Goal: Information Seeking & Learning: Learn about a topic

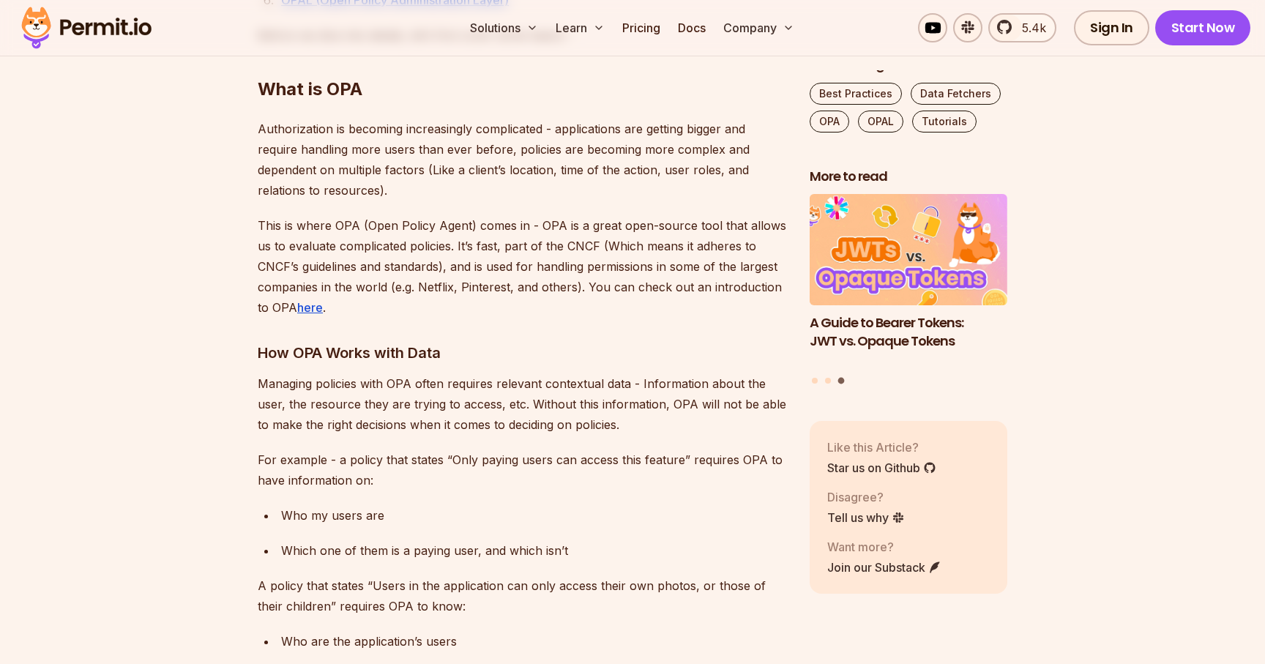
scroll to position [1304, 0]
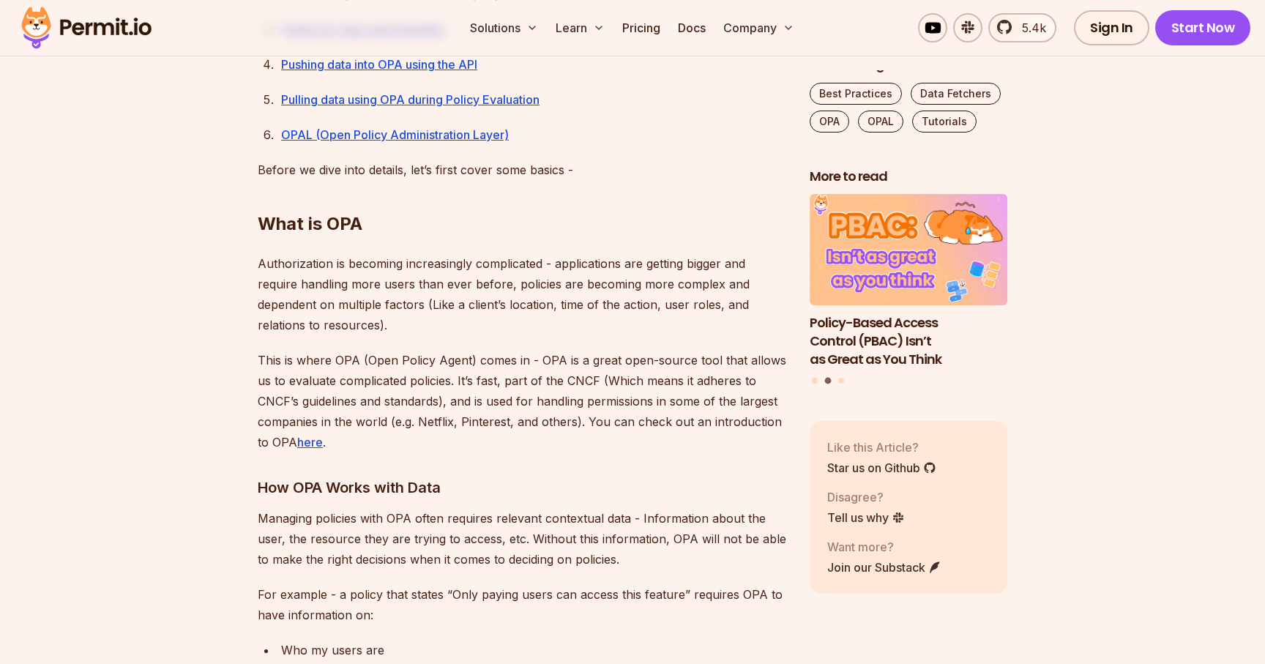
scroll to position [1256, 0]
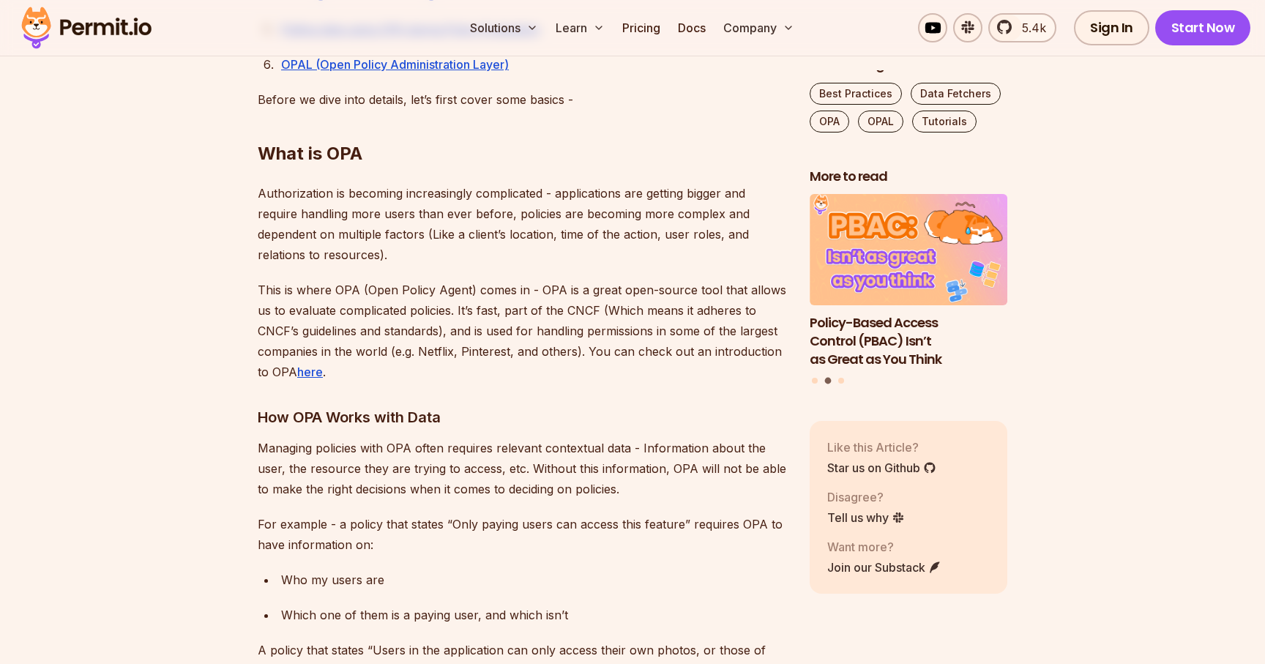
click at [504, 234] on p "Authorization is becoming increasingly complicated - applications are getting b…" at bounding box center [522, 224] width 528 height 82
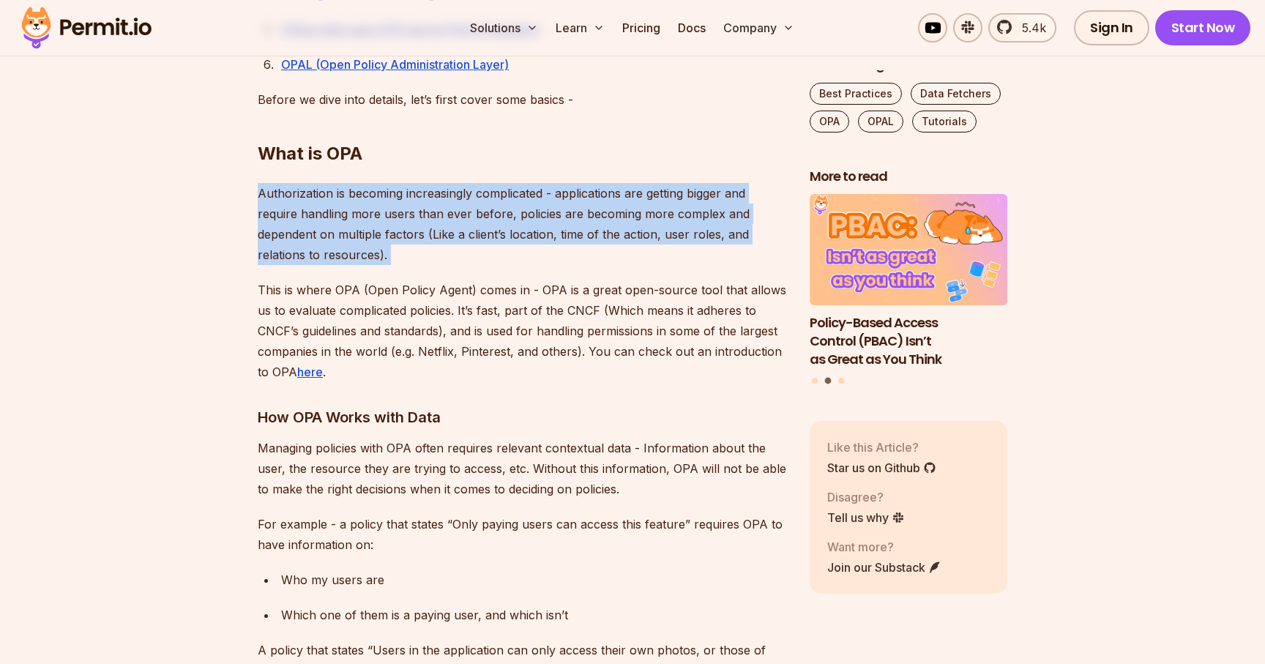
click at [504, 234] on p "Authorization is becoming increasingly complicated - applications are getting b…" at bounding box center [522, 224] width 528 height 82
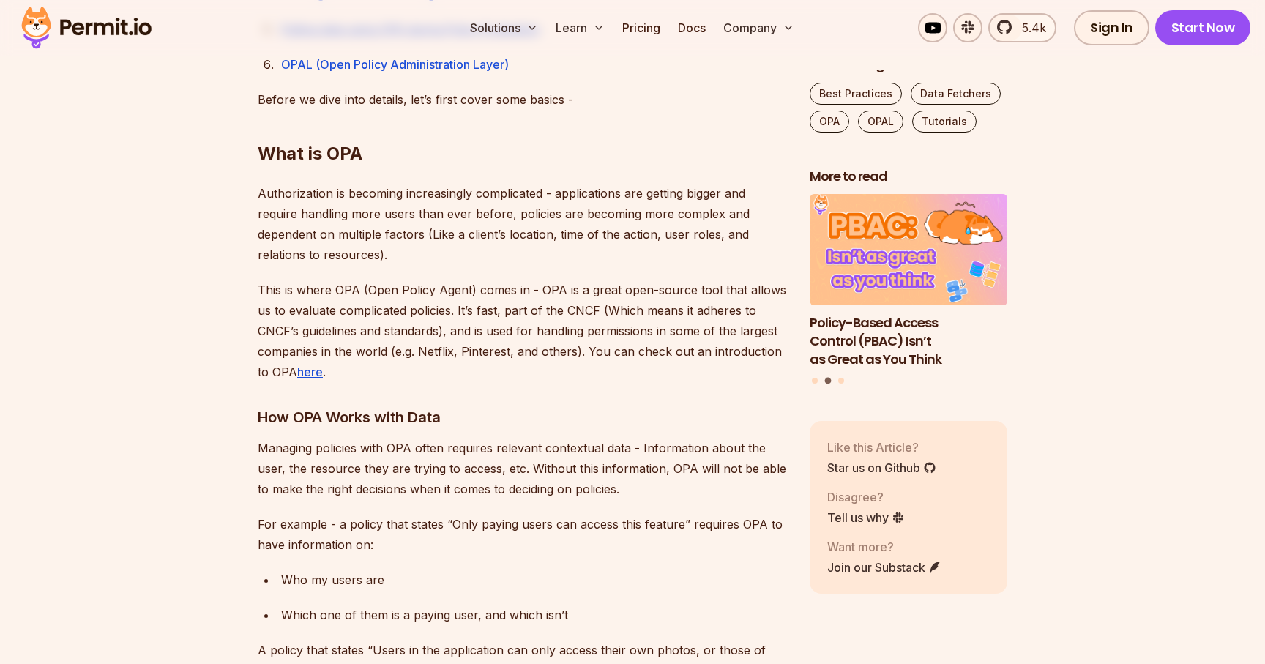
click at [438, 289] on p "This is where OPA (Open Policy Agent) comes in - OPA is a great open-source too…" at bounding box center [522, 331] width 528 height 102
click at [571, 303] on p "This is where OPA (Open Policy Agent) comes in - OPA is a great open-source too…" at bounding box center [522, 331] width 528 height 102
click at [345, 302] on p "This is where OPA (Open Policy Agent) comes in - OPA is a great open-source too…" at bounding box center [522, 331] width 528 height 102
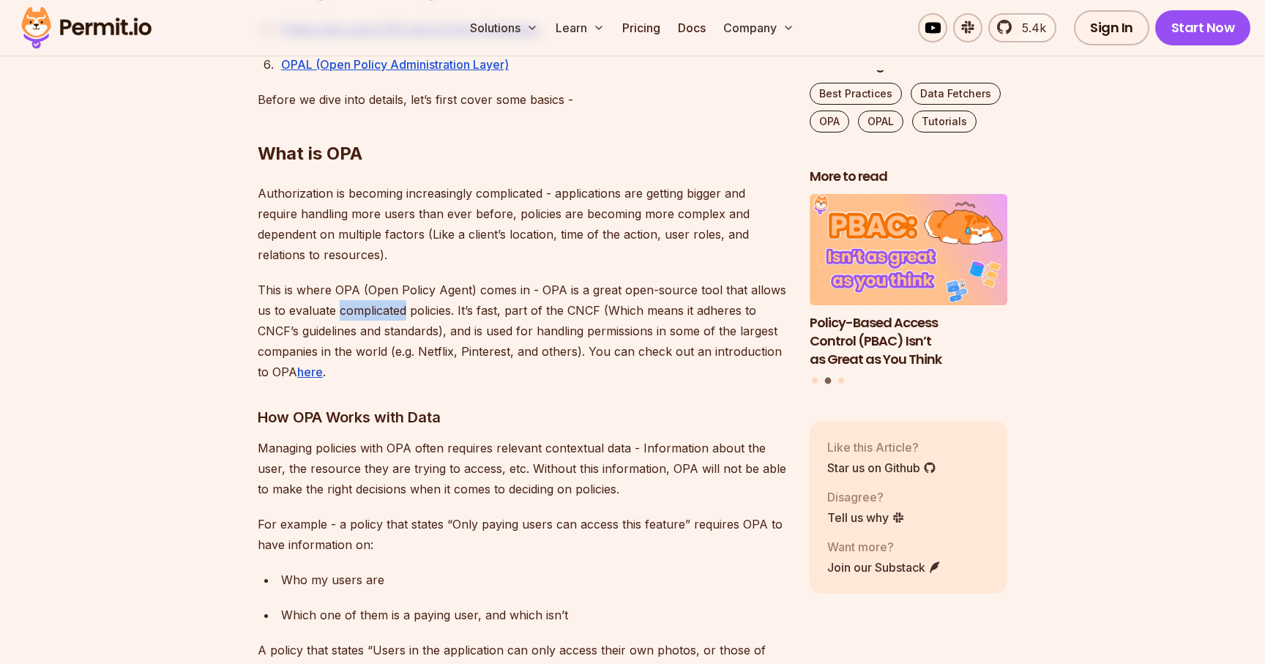
click at [345, 302] on p "This is where OPA (Open Policy Agent) comes in - OPA is a great open-source too…" at bounding box center [522, 331] width 528 height 102
click at [457, 313] on p "This is where OPA (Open Policy Agent) comes in - OPA is a great open-source too…" at bounding box center [522, 331] width 528 height 102
click at [572, 313] on p "This is where OPA (Open Policy Agent) comes in - OPA is a great open-source too…" at bounding box center [522, 331] width 528 height 102
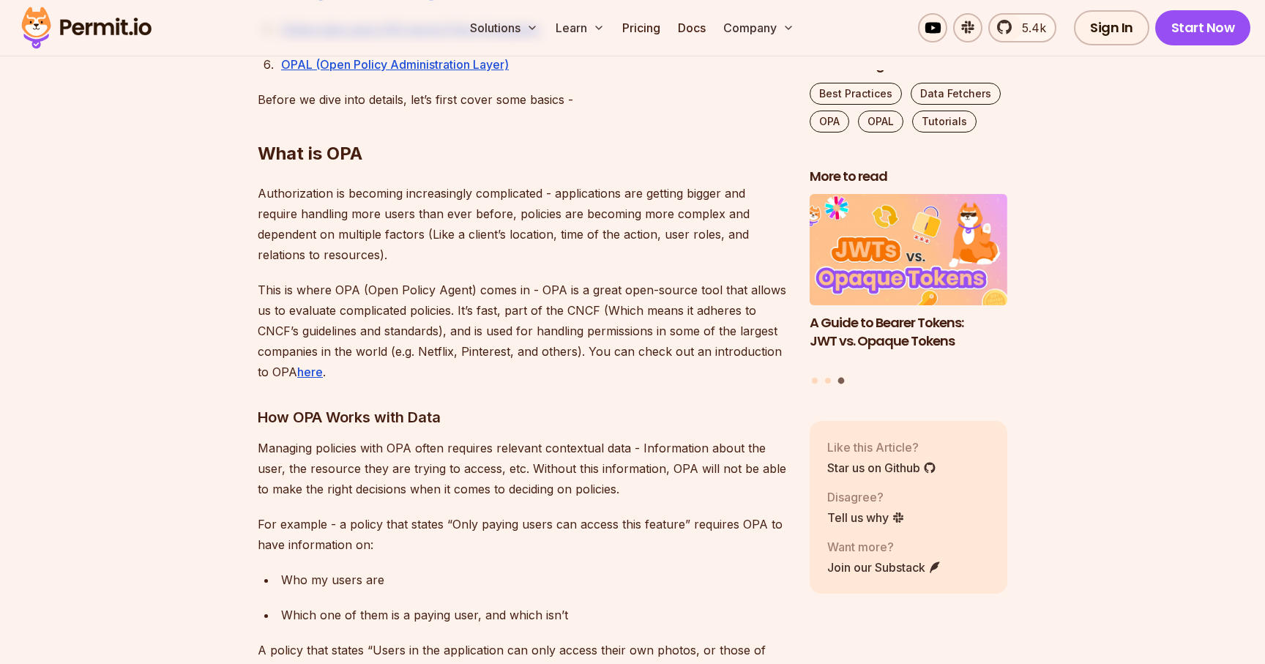
click at [629, 315] on p "This is where OPA (Open Policy Agent) comes in - OPA is a great open-source too…" at bounding box center [522, 331] width 528 height 102
click at [405, 326] on p "This is where OPA (Open Policy Agent) comes in - OPA is a great open-source too…" at bounding box center [522, 331] width 528 height 102
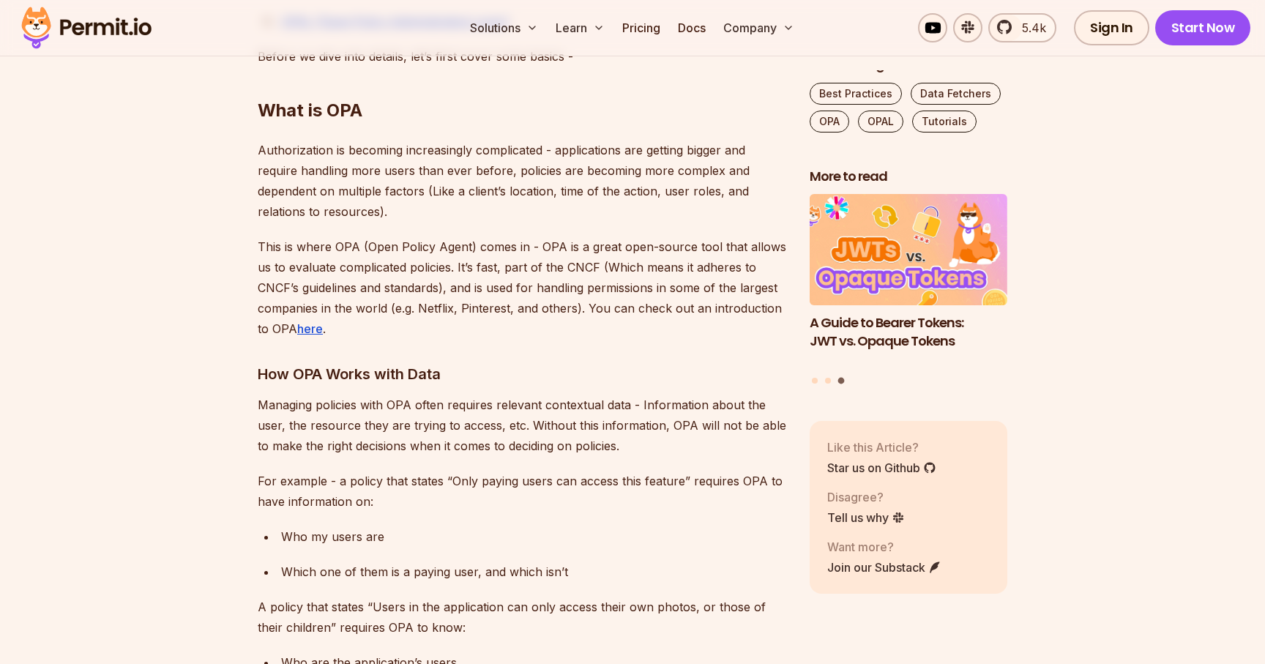
scroll to position [1301, 0]
click at [432, 306] on p "This is where OPA (Open Policy Agent) comes in - OPA is a great open-source too…" at bounding box center [522, 286] width 528 height 102
click at [487, 316] on p "This is where OPA (Open Policy Agent) comes in - OPA is a great open-source too…" at bounding box center [522, 286] width 528 height 102
click at [617, 321] on p "This is where OPA (Open Policy Agent) comes in - OPA is a great open-source too…" at bounding box center [522, 286] width 528 height 102
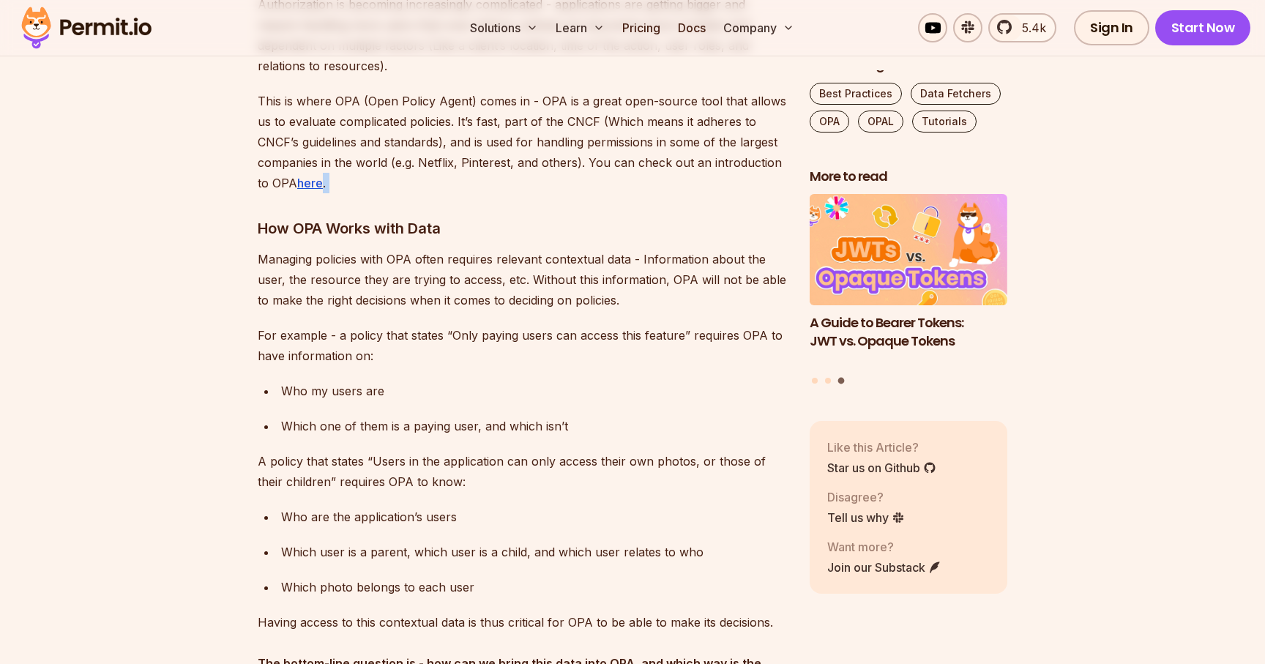
scroll to position [1451, 0]
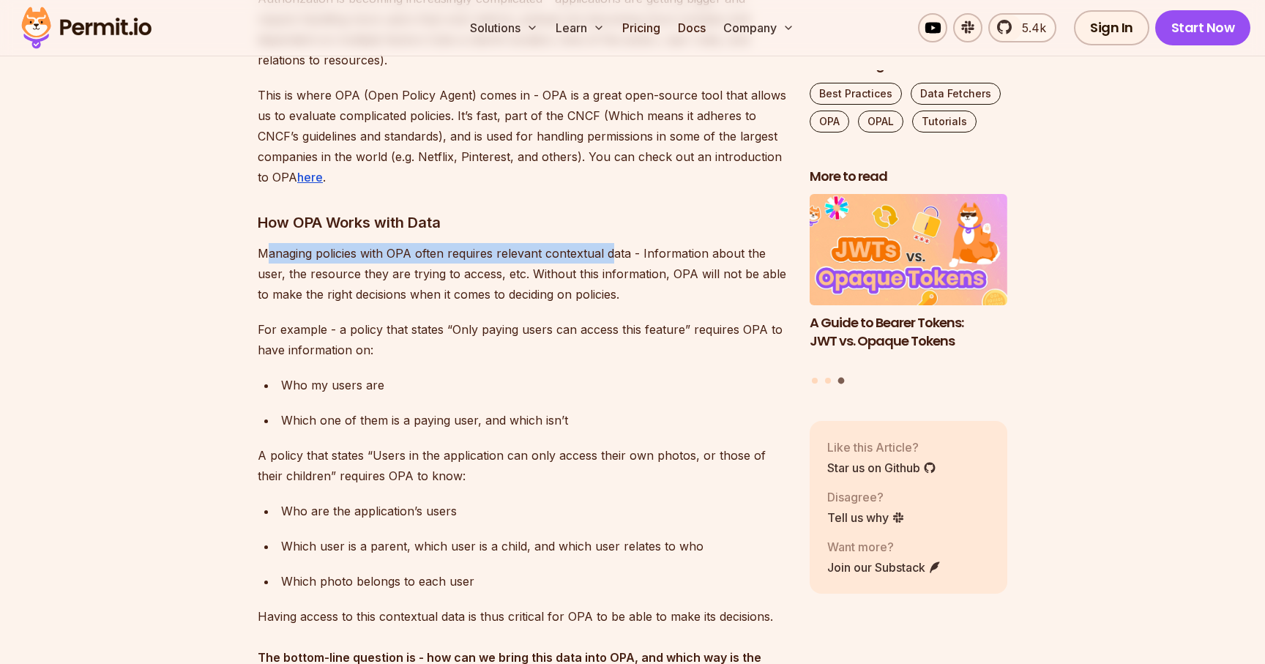
drag, startPoint x: 263, startPoint y: 252, endPoint x: 612, endPoint y: 257, distance: 348.4
click at [612, 257] on p "Managing policies with OPA often requires relevant contextual data - Informatio…" at bounding box center [522, 273] width 528 height 61
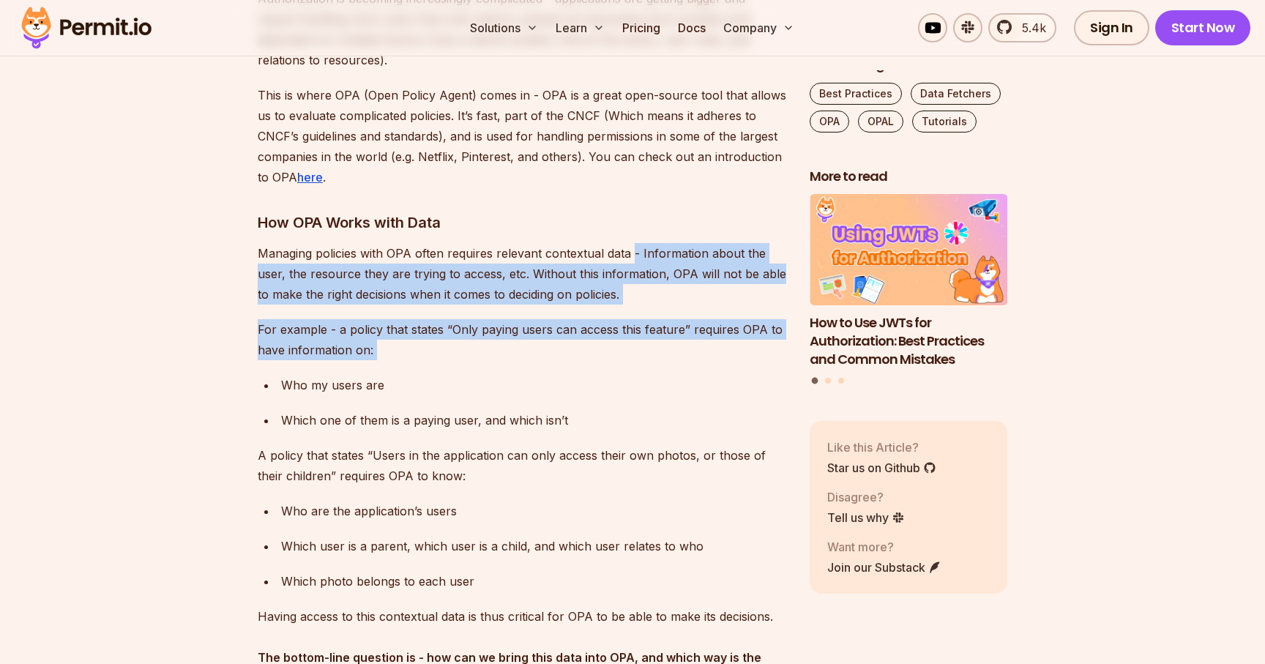
drag, startPoint x: 631, startPoint y: 255, endPoint x: 542, endPoint y: 375, distance: 149.2
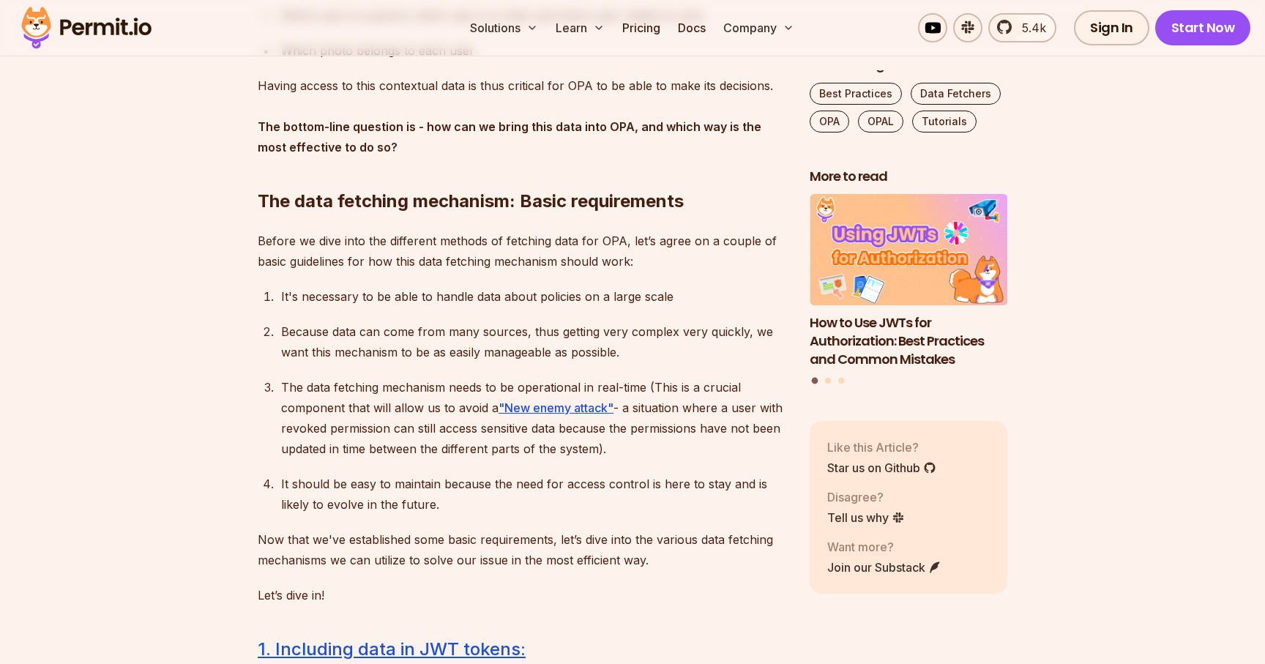
scroll to position [1983, 0]
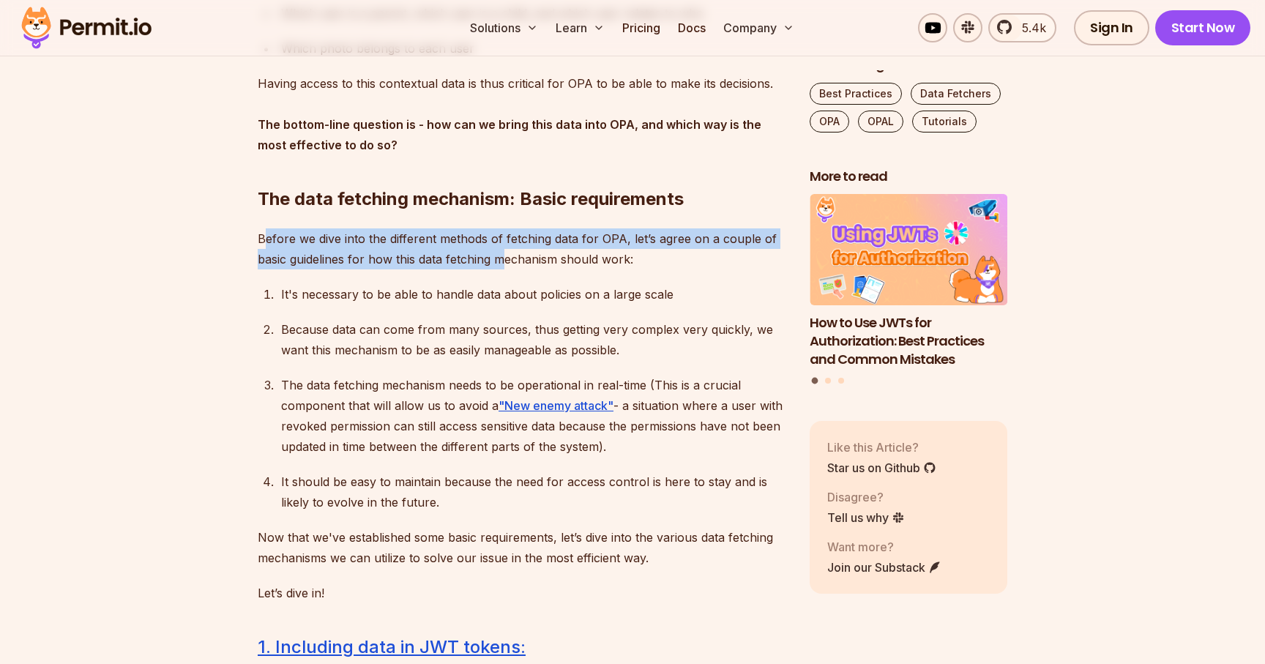
drag, startPoint x: 264, startPoint y: 239, endPoint x: 507, endPoint y: 258, distance: 243.7
click at [507, 258] on p "Before we dive into the different methods of fetching data for OPA, let’s agree…" at bounding box center [522, 248] width 528 height 41
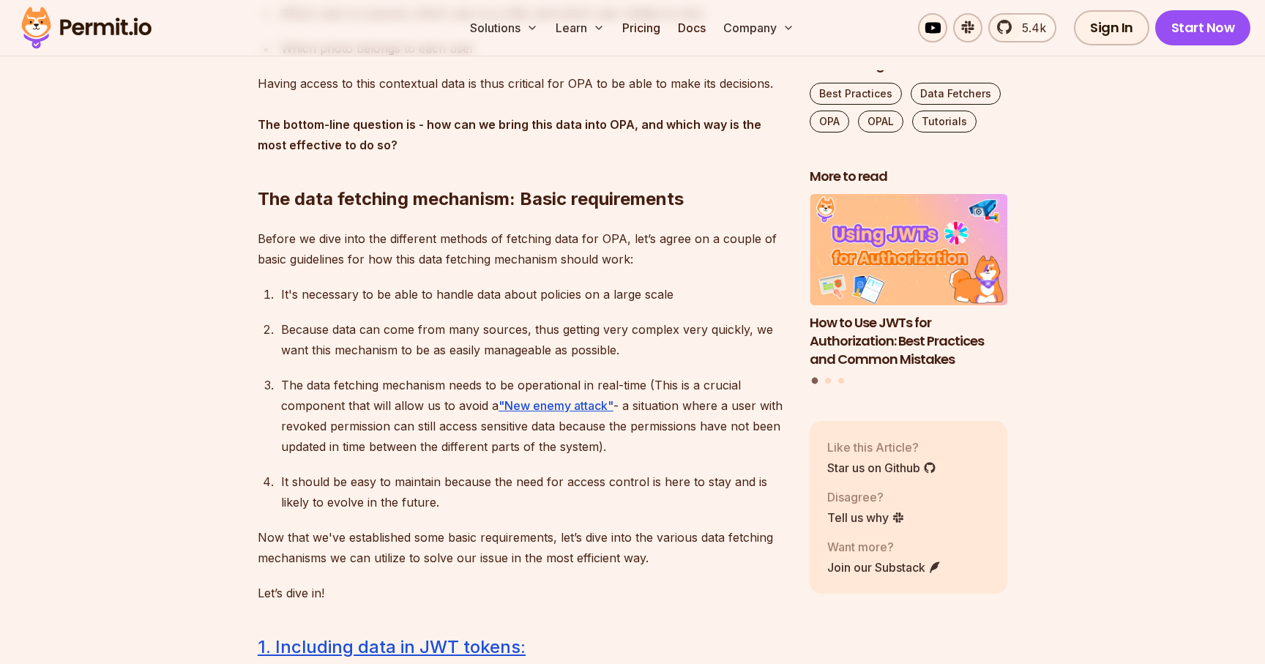
click at [596, 255] on p "Before we dive into the different methods of fetching data for OPA, let’s agree…" at bounding box center [522, 248] width 528 height 41
click at [678, 261] on p "Before we dive into the different methods of fetching data for OPA, let’s agree…" at bounding box center [522, 248] width 528 height 41
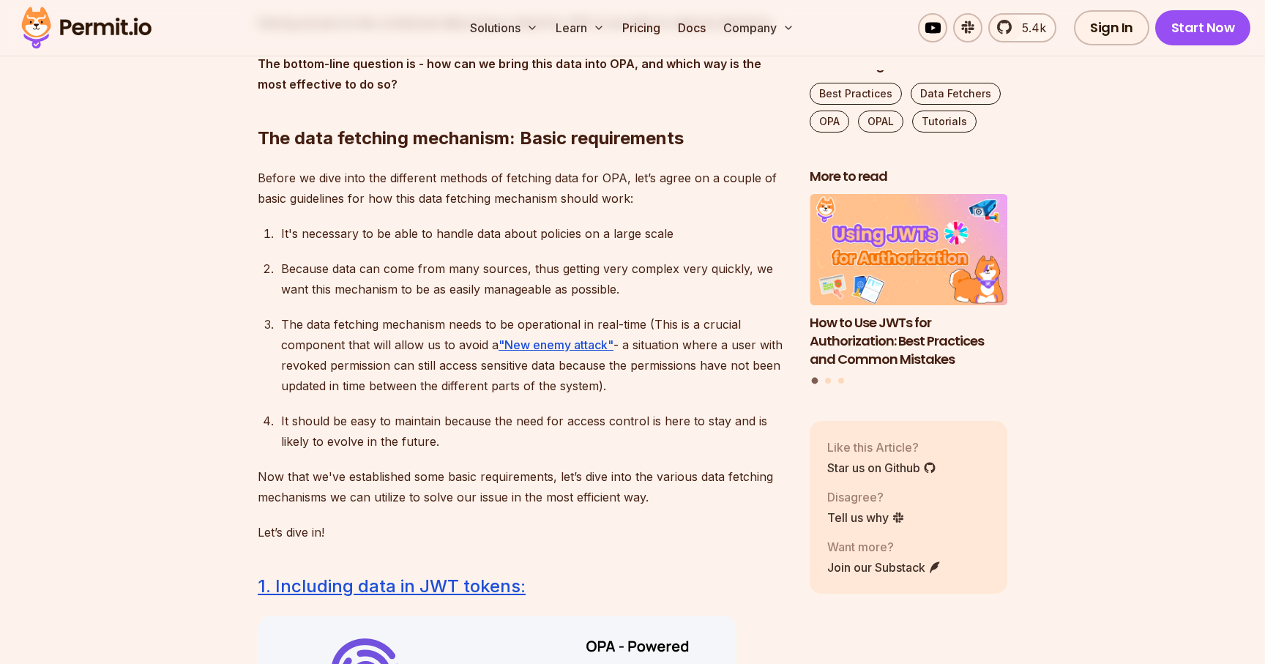
scroll to position [2047, 0]
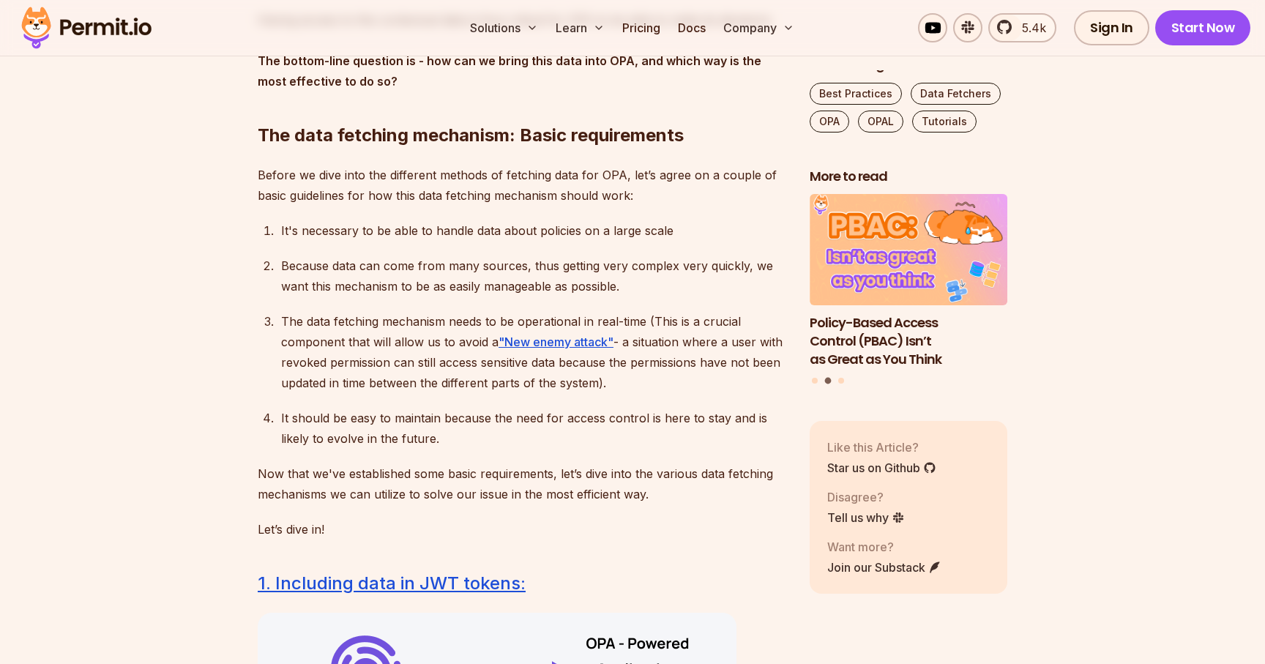
click at [369, 233] on p "It's necessary to be able to handle data about policies on a large scale" at bounding box center [533, 230] width 505 height 20
click at [300, 267] on p "Because data can come from many sources, thus getting very complex very quickly…" at bounding box center [533, 275] width 505 height 41
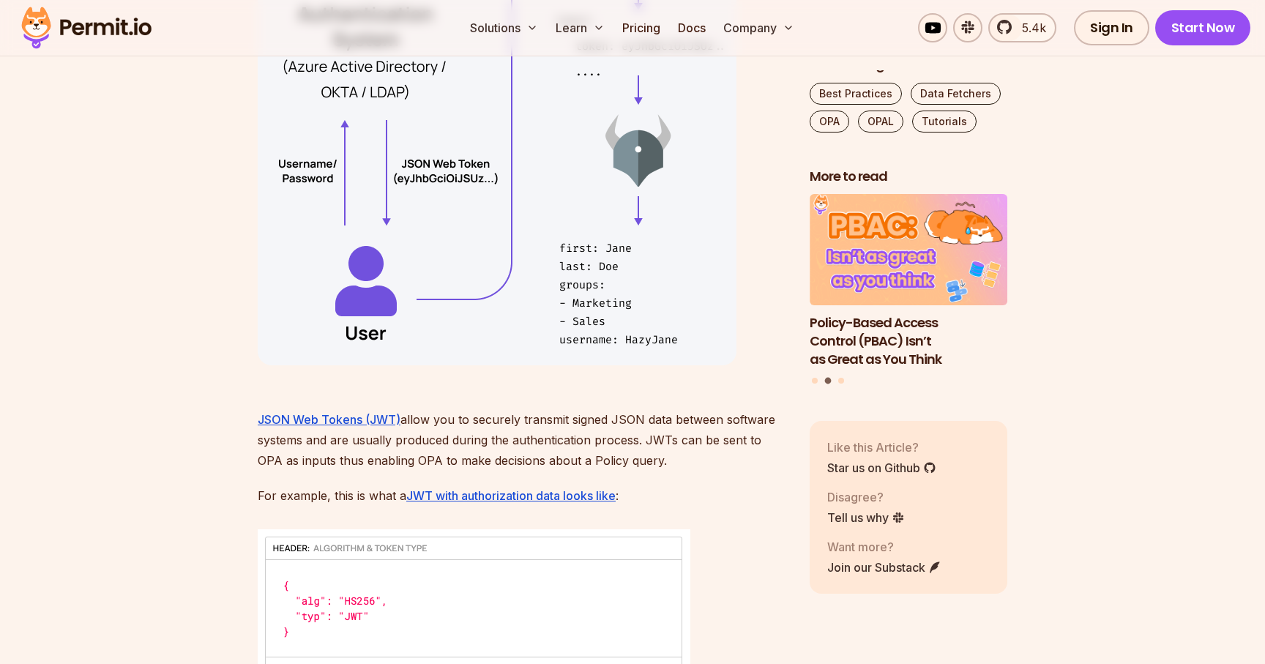
scroll to position [2770, 0]
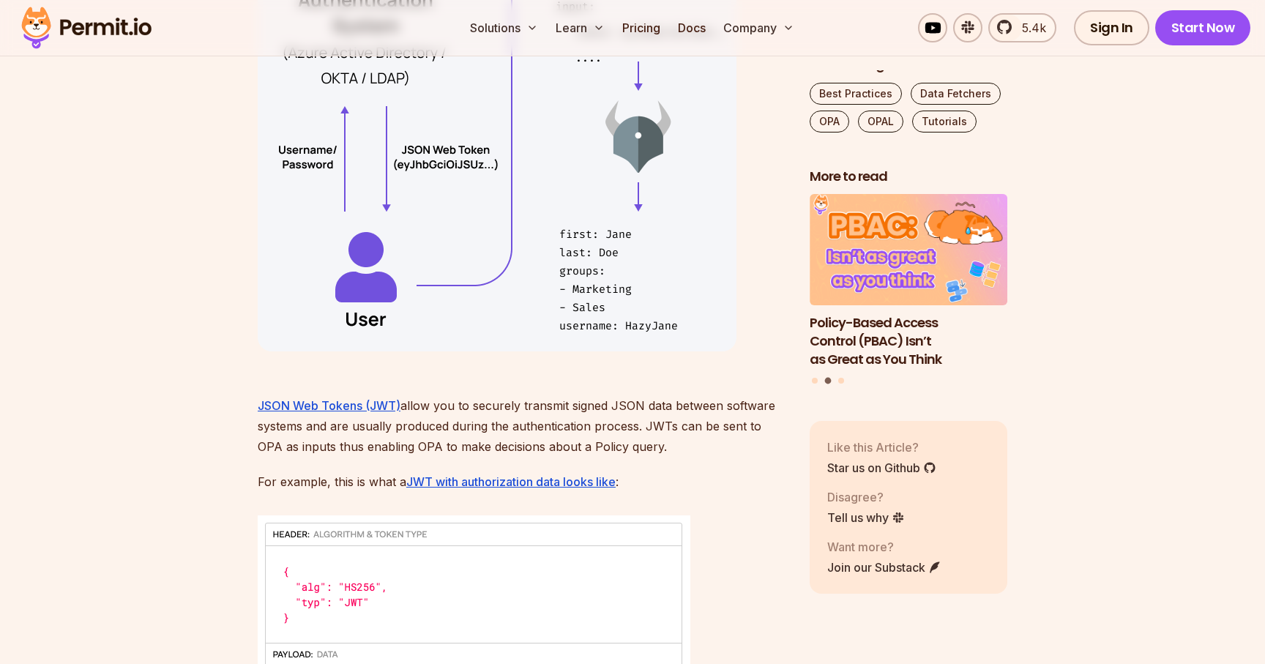
drag, startPoint x: 432, startPoint y: 404, endPoint x: 673, endPoint y: 450, distance: 245.9
click at [673, 450] on p "JSON Web Tokens (JWT) allow you to securely transmit signed JSON data between s…" at bounding box center [522, 416] width 528 height 82
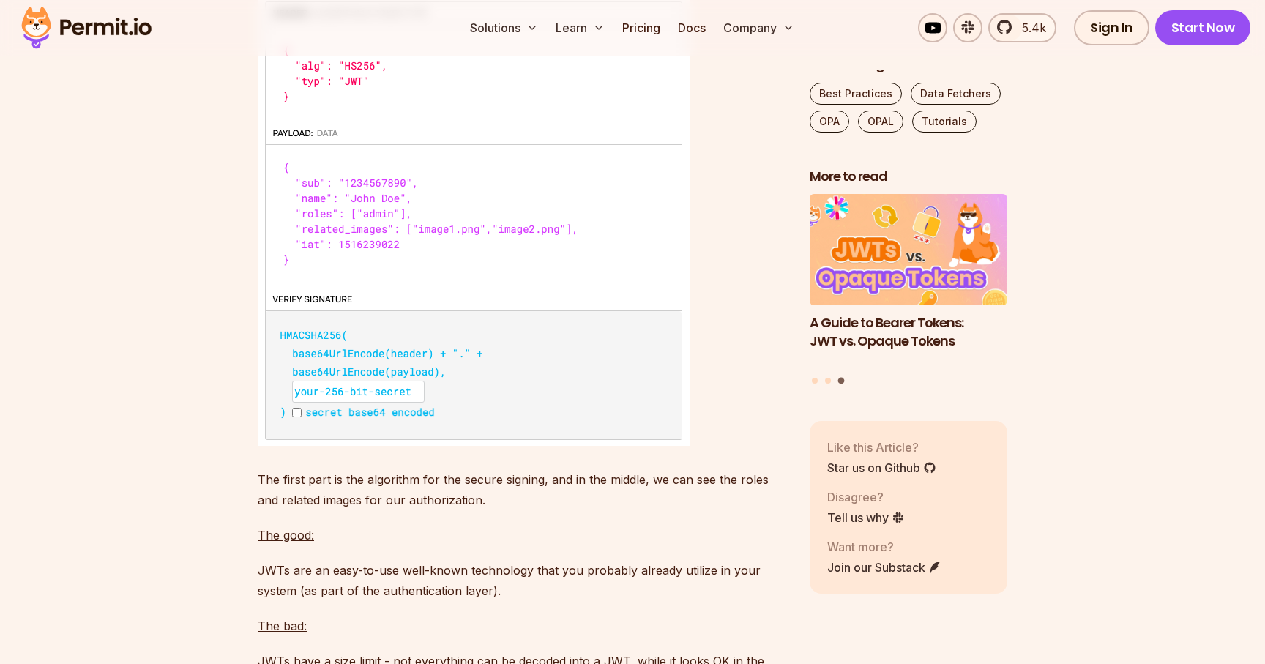
scroll to position [3311, 0]
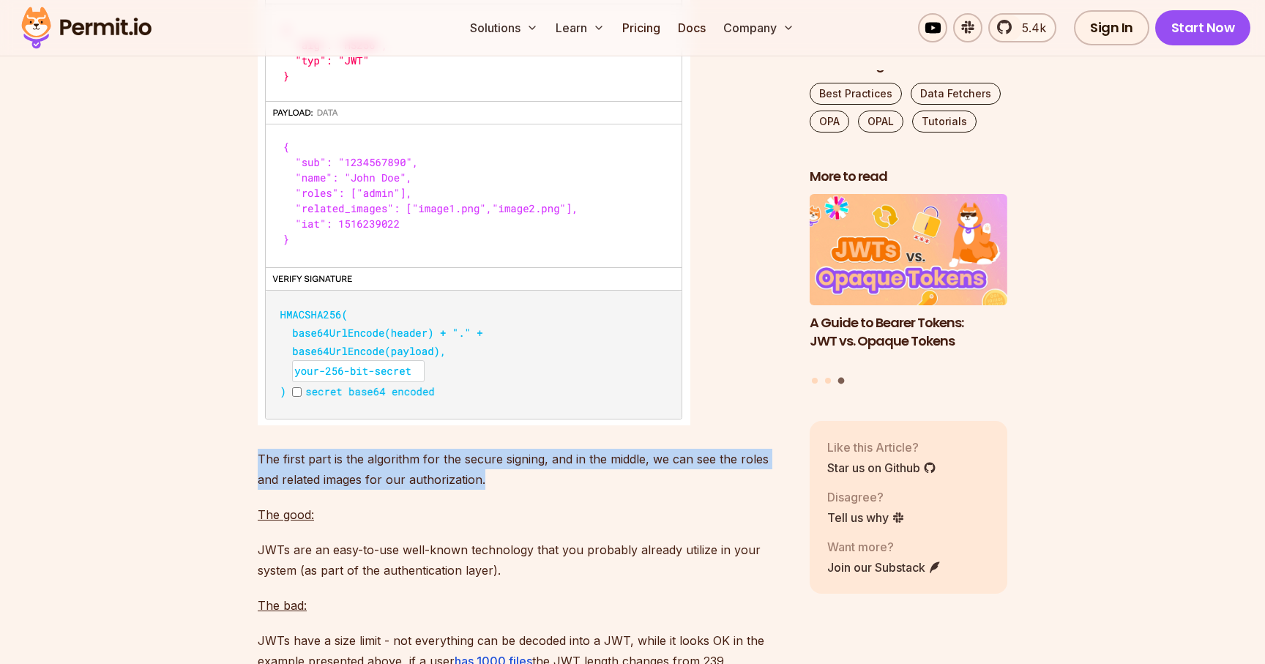
drag, startPoint x: 260, startPoint y: 455, endPoint x: 497, endPoint y: 473, distance: 237.8
click at [497, 473] on p "The first part is the algorithm for the secure signing, and in the middle, we c…" at bounding box center [522, 469] width 528 height 41
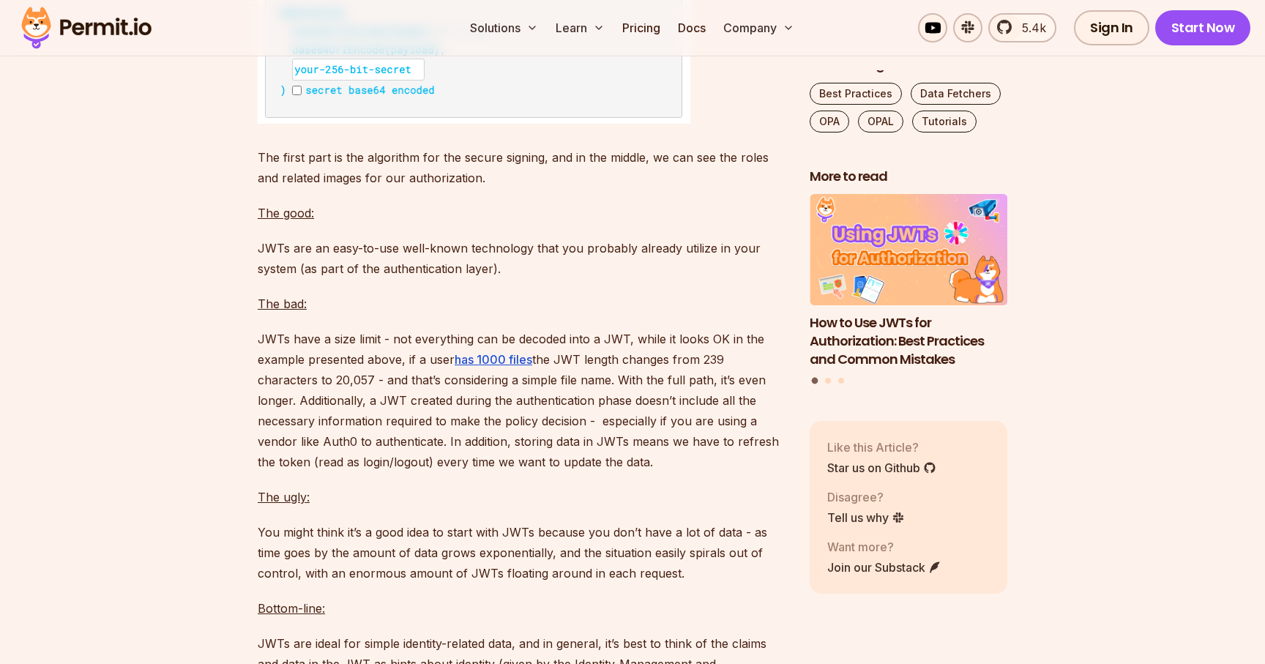
scroll to position [3623, 0]
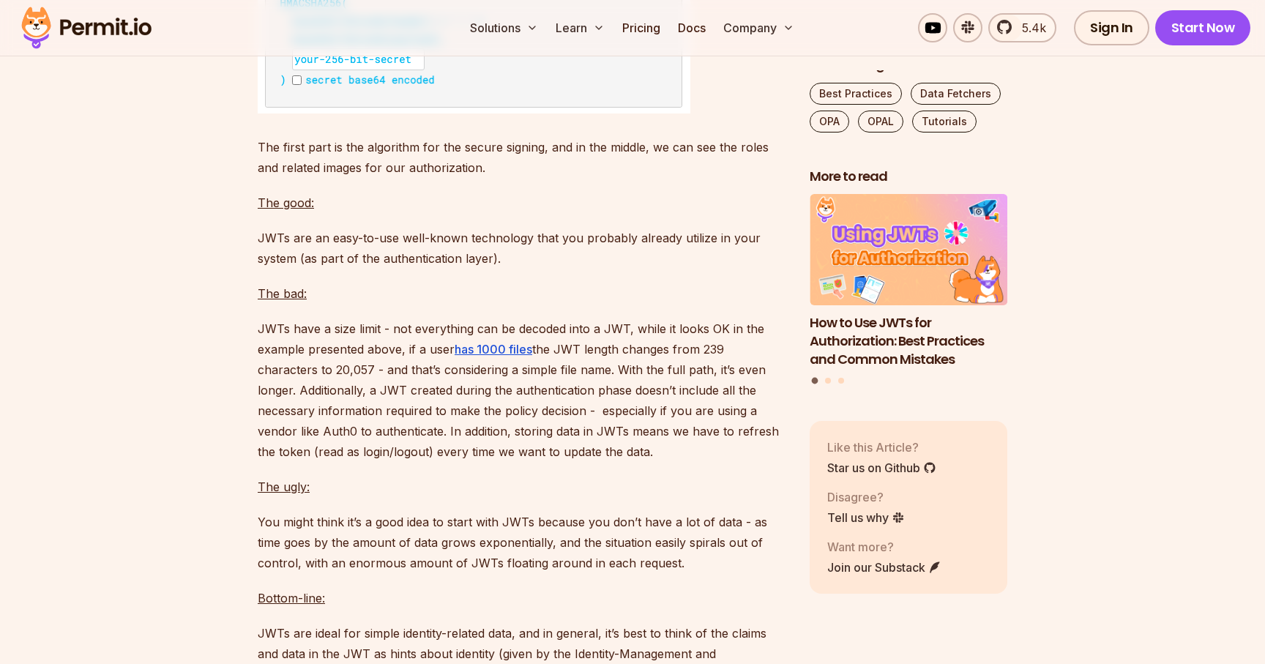
click at [591, 335] on p "JWTs have a size limit - not everything can be decoded into a JWT, while it loo…" at bounding box center [522, 389] width 528 height 143
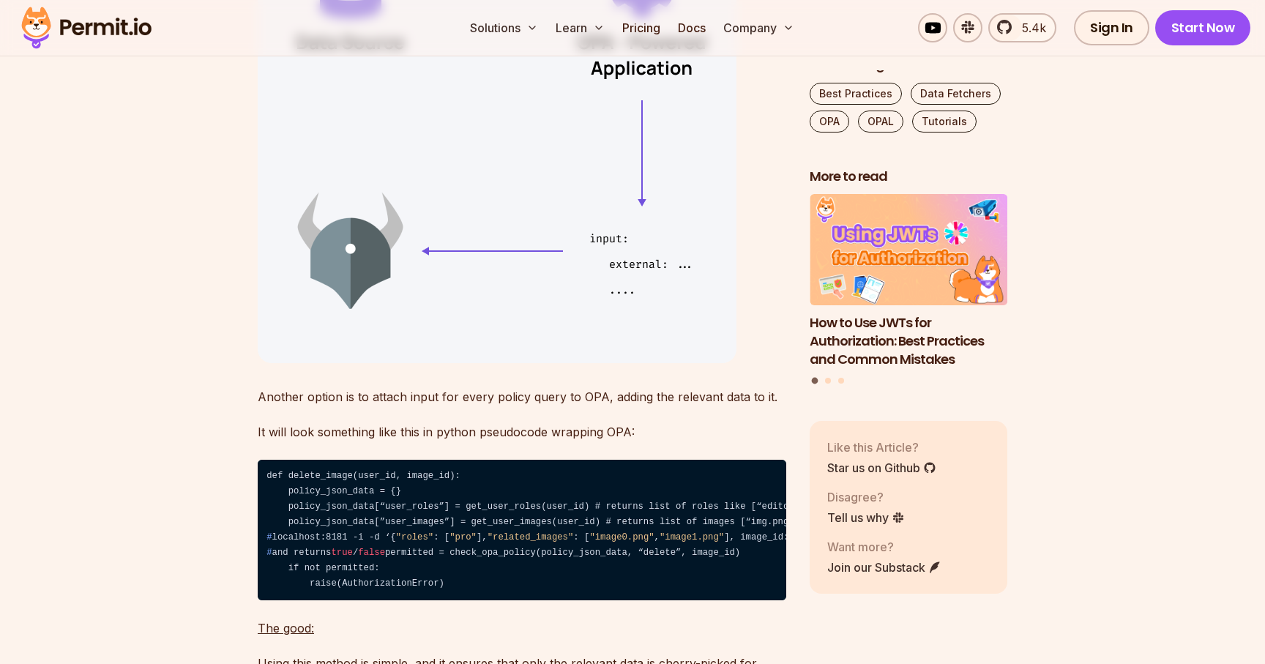
scroll to position [4521, 0]
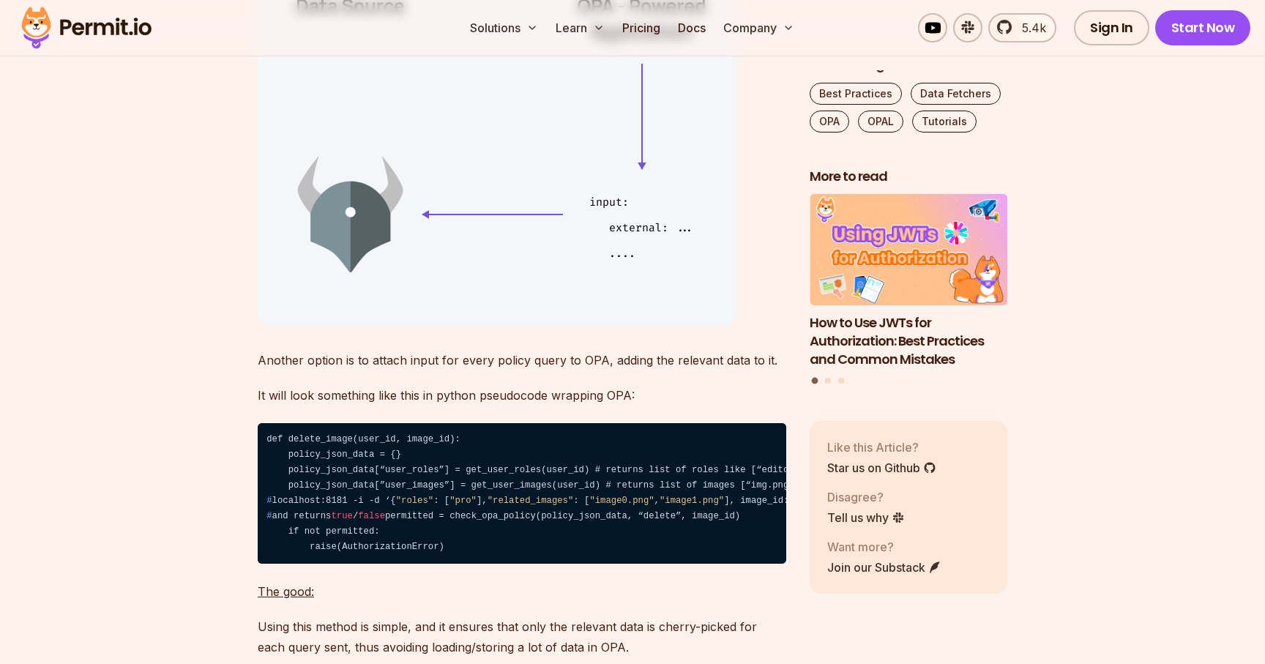
click at [340, 364] on p "Another option is to attach input for every policy query to OPA, adding the rel…" at bounding box center [522, 360] width 528 height 20
click at [463, 357] on p "Another option is to attach input for every policy query to OPA, adding the rel…" at bounding box center [522, 360] width 528 height 20
click at [652, 359] on p "Another option is to attach input for every policy query to OPA, adding the rel…" at bounding box center [522, 360] width 528 height 20
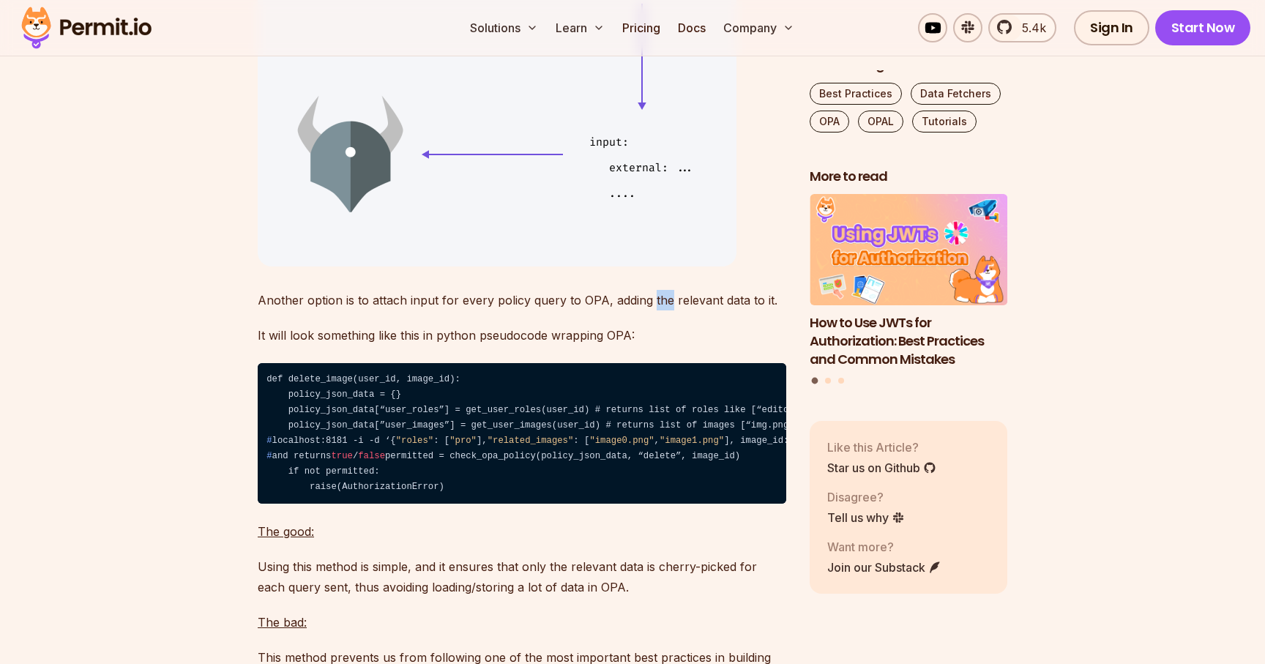
scroll to position [4602, 0]
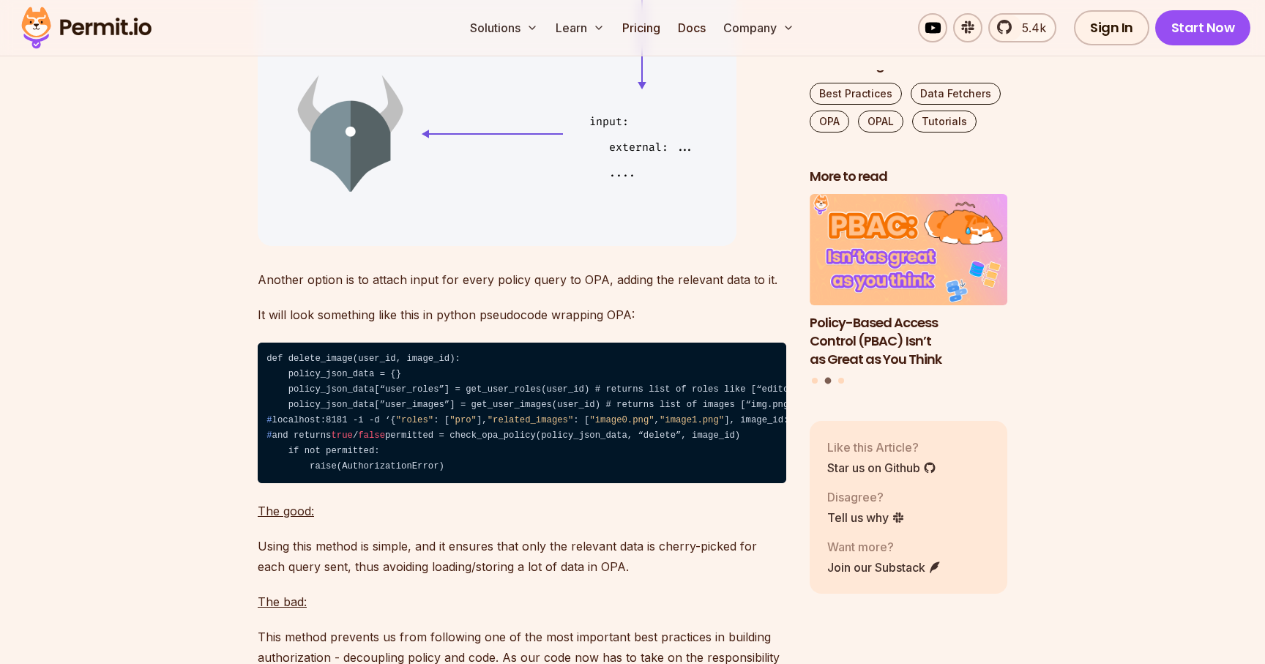
click at [323, 369] on code "def delete_image(user_id, image_id): policy_json_data = {} policy_json_data[“us…" at bounding box center [522, 413] width 528 height 141
click at [390, 381] on code "def delete_image(user_id, image_id): policy_json_data = {} policy_json_data[“us…" at bounding box center [522, 413] width 528 height 141
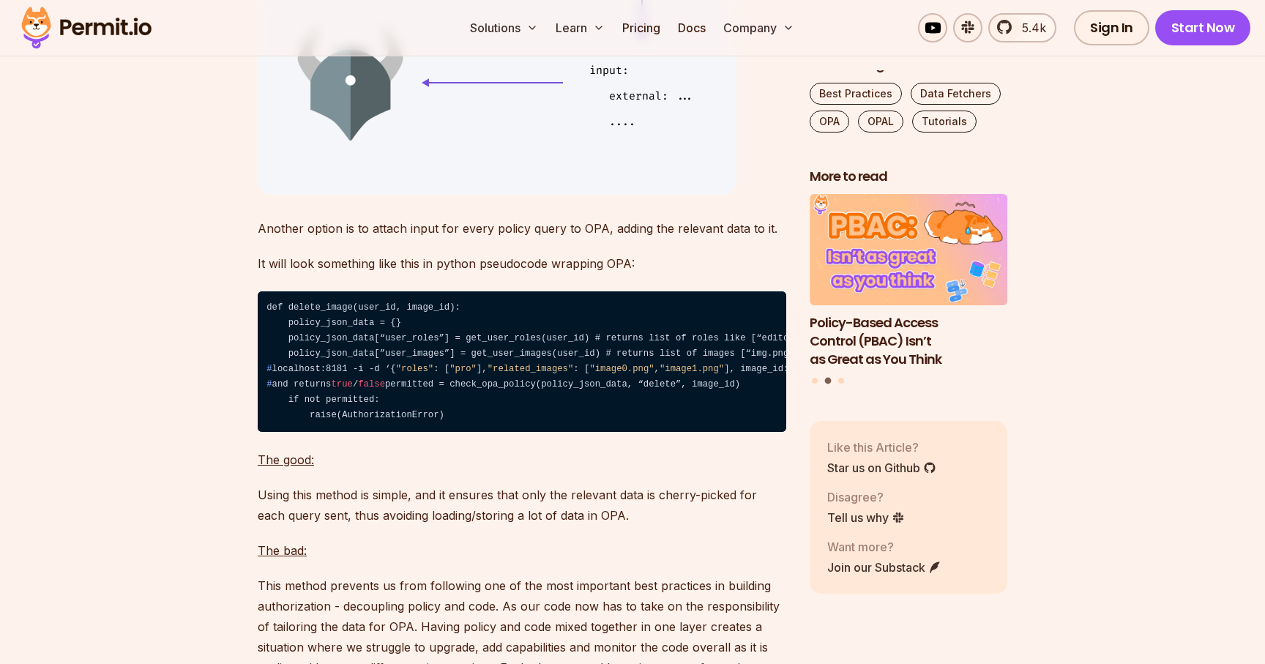
scroll to position [4684, 0]
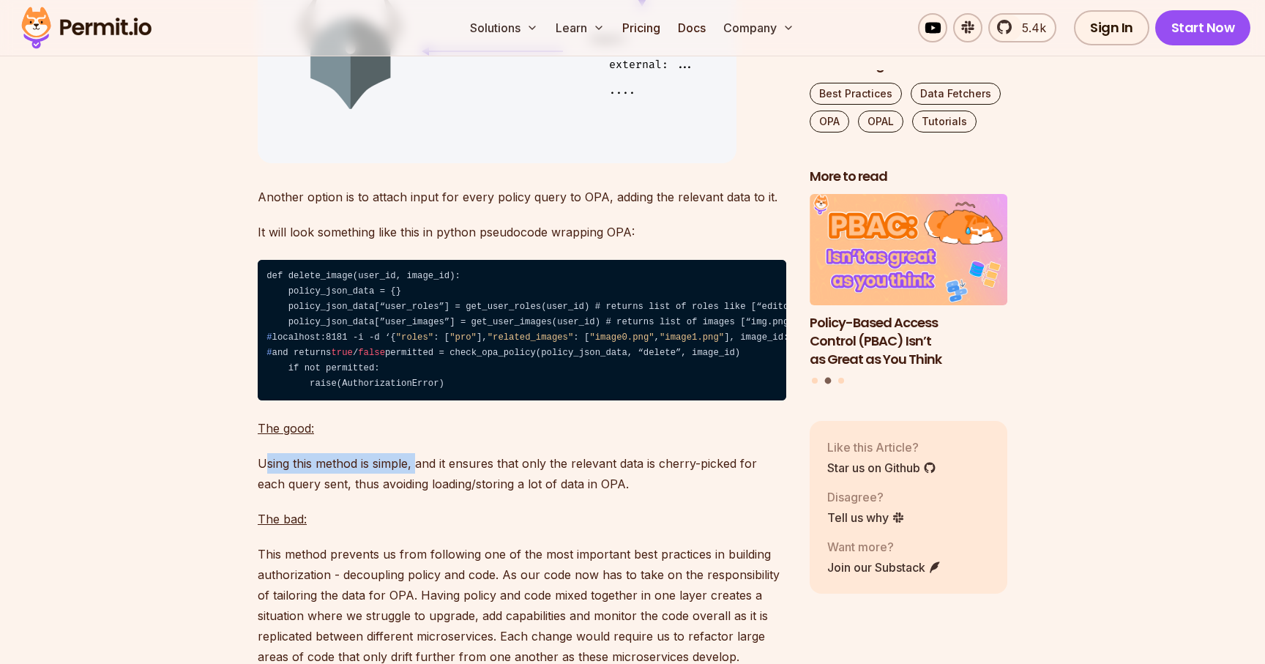
drag, startPoint x: 264, startPoint y: 509, endPoint x: 418, endPoint y: 511, distance: 153.7
click at [418, 494] on p "Using this method is simple, and it ensures that only the relevant data is cher…" at bounding box center [522, 473] width 528 height 41
drag, startPoint x: 461, startPoint y: 512, endPoint x: 687, endPoint y: 523, distance: 225.7
click at [687, 494] on p "Using this method is simple, and it ensures that only the relevant data is cher…" at bounding box center [522, 473] width 528 height 41
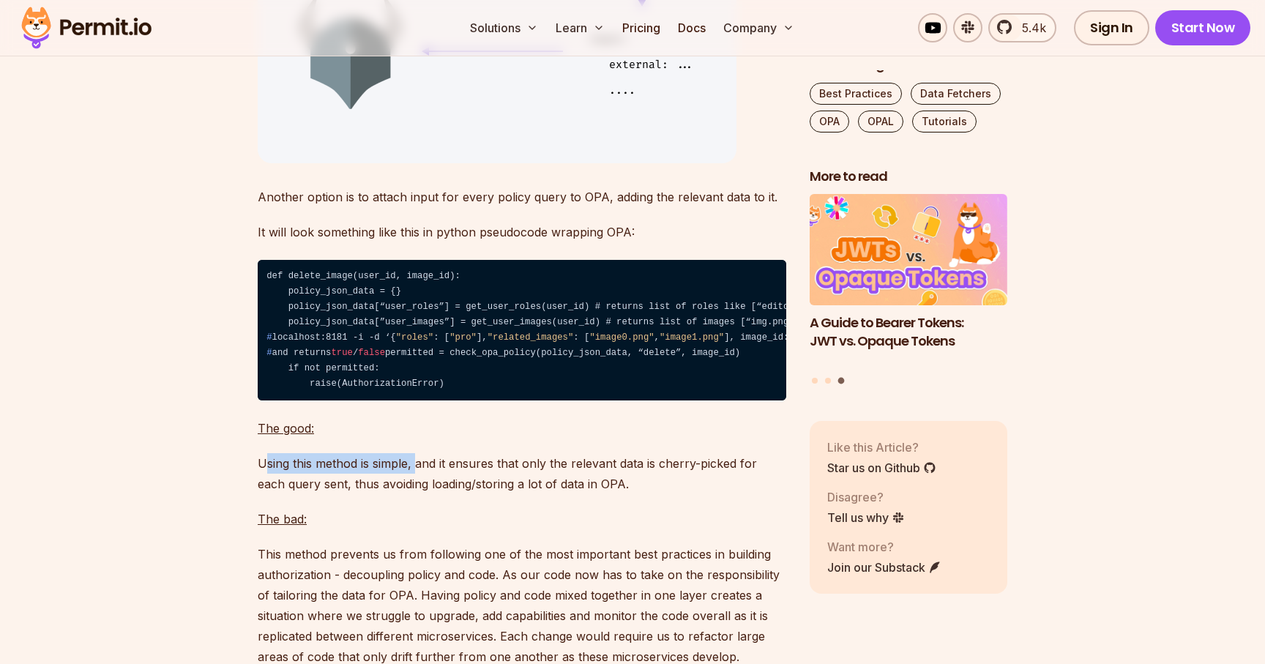
click at [730, 494] on p "Using this method is simple, and it ensures that only the relevant data is cher…" at bounding box center [522, 473] width 528 height 41
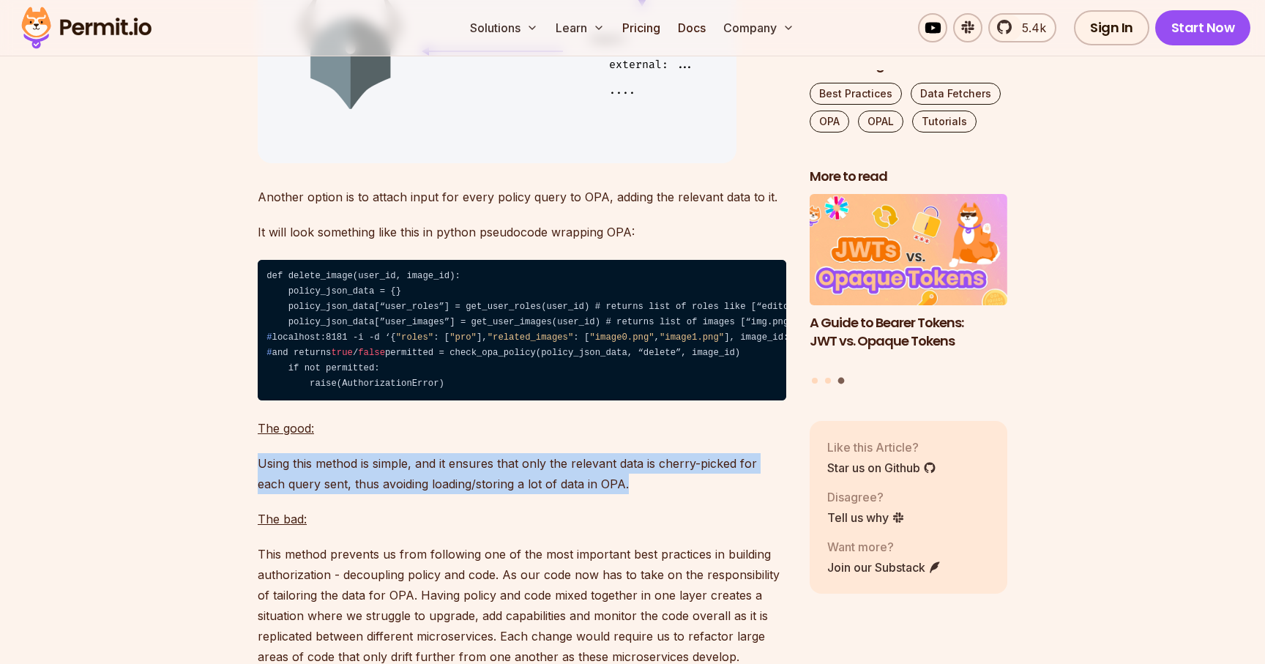
click at [730, 494] on p "Using this method is simple, and it ensures that only the relevant data is cher…" at bounding box center [522, 473] width 528 height 41
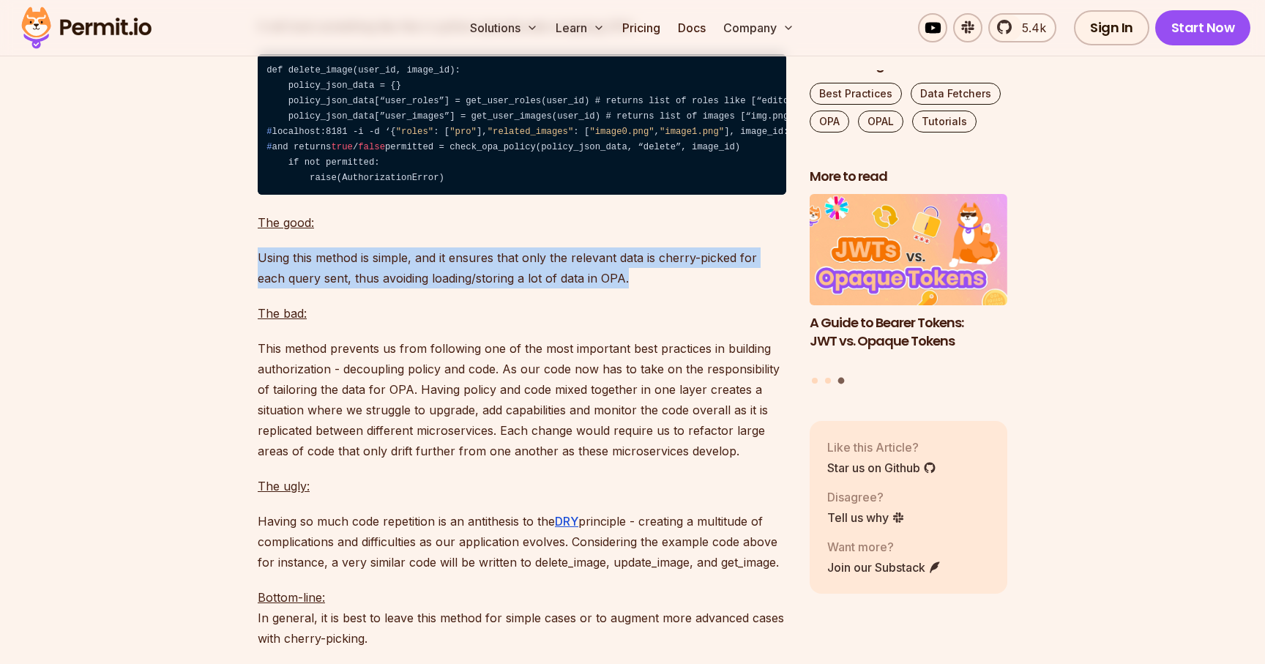
scroll to position [4891, 0]
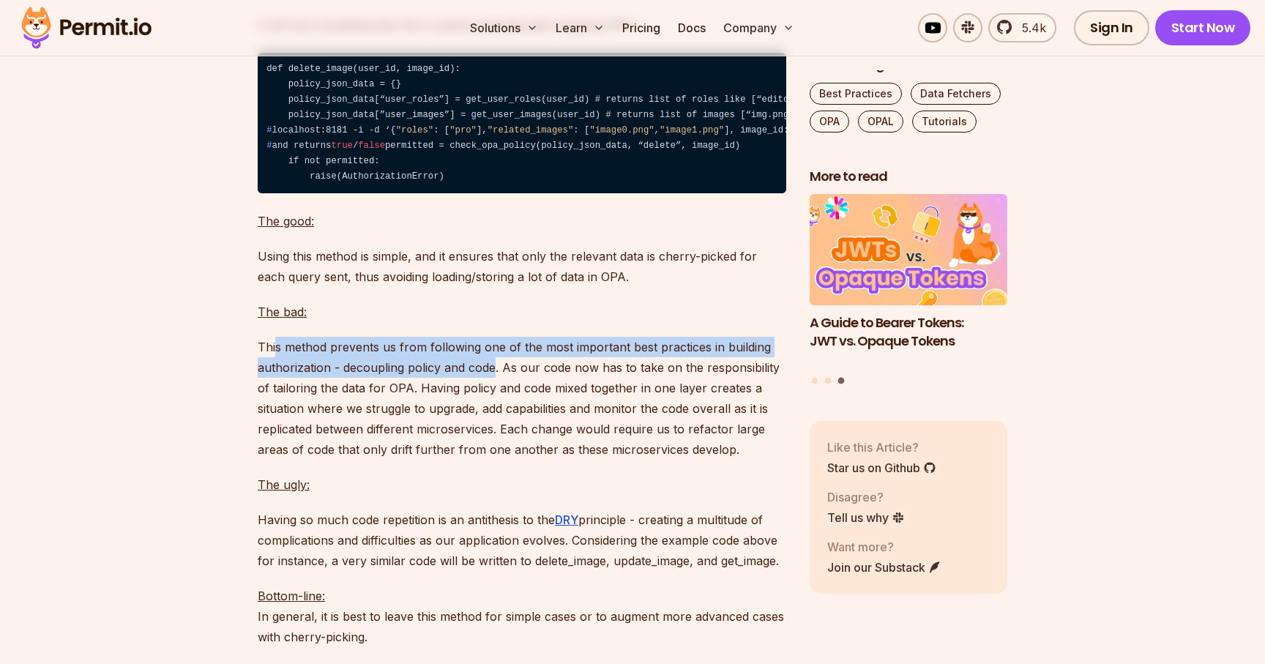
drag, startPoint x: 274, startPoint y: 395, endPoint x: 493, endPoint y: 422, distance: 219.8
click at [493, 422] on p "This method prevents us from following one of the most important best practices…" at bounding box center [522, 398] width 528 height 123
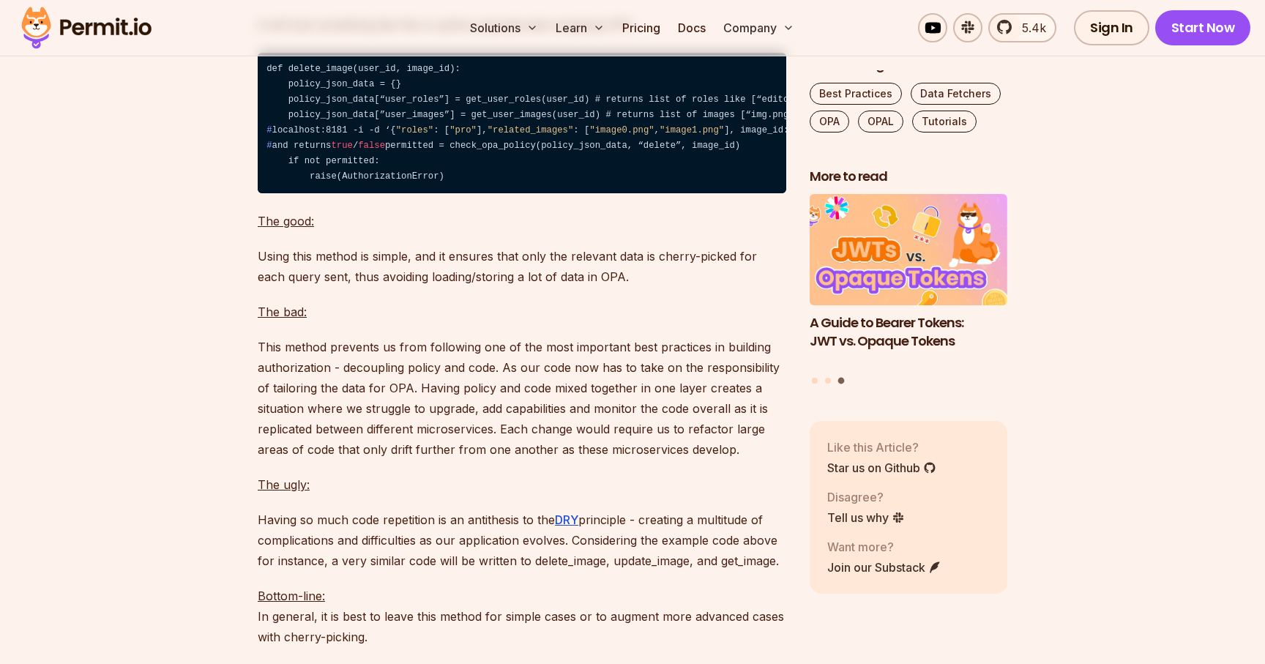
click at [512, 416] on p "This method prevents us from following one of the most important best practices…" at bounding box center [522, 398] width 528 height 123
click at [642, 407] on p "This method prevents us from following one of the most important best practices…" at bounding box center [522, 398] width 528 height 123
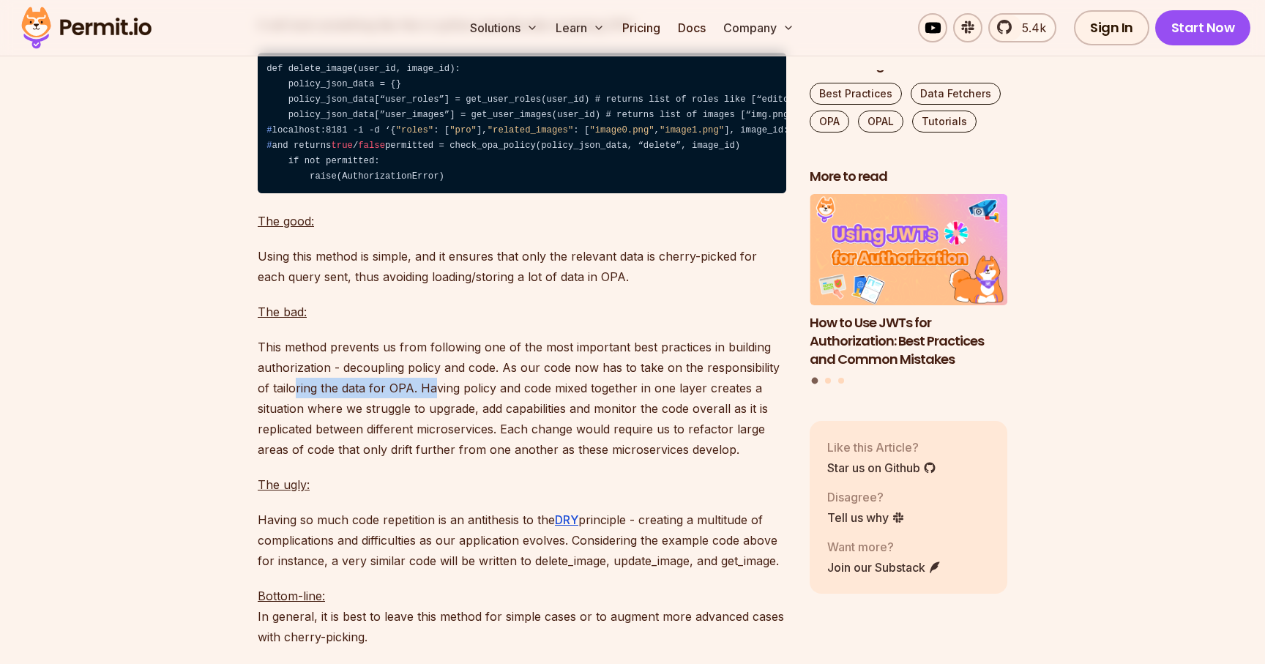
drag, startPoint x: 297, startPoint y: 432, endPoint x: 430, endPoint y: 435, distance: 132.5
click at [430, 435] on p "This method prevents us from following one of the most important best practices…" at bounding box center [522, 398] width 528 height 123
click at [454, 434] on p "This method prevents us from following one of the most important best practices…" at bounding box center [522, 398] width 528 height 123
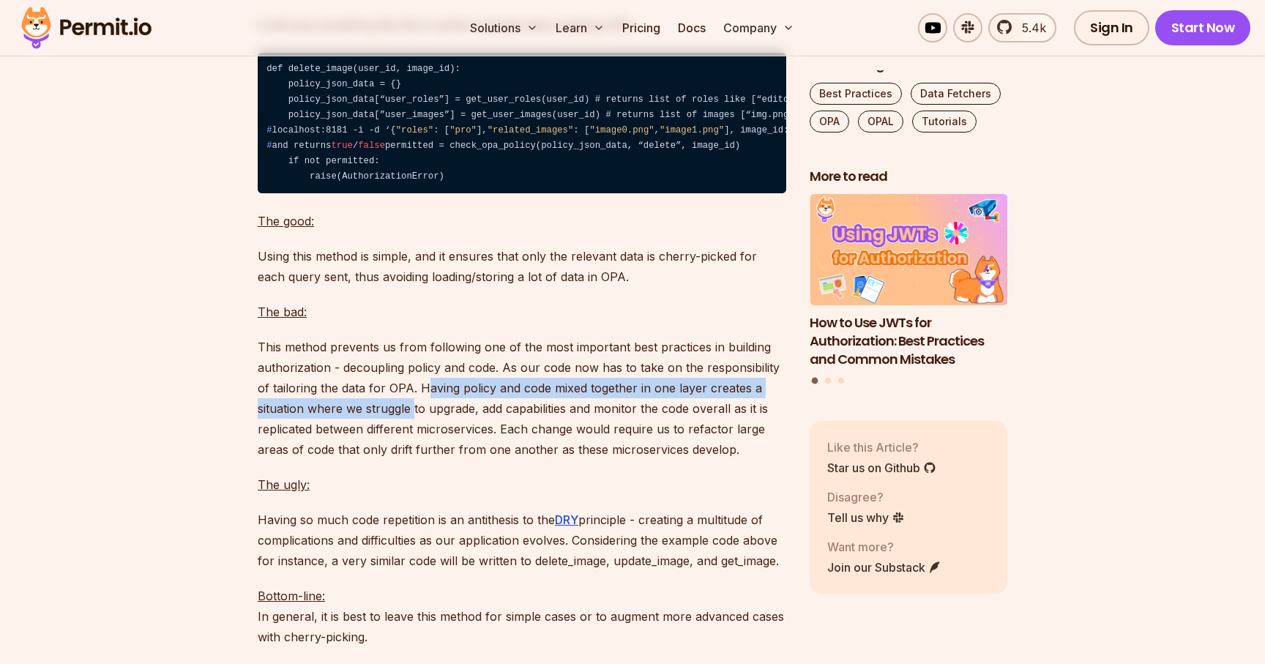
drag, startPoint x: 427, startPoint y: 433, endPoint x: 414, endPoint y: 452, distance: 23.4
click at [414, 452] on p "This method prevents us from following one of the most important best practices…" at bounding box center [522, 398] width 528 height 123
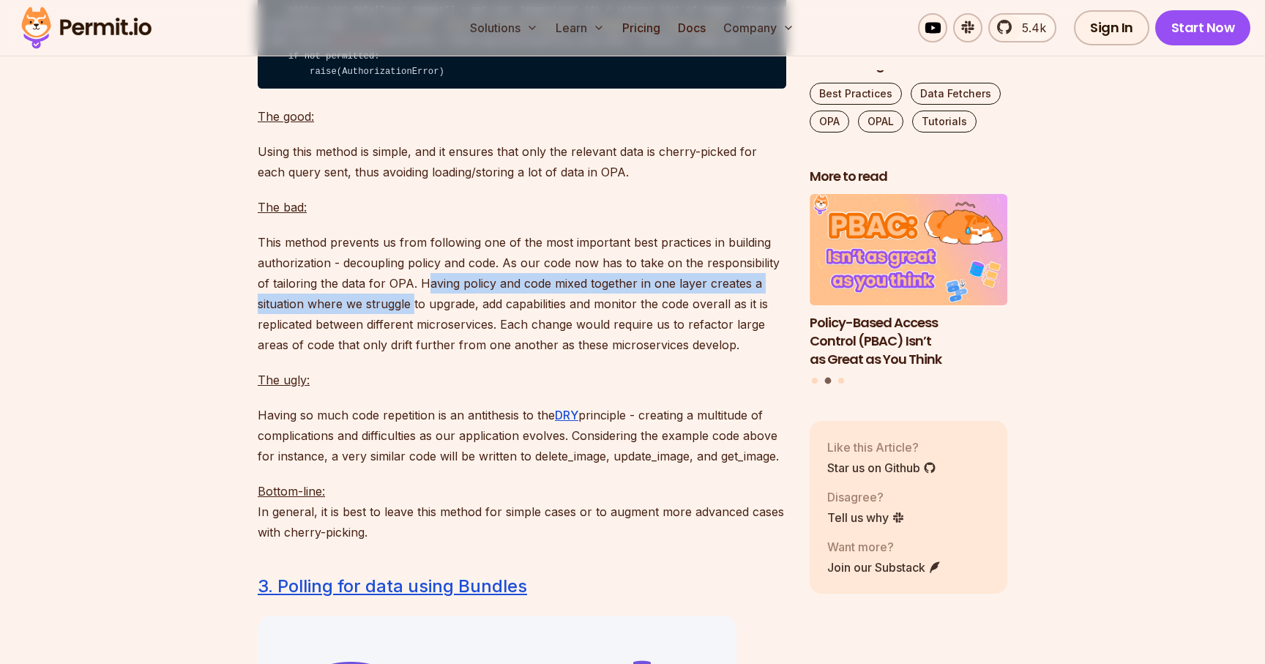
scroll to position [4993, 0]
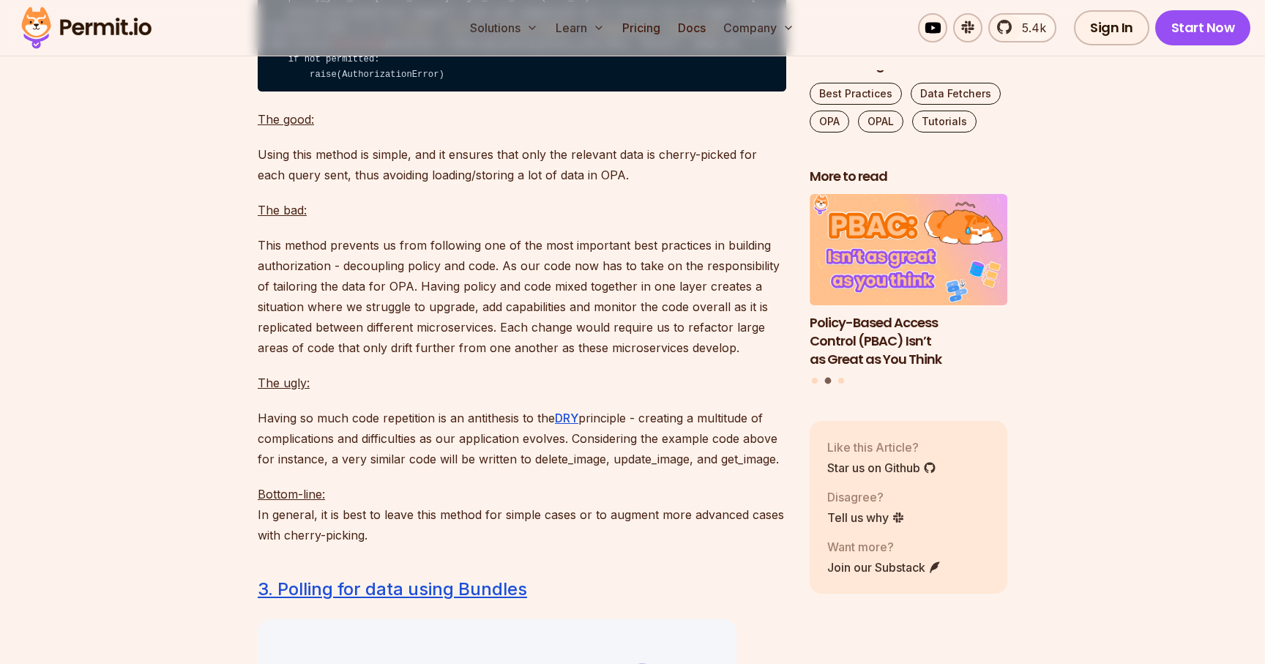
click at [382, 358] on p "This method prevents us from following one of the most important best practices…" at bounding box center [522, 296] width 528 height 123
click at [470, 358] on p "This method prevents us from following one of the most important best practices…" at bounding box center [522, 296] width 528 height 123
click at [546, 358] on p "This method prevents us from following one of the most important best practices…" at bounding box center [522, 296] width 528 height 123
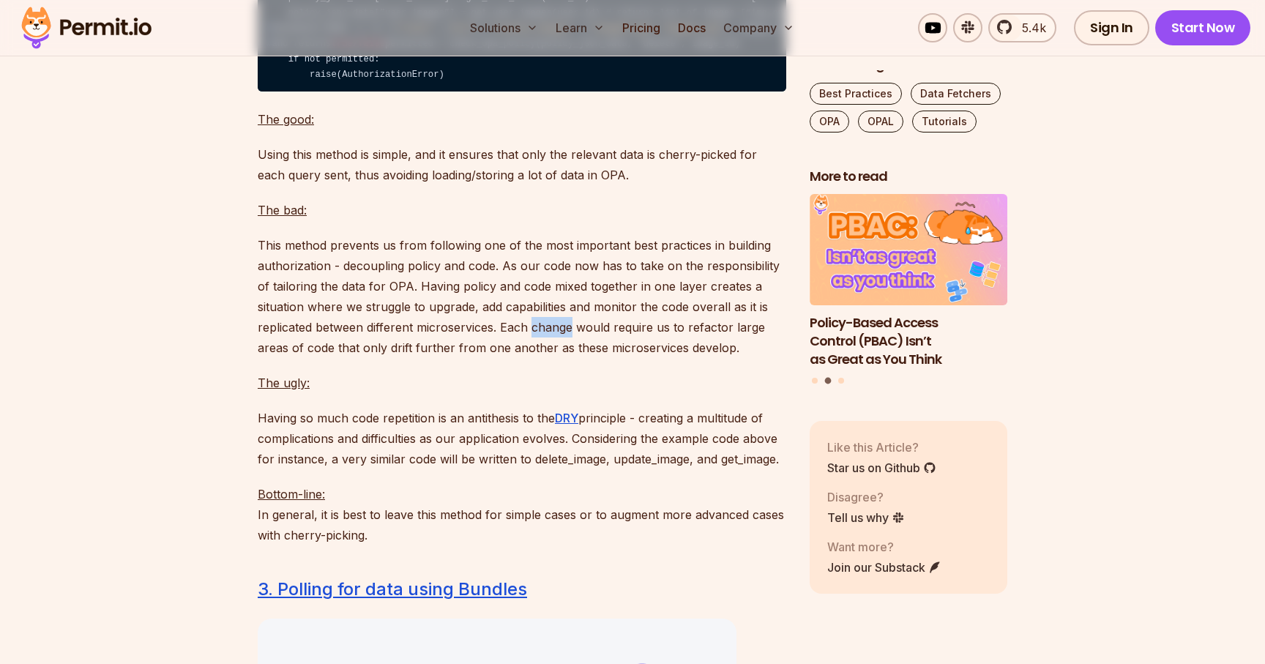
click at [546, 358] on p "This method prevents us from following one of the most important best practices…" at bounding box center [522, 296] width 528 height 123
click at [696, 358] on p "This method prevents us from following one of the most important best practices…" at bounding box center [522, 296] width 528 height 123
drag, startPoint x: 274, startPoint y: 389, endPoint x: 547, endPoint y: 403, distance: 273.4
click at [550, 358] on p "This method prevents us from following one of the most important best practices…" at bounding box center [522, 296] width 528 height 123
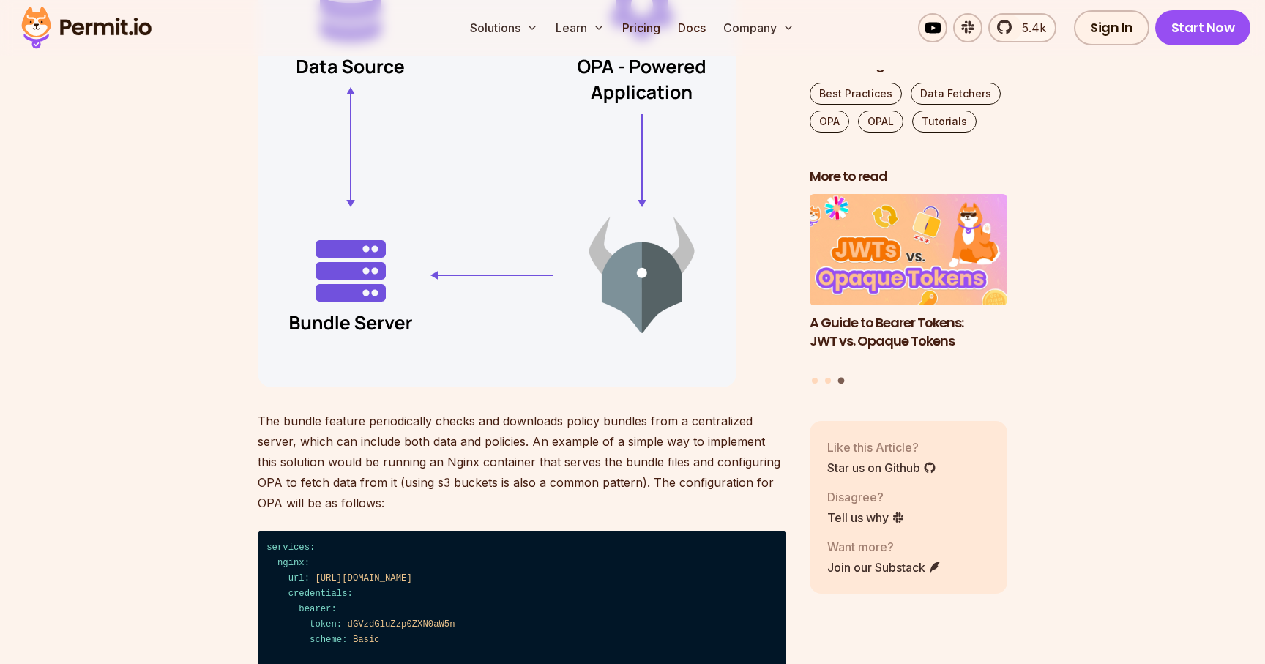
scroll to position [5686, 0]
click at [473, 463] on p "The bundle feature periodically checks and downloads policy bundles from a cent…" at bounding box center [522, 461] width 528 height 102
click at [573, 455] on div "There are several ways to create a data fetching mechanism for Open Policy Agen…" at bounding box center [522, 226] width 528 height 9942
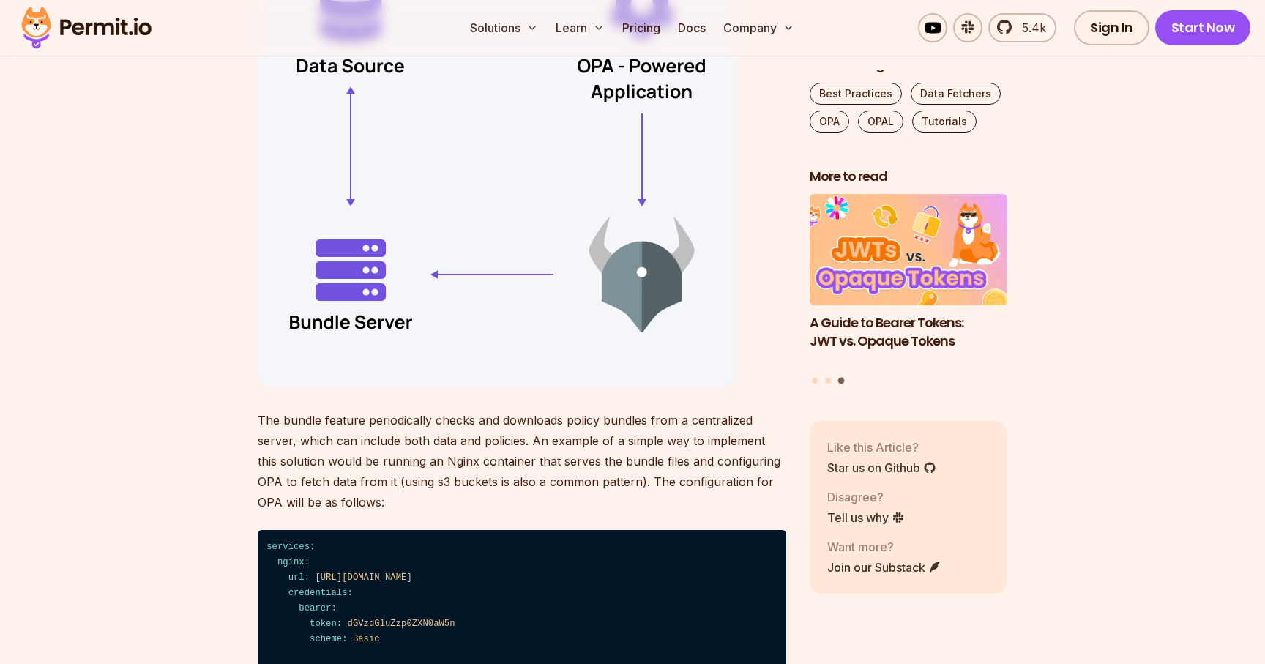
click at [317, 495] on p "The bundle feature periodically checks and downloads policy bundles from a cent…" at bounding box center [522, 461] width 528 height 102
click at [416, 491] on p "The bundle feature periodically checks and downloads policy bundles from a cent…" at bounding box center [522, 461] width 528 height 102
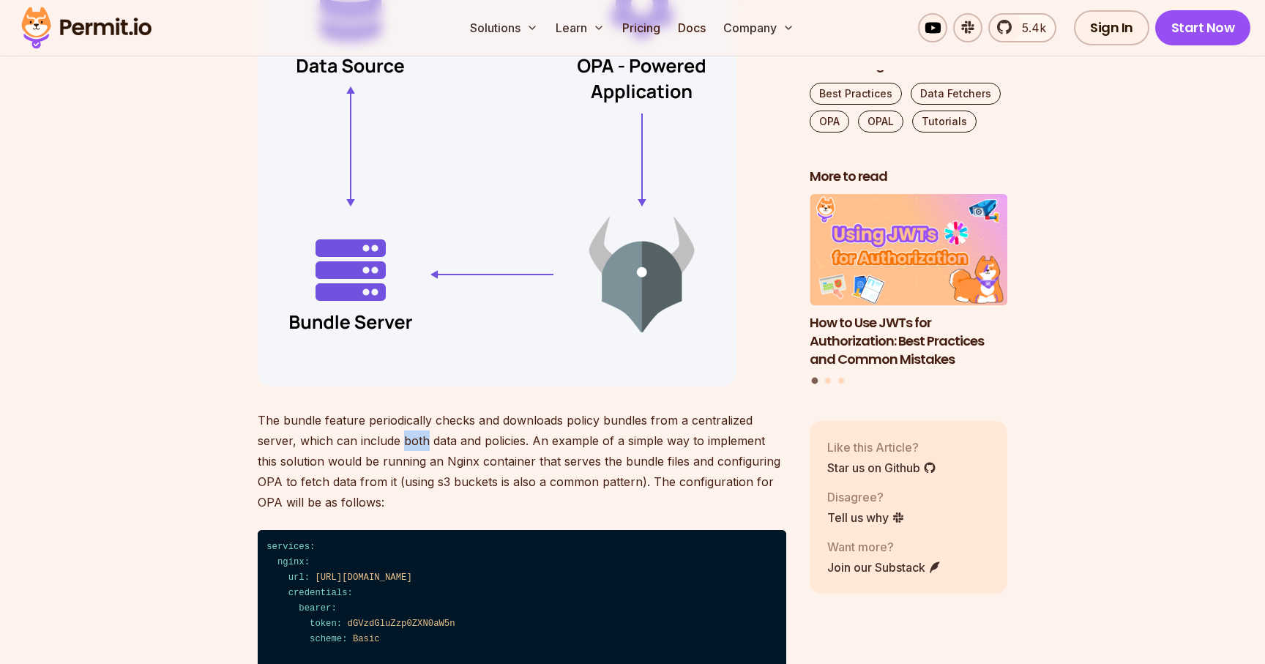
click at [416, 491] on p "The bundle feature periodically checks and downloads policy bundles from a cent…" at bounding box center [522, 461] width 528 height 102
click at [507, 486] on p "The bundle feature periodically checks and downloads policy bundles from a cent…" at bounding box center [522, 461] width 528 height 102
click at [629, 488] on p "The bundle feature periodically checks and downloads policy bundles from a cent…" at bounding box center [522, 461] width 528 height 102
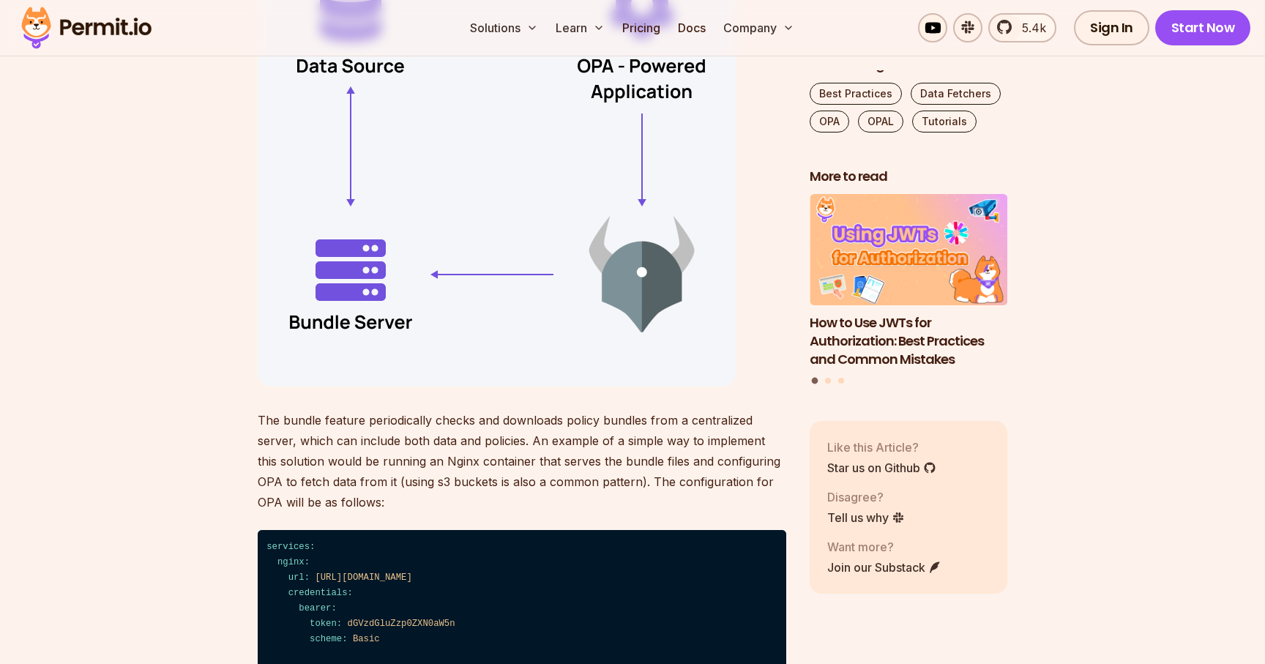
click at [294, 507] on p "The bundle feature periodically checks and downloads policy bundles from a cent…" at bounding box center [522, 461] width 528 height 102
click at [455, 512] on p "The bundle feature periodically checks and downloads policy bundles from a cent…" at bounding box center [522, 461] width 528 height 102
click at [545, 509] on p "The bundle feature periodically checks and downloads policy bundles from a cent…" at bounding box center [522, 461] width 528 height 102
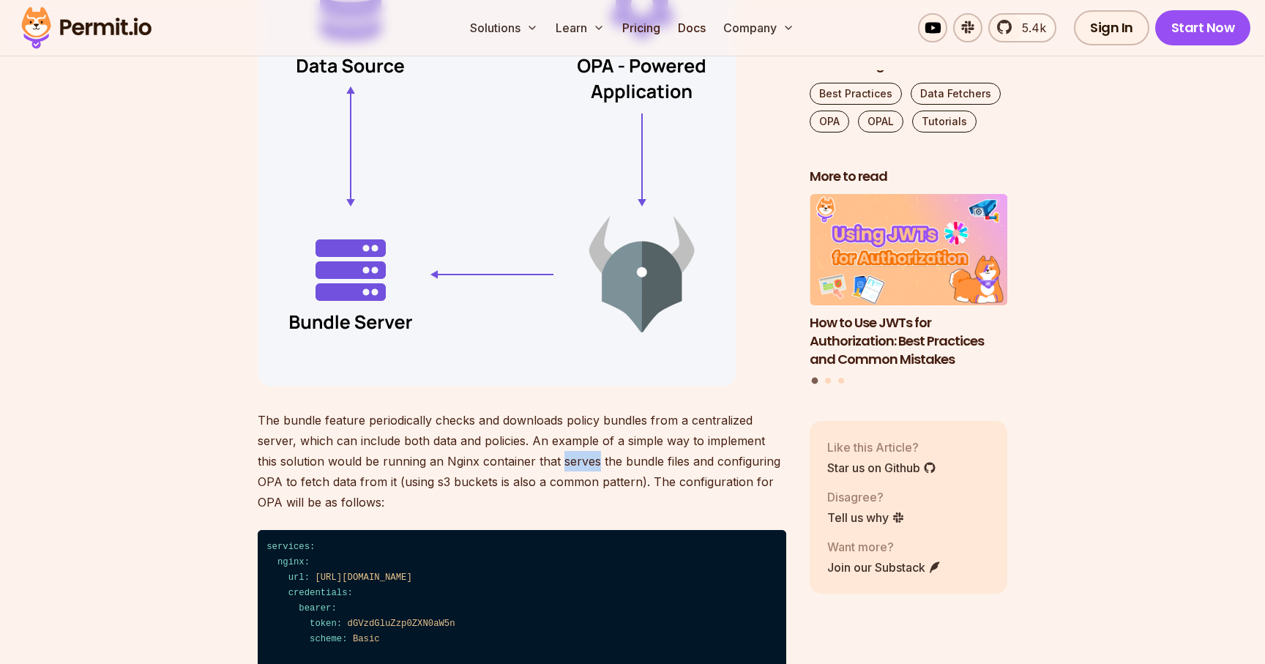
click at [545, 509] on p "The bundle feature periodically checks and downloads policy bundles from a cent…" at bounding box center [522, 461] width 528 height 102
click at [658, 509] on p "The bundle feature periodically checks and downloads policy bundles from a cent…" at bounding box center [522, 461] width 528 height 102
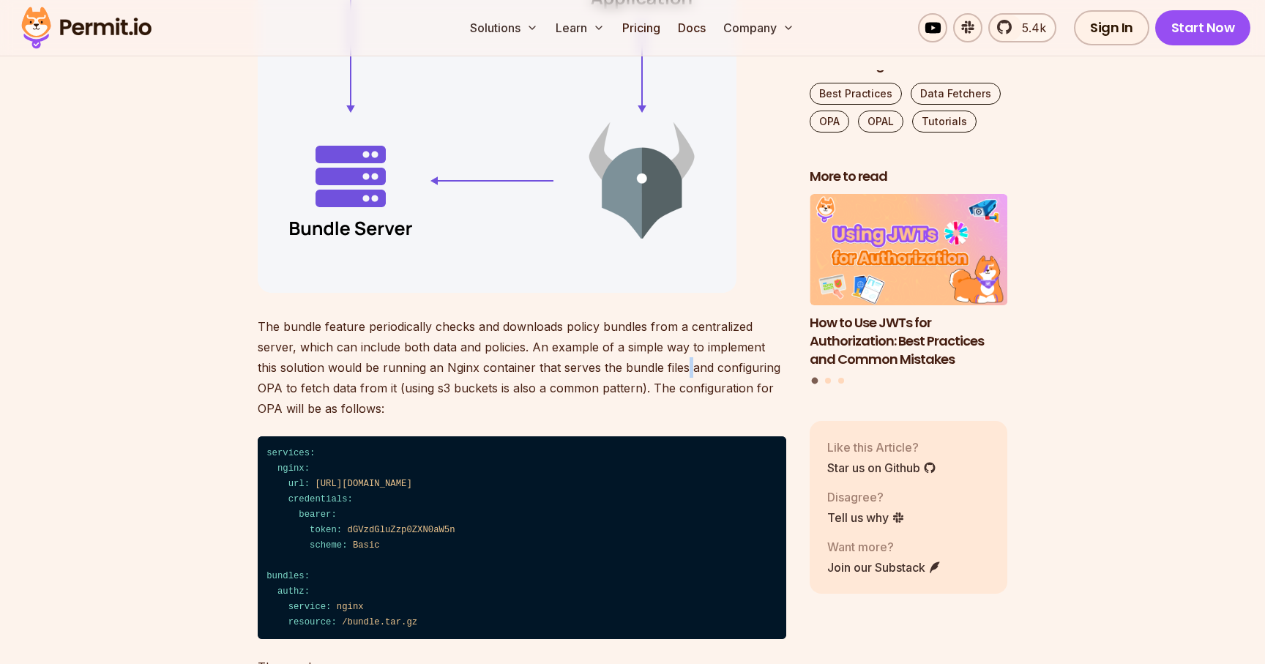
scroll to position [5803, 0]
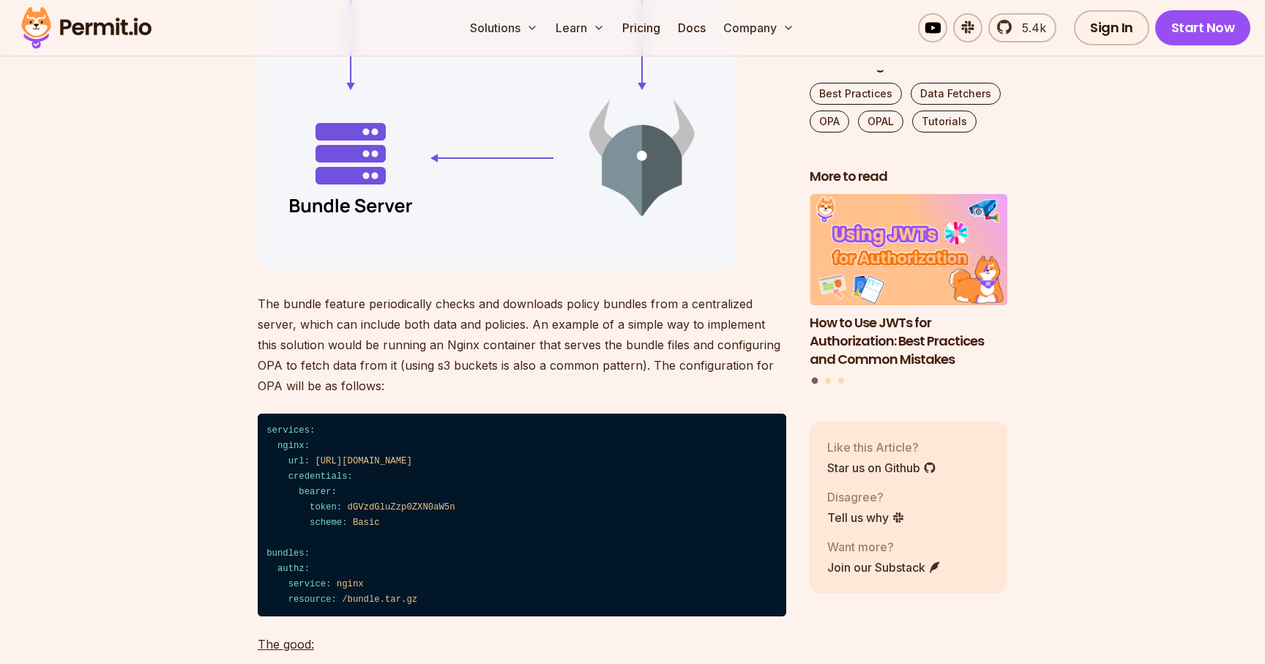
click at [309, 396] on p "The bundle feature periodically checks and downloads policy bundles from a cent…" at bounding box center [522, 344] width 528 height 102
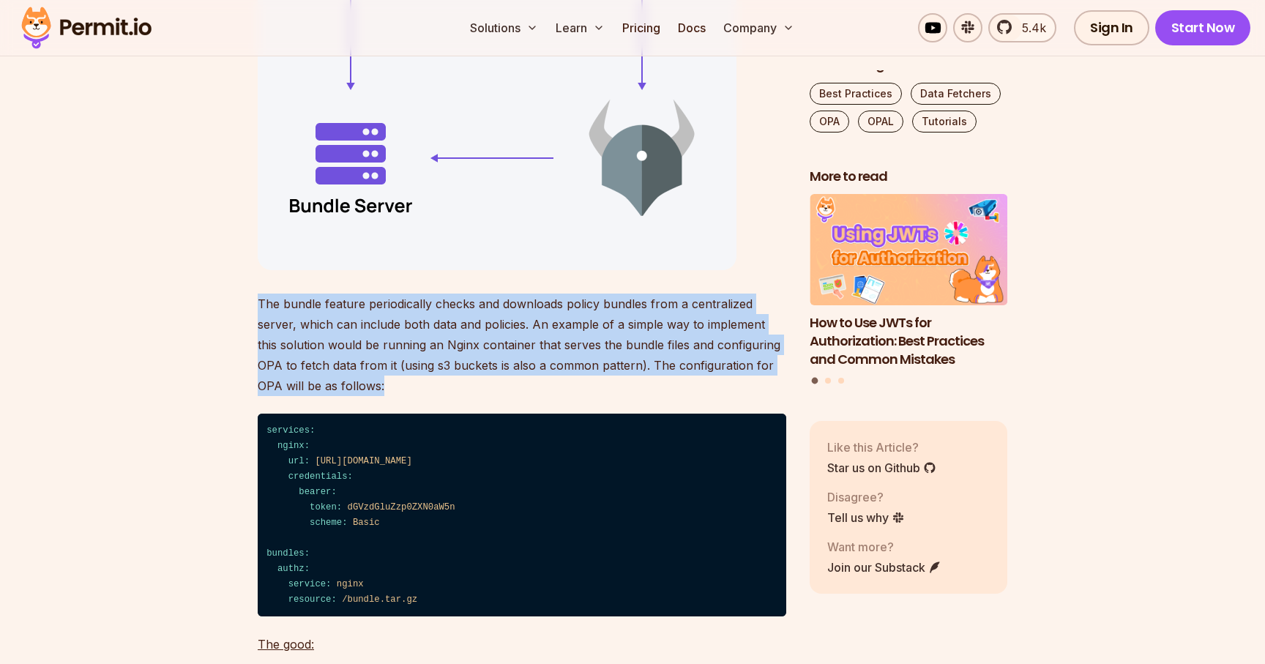
click at [309, 396] on p "The bundle feature periodically checks and downloads policy bundles from a cent…" at bounding box center [522, 344] width 528 height 102
click at [422, 396] on p "The bundle feature periodically checks and downloads policy bundles from a cent…" at bounding box center [522, 344] width 528 height 102
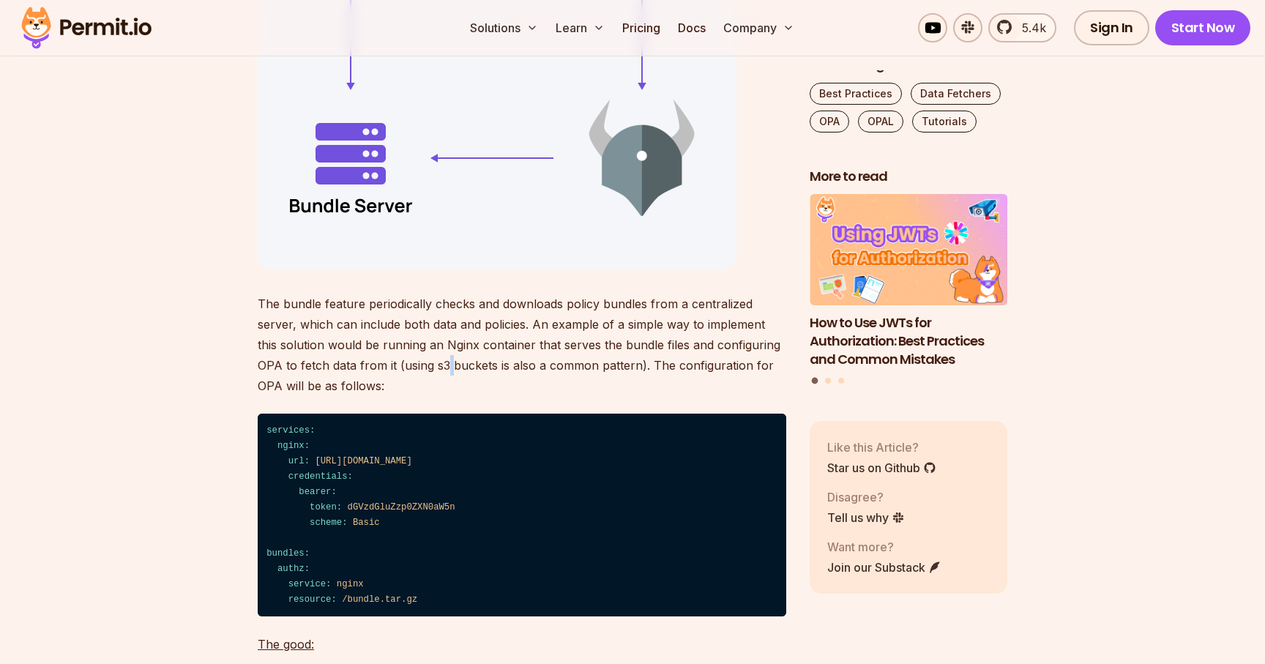
click at [422, 396] on p "The bundle feature periodically checks and downloads policy bundles from a cent…" at bounding box center [522, 344] width 528 height 102
click at [534, 396] on p "The bundle feature periodically checks and downloads policy bundles from a cent…" at bounding box center [522, 344] width 528 height 102
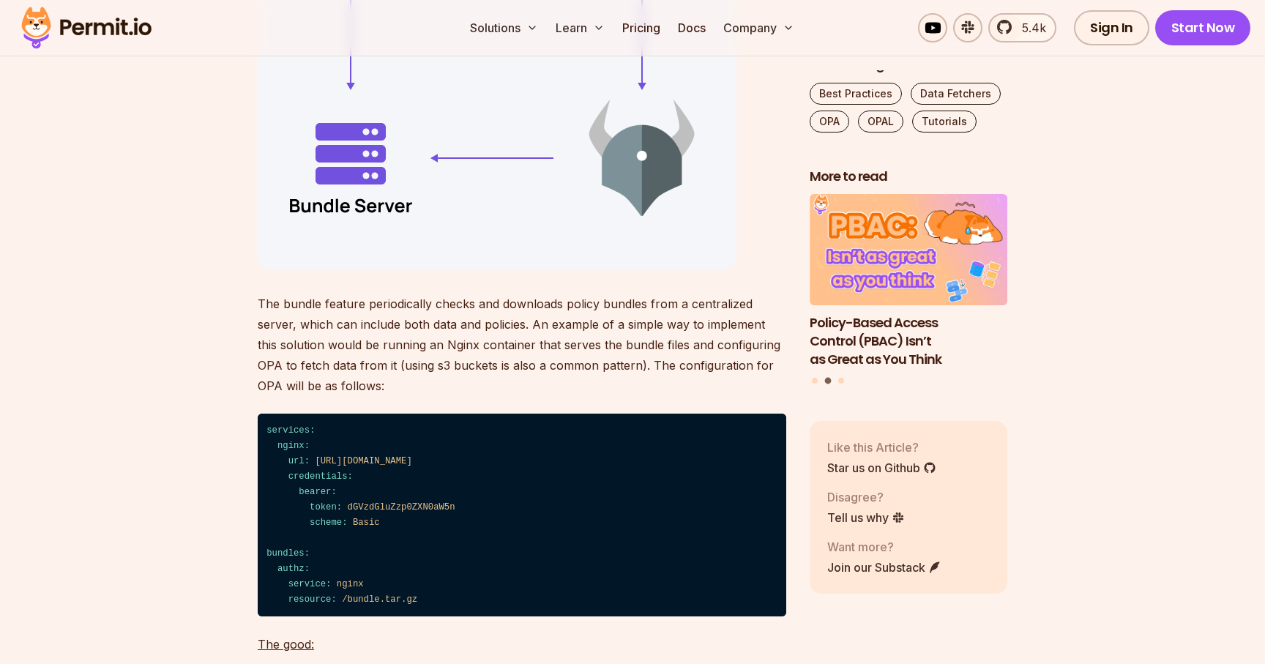
click at [672, 396] on p "The bundle feature periodically checks and downloads policy bundles from a cent…" at bounding box center [522, 344] width 528 height 102
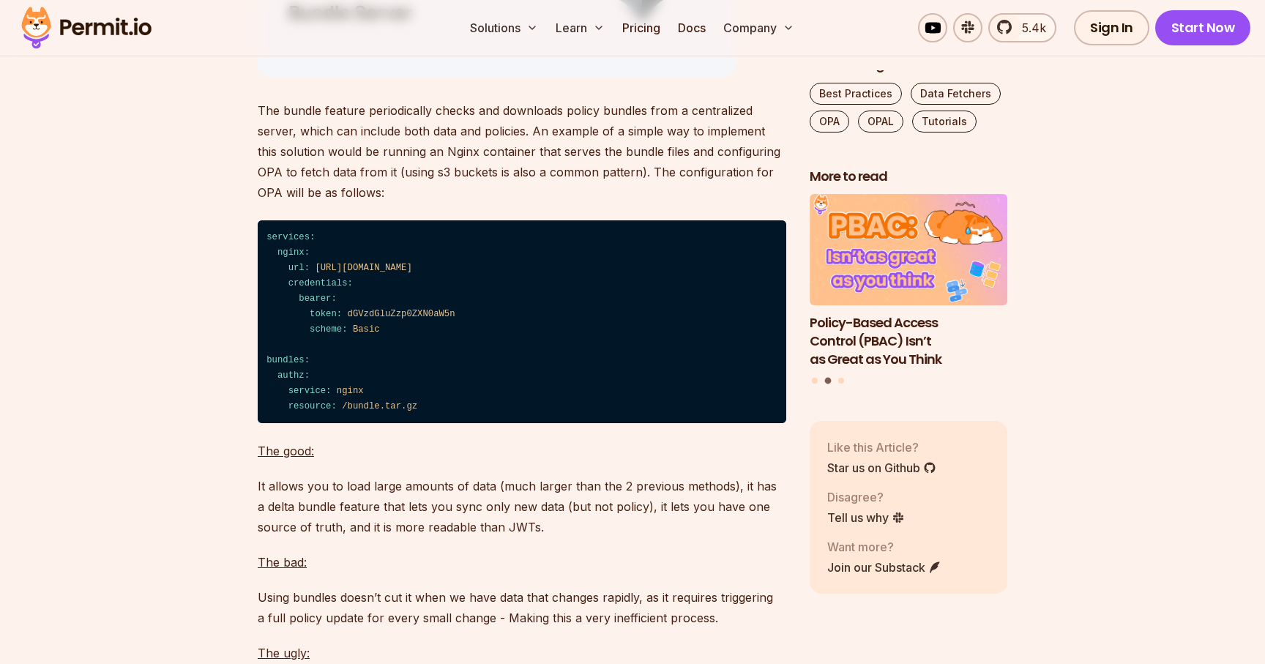
scroll to position [6005, 0]
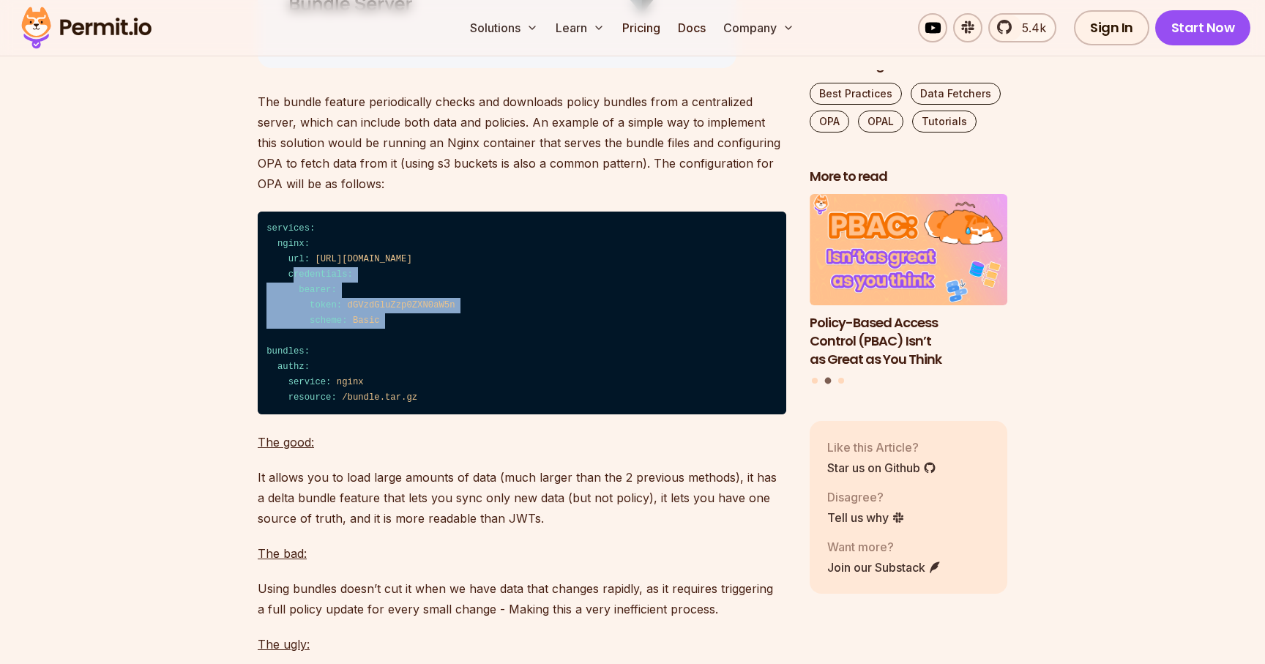
drag, startPoint x: 294, startPoint y: 315, endPoint x: 373, endPoint y: 386, distance: 106.2
click at [373, 386] on code "services: nginx: url: [URL][DOMAIN_NAME] credentials: bearer: token: dGVzdGluZz…" at bounding box center [522, 313] width 528 height 203
click at [295, 372] on span "authz:" at bounding box center [293, 367] width 32 height 10
click at [352, 403] on span "/bundle.tar.gz" at bounding box center [379, 397] width 75 height 10
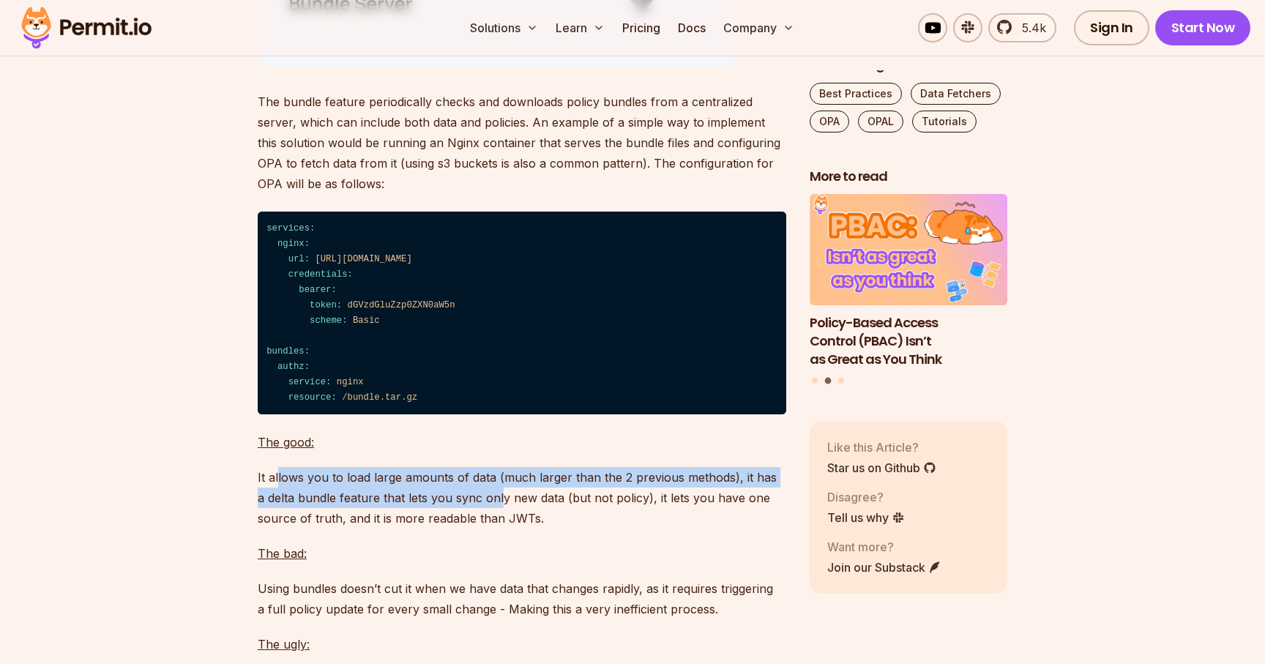
drag, startPoint x: 277, startPoint y: 526, endPoint x: 490, endPoint y: 531, distance: 213.1
click at [490, 528] on p "It allows you to load large amounts of data (much larger than the 2 previous me…" at bounding box center [522, 497] width 528 height 61
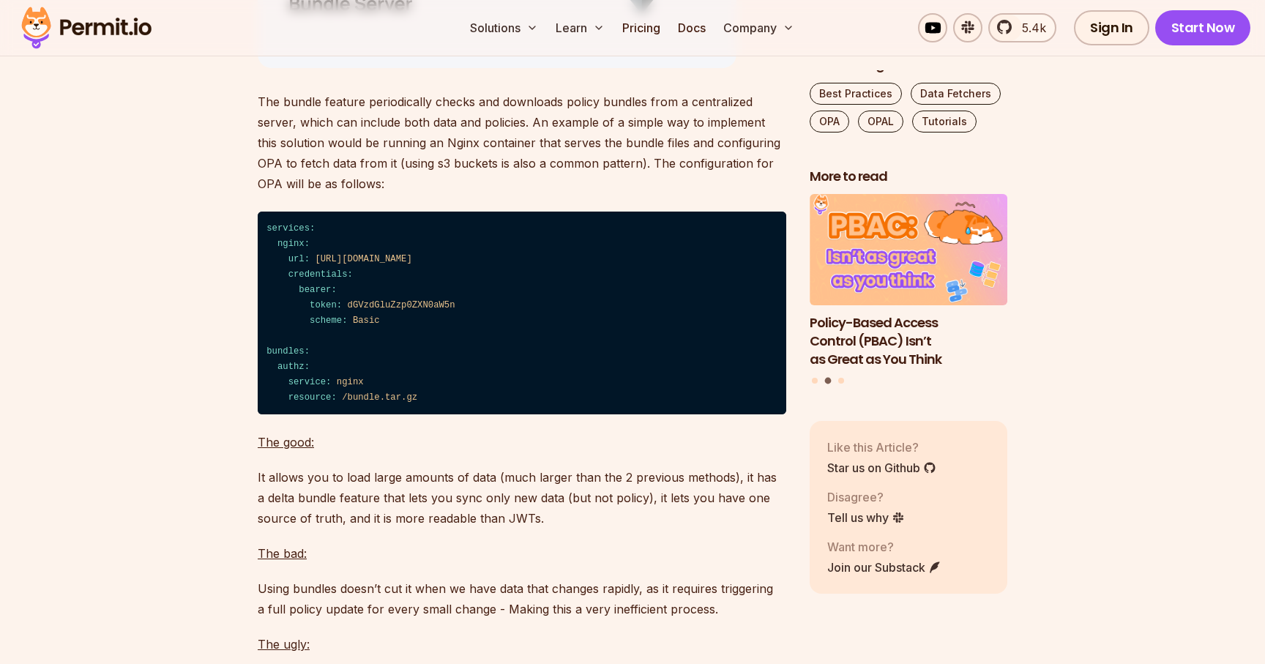
click at [563, 523] on p "It allows you to load large amounts of data (much larger than the 2 previous me…" at bounding box center [522, 497] width 528 height 61
click at [642, 528] on p "It allows you to load large amounts of data (much larger than the 2 previous me…" at bounding box center [522, 497] width 528 height 61
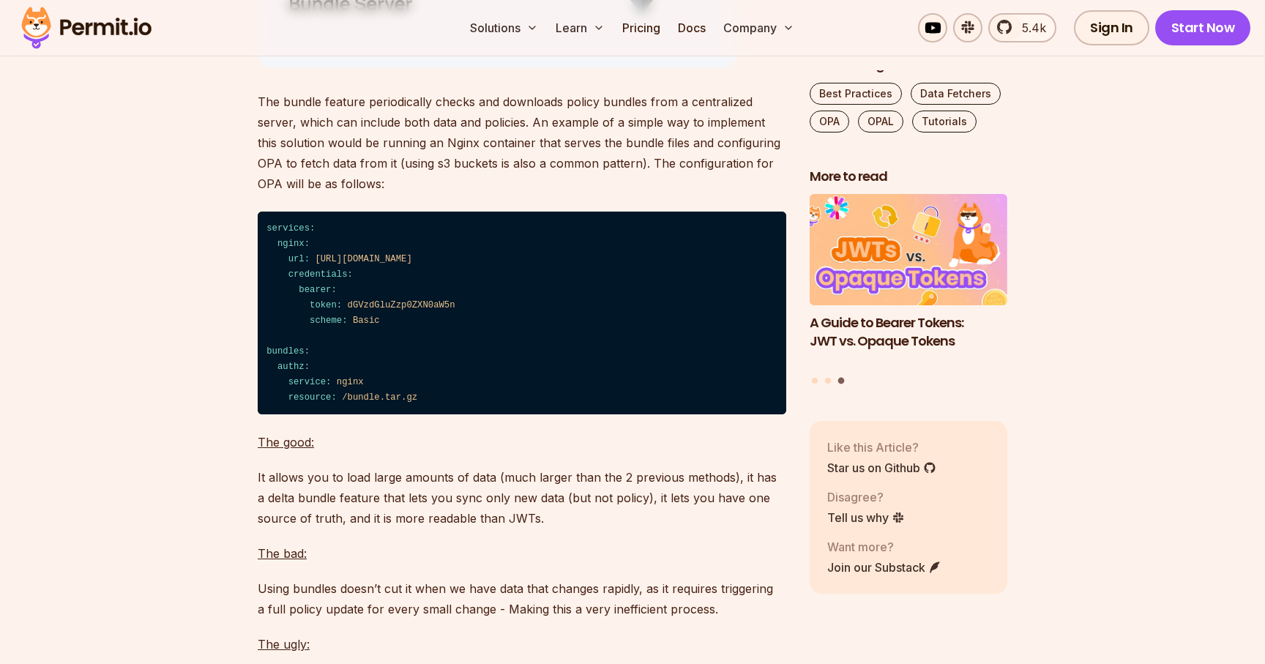
click at [306, 528] on p "It allows you to load large amounts of data (much larger than the 2 previous me…" at bounding box center [522, 497] width 528 height 61
click at [425, 528] on p "It allows you to load large amounts of data (much larger than the 2 previous me…" at bounding box center [522, 497] width 528 height 61
click at [521, 528] on p "It allows you to load large amounts of data (much larger than the 2 previous me…" at bounding box center [522, 497] width 528 height 61
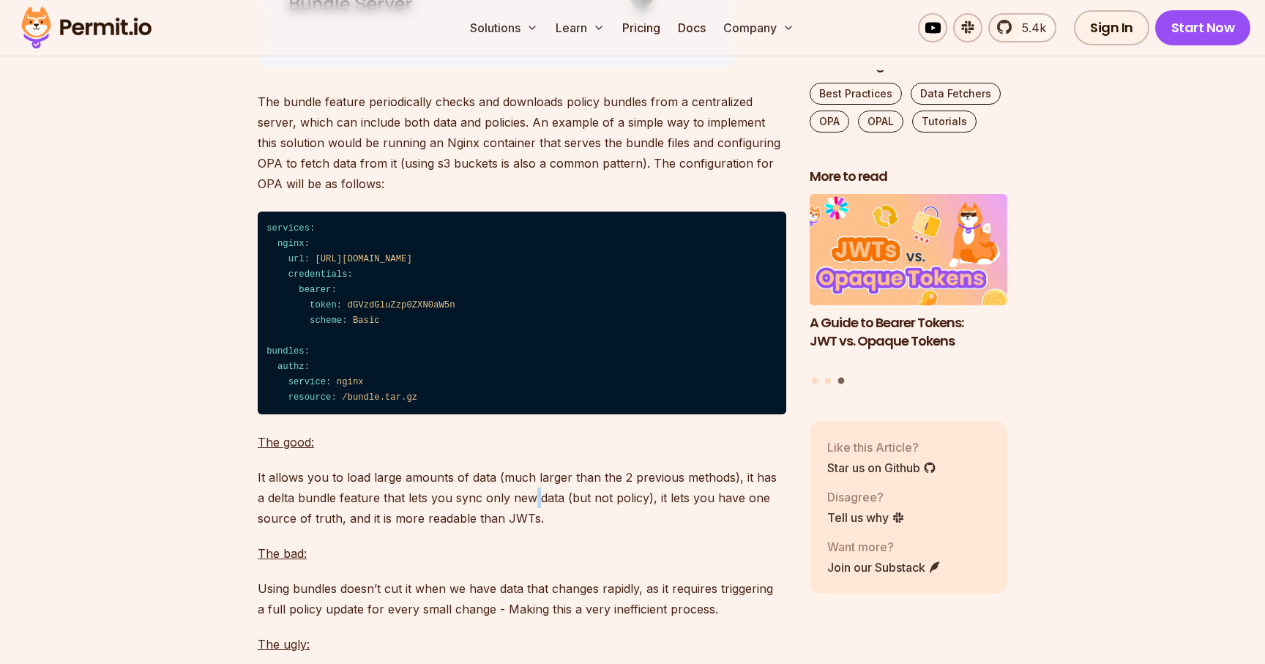
click at [521, 528] on p "It allows you to load large amounts of data (much larger than the 2 previous me…" at bounding box center [522, 497] width 528 height 61
click at [612, 528] on p "It allows you to load large amounts of data (much larger than the 2 previous me…" at bounding box center [522, 497] width 528 height 61
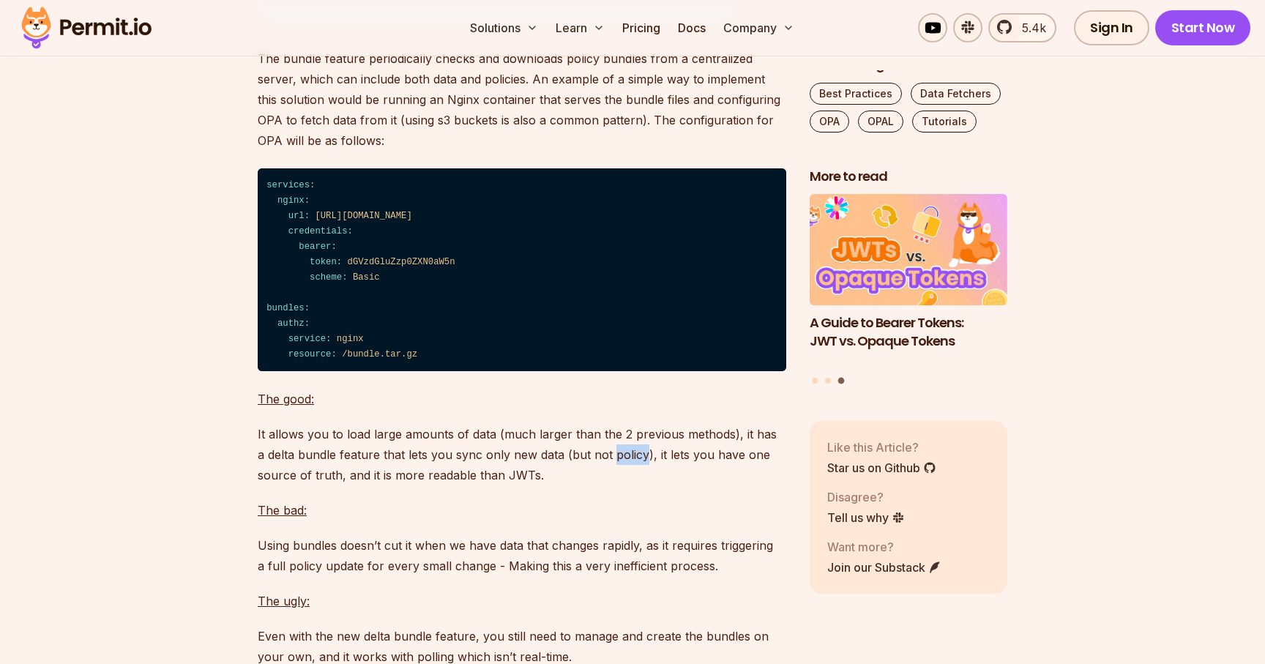
scroll to position [6063, 0]
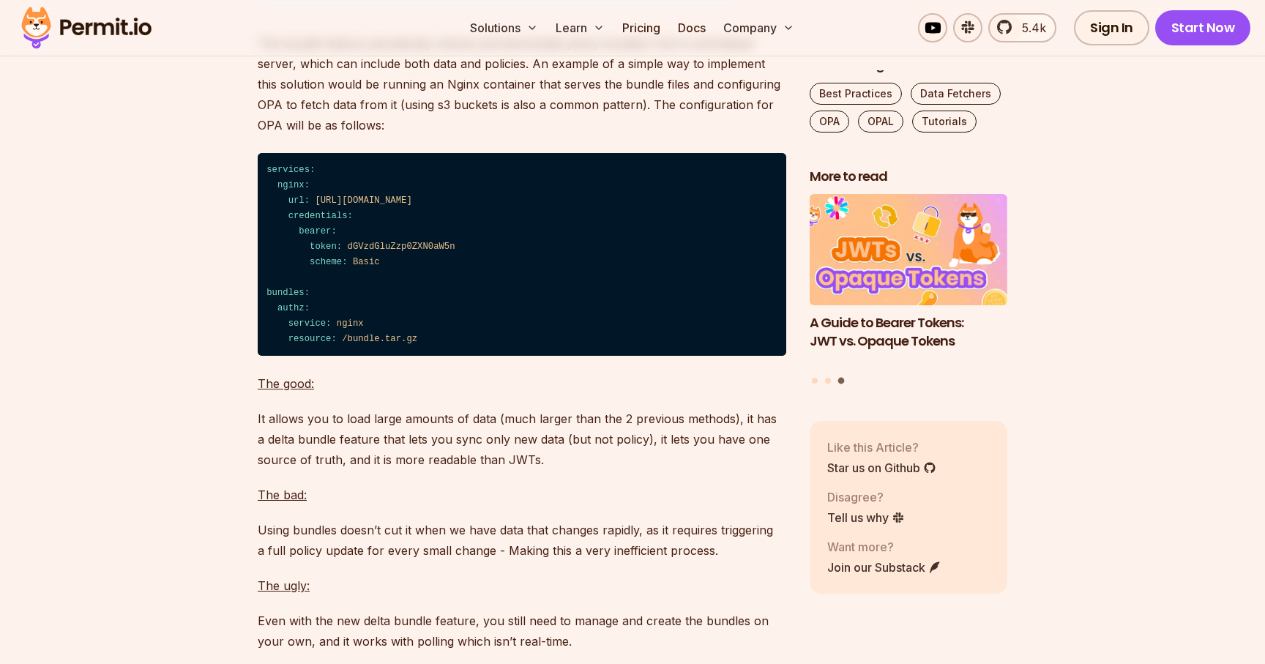
click at [695, 470] on p "It allows you to load large amounts of data (much larger than the 2 previous me…" at bounding box center [522, 438] width 528 height 61
click at [378, 470] on p "It allows you to load large amounts of data (much larger than the 2 previous me…" at bounding box center [522, 438] width 528 height 61
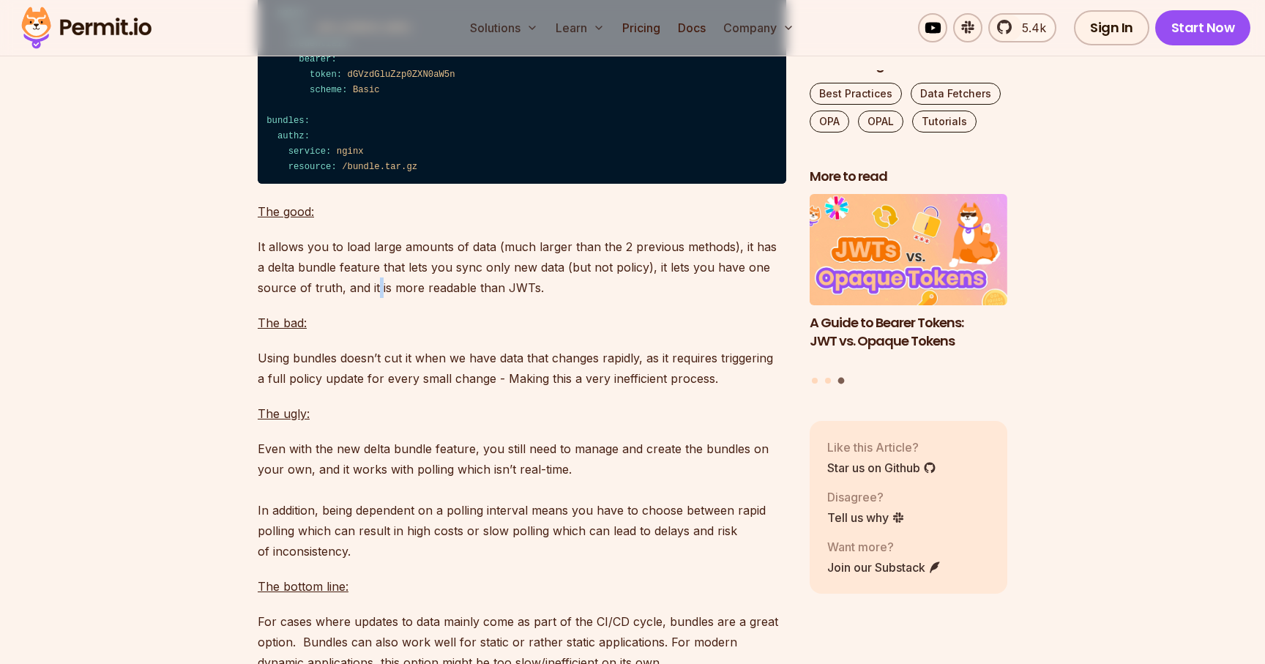
scroll to position [6251, 0]
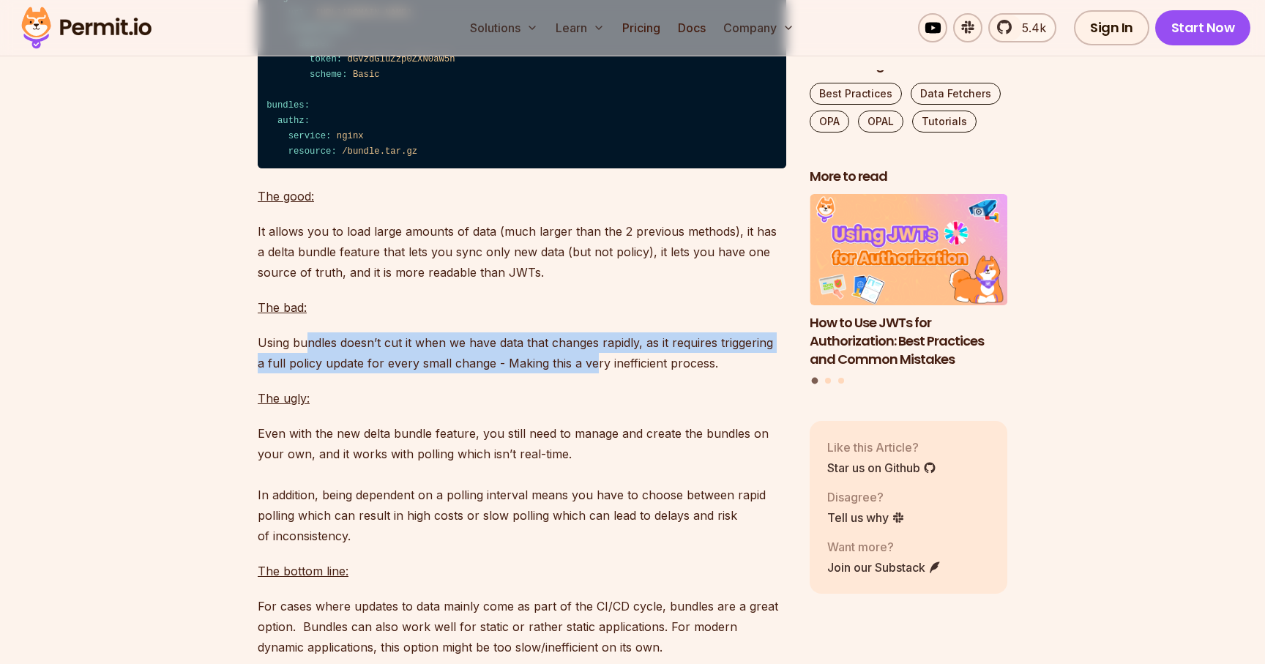
drag, startPoint x: 307, startPoint y: 392, endPoint x: 591, endPoint y: 419, distance: 284.6
click at [591, 373] on p "Using bundles doesn’t cut it when we have data that changes rapidly, as it requ…" at bounding box center [522, 352] width 528 height 41
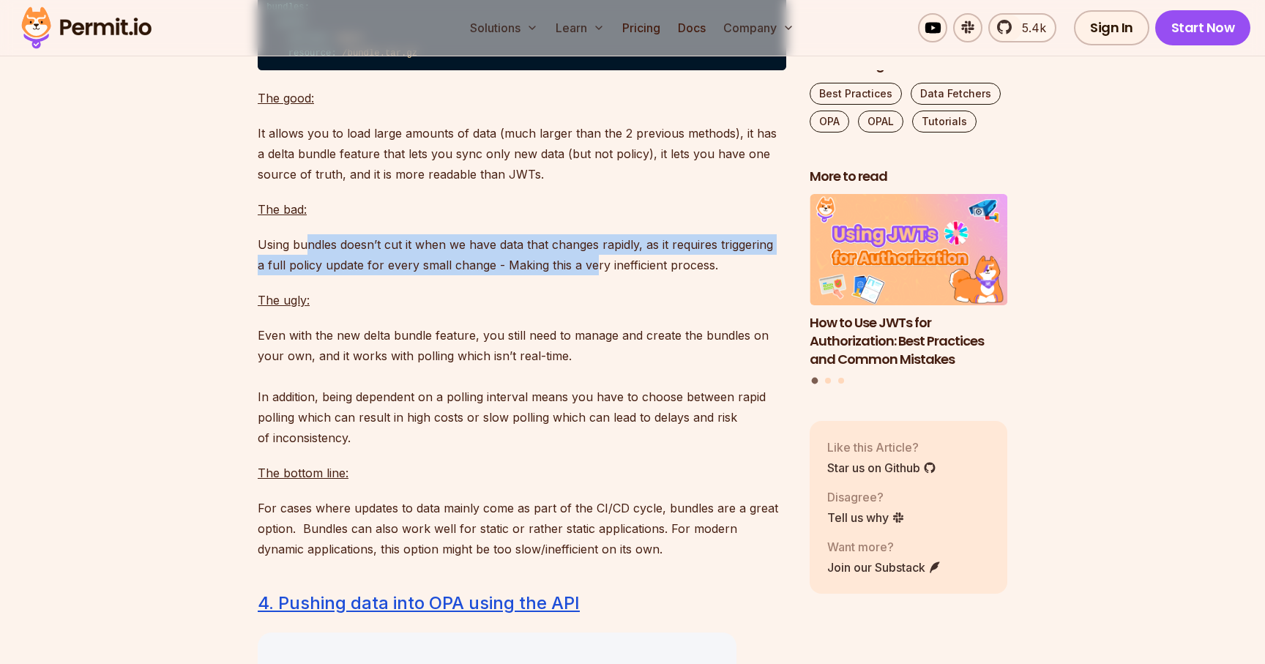
scroll to position [6352, 0]
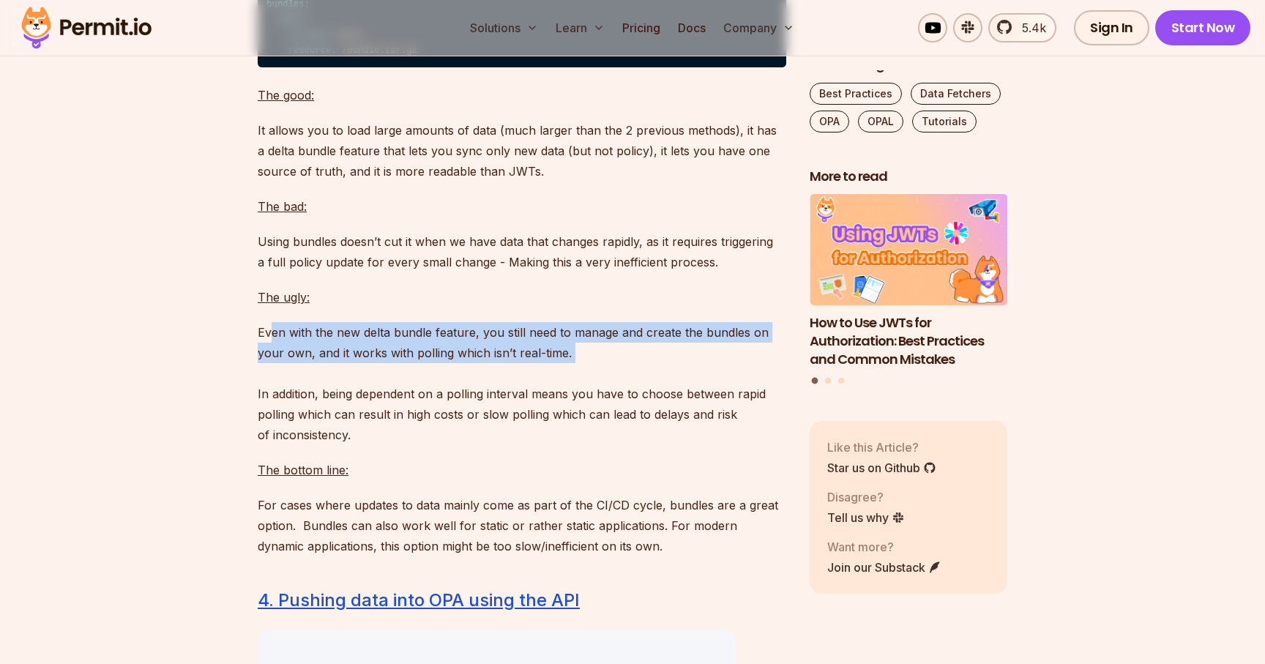
drag, startPoint x: 272, startPoint y: 379, endPoint x: 512, endPoint y: 411, distance: 242.8
click at [512, 411] on p "Even with the new delta bundle feature, you still need to manage and create the…" at bounding box center [522, 383] width 528 height 123
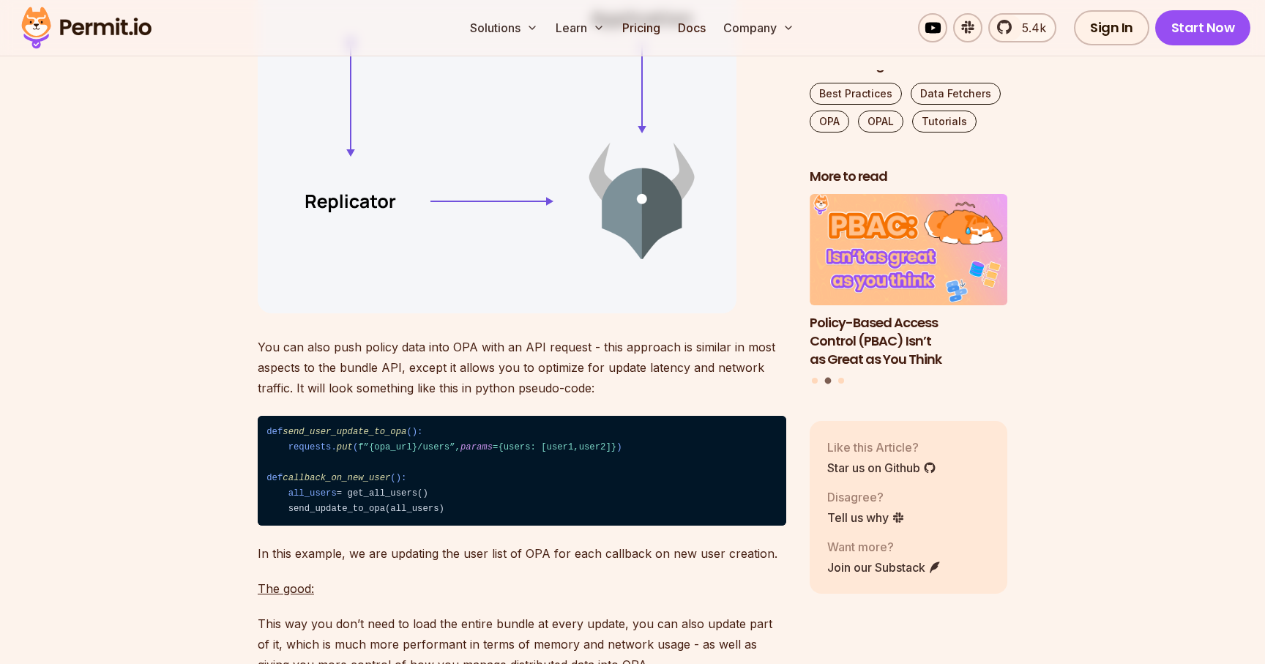
scroll to position [7135, 0]
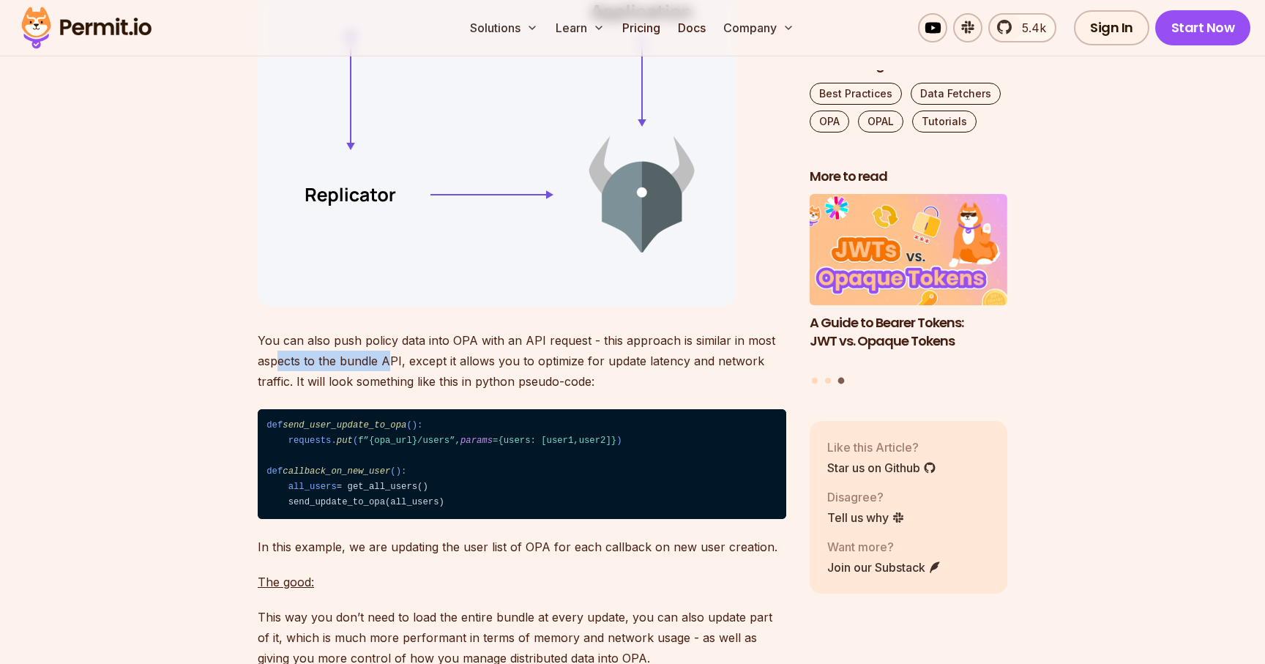
drag, startPoint x: 275, startPoint y: 409, endPoint x: 390, endPoint y: 408, distance: 114.9
click at [389, 392] on p "You can also push policy data into OPA with an API request - this approach is s…" at bounding box center [522, 360] width 528 height 61
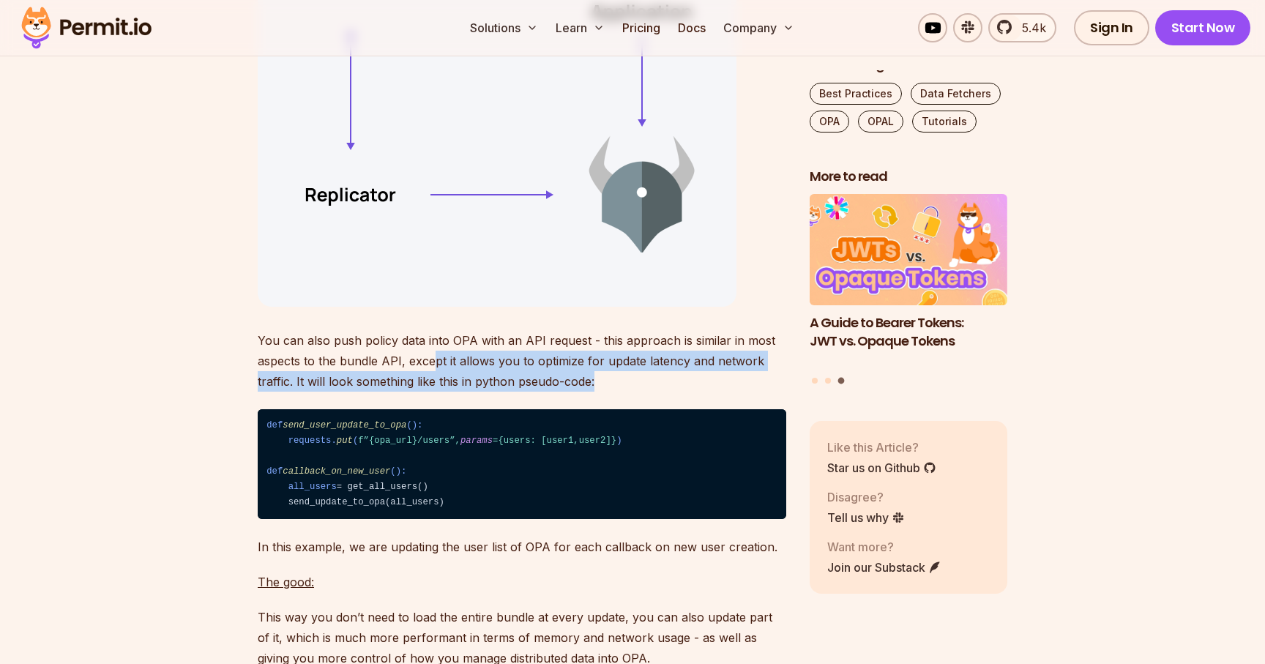
drag, startPoint x: 432, startPoint y: 402, endPoint x: 623, endPoint y: 451, distance: 197.2
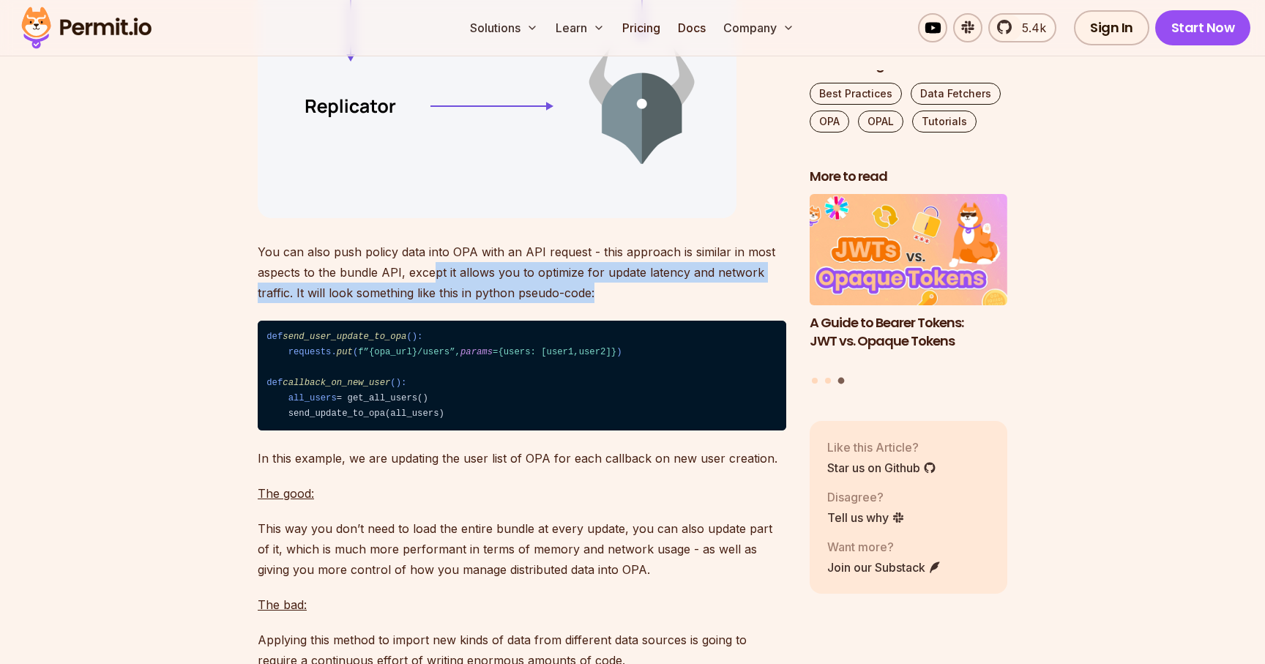
scroll to position [7261, 0]
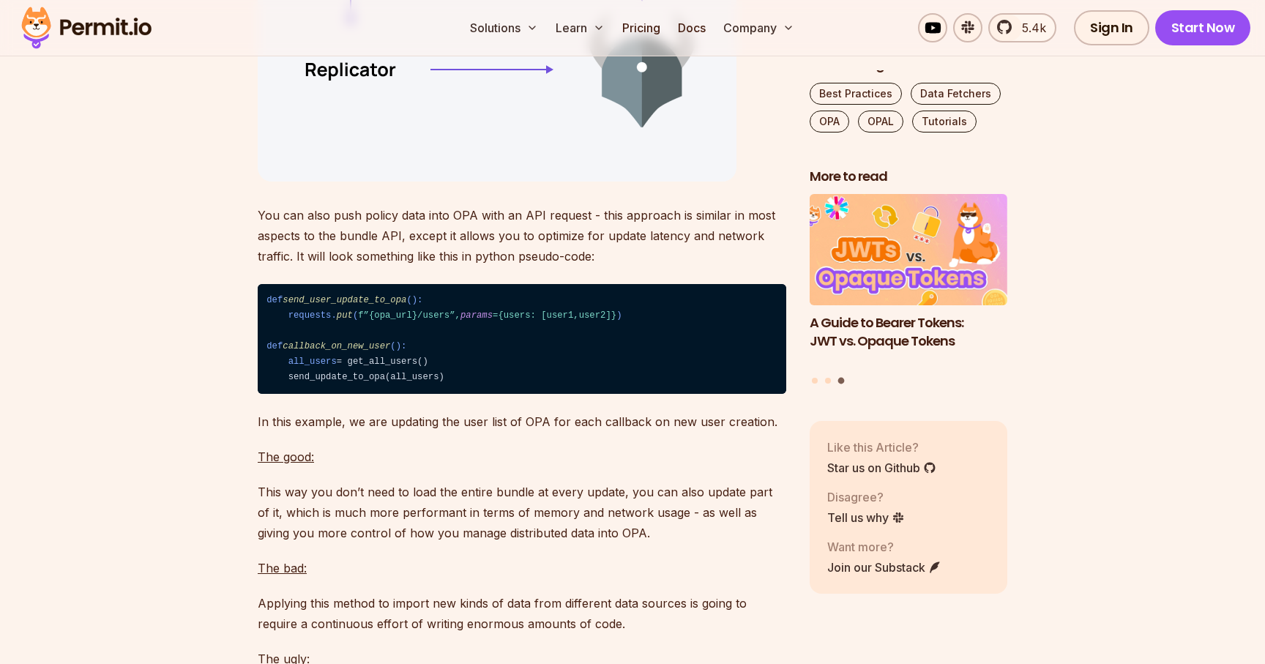
click at [334, 305] on span "send_user_update_to_opa" at bounding box center [345, 300] width 124 height 10
click at [351, 321] on span "put" at bounding box center [345, 315] width 16 height 10
click at [345, 384] on code "def send_user_update_to_opa (): requests. put ( f”{opa_url}/users”, params ={us…" at bounding box center [522, 339] width 528 height 111
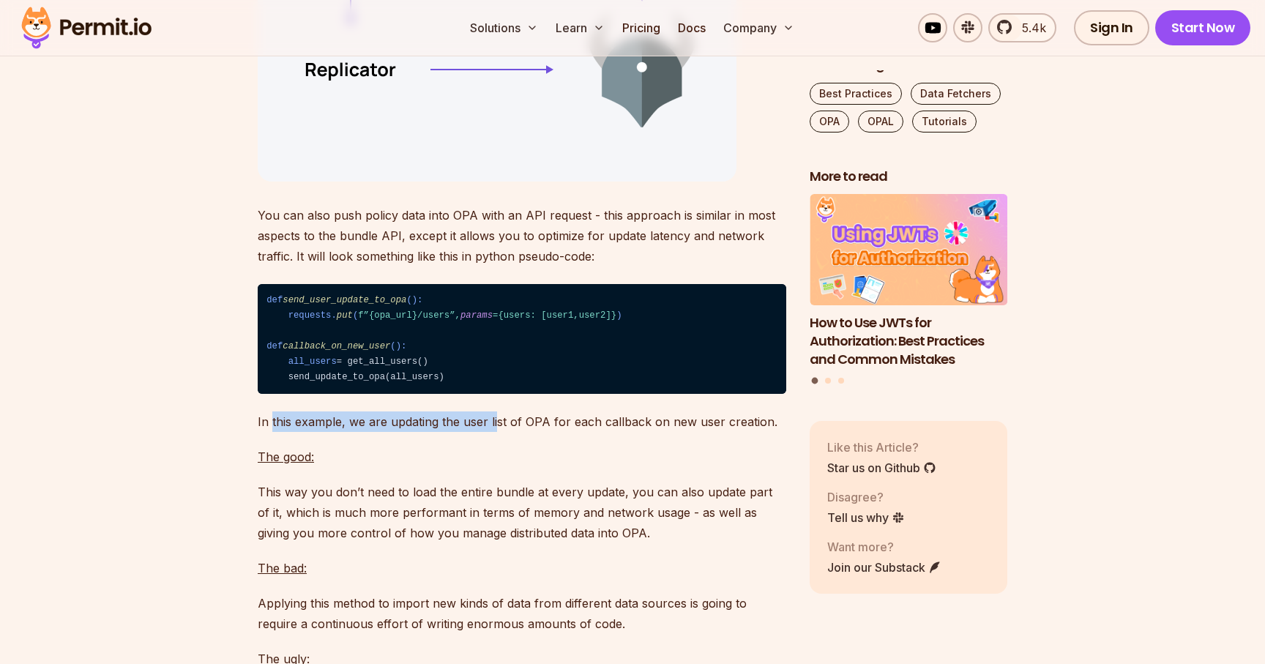
drag, startPoint x: 272, startPoint y: 463, endPoint x: 497, endPoint y: 461, distance: 225.4
click at [497, 432] on p "In this example, we are updating the user list of OPA for each callback on new …" at bounding box center [522, 421] width 528 height 20
click at [546, 432] on p "In this example, we are updating the user list of OPA for each callback on new …" at bounding box center [522, 421] width 528 height 20
click at [642, 432] on p "In this example, we are updating the user list of OPA for each callback on new …" at bounding box center [522, 421] width 528 height 20
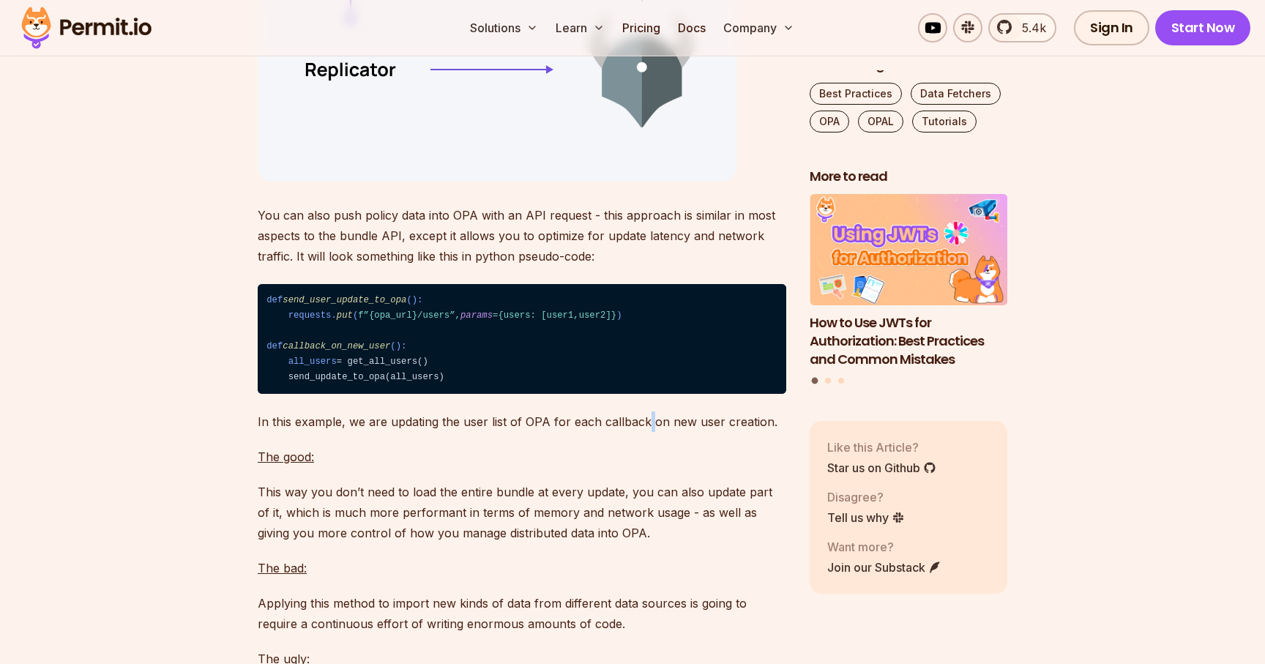
click at [642, 432] on p "In this example, we are updating the user list of OPA for each callback on new …" at bounding box center [522, 421] width 528 height 20
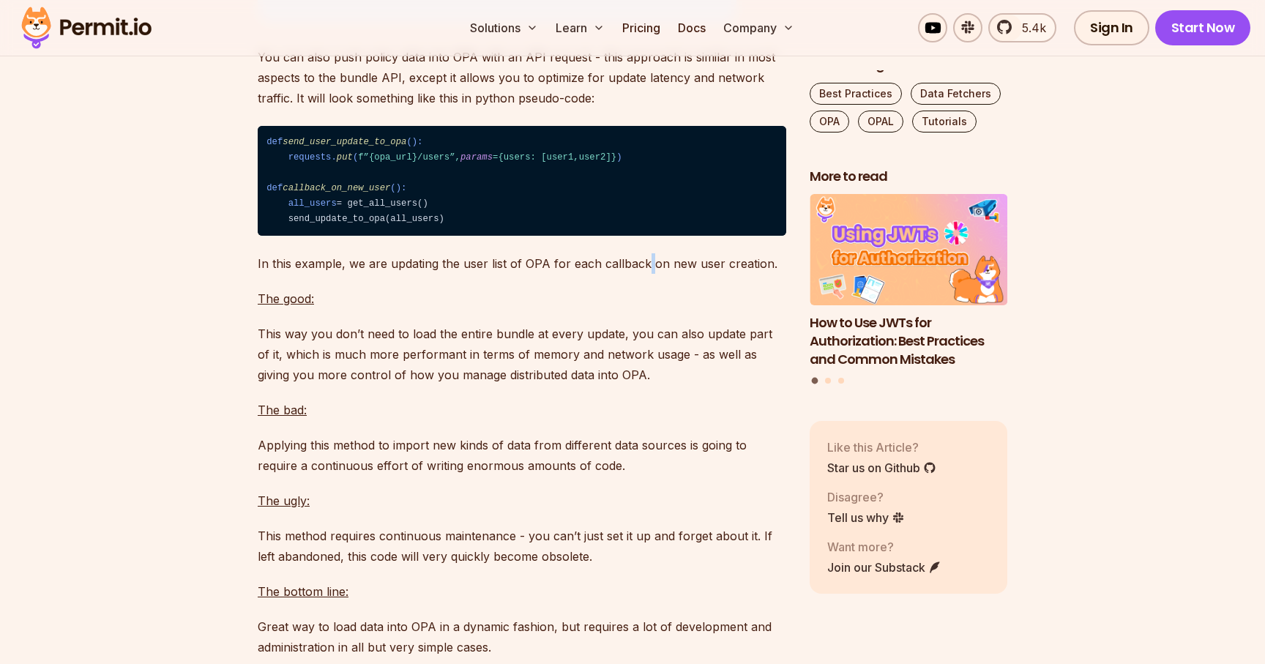
scroll to position [7434, 0]
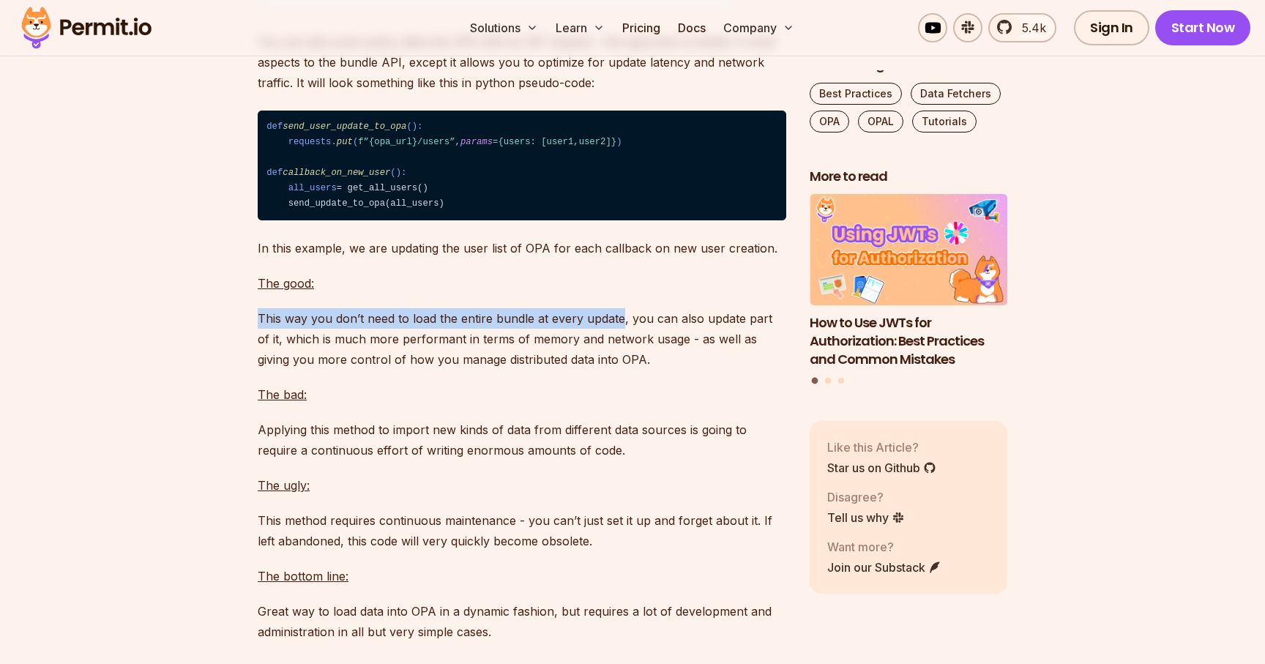
drag, startPoint x: 253, startPoint y: 365, endPoint x: 620, endPoint y: 372, distance: 367.5
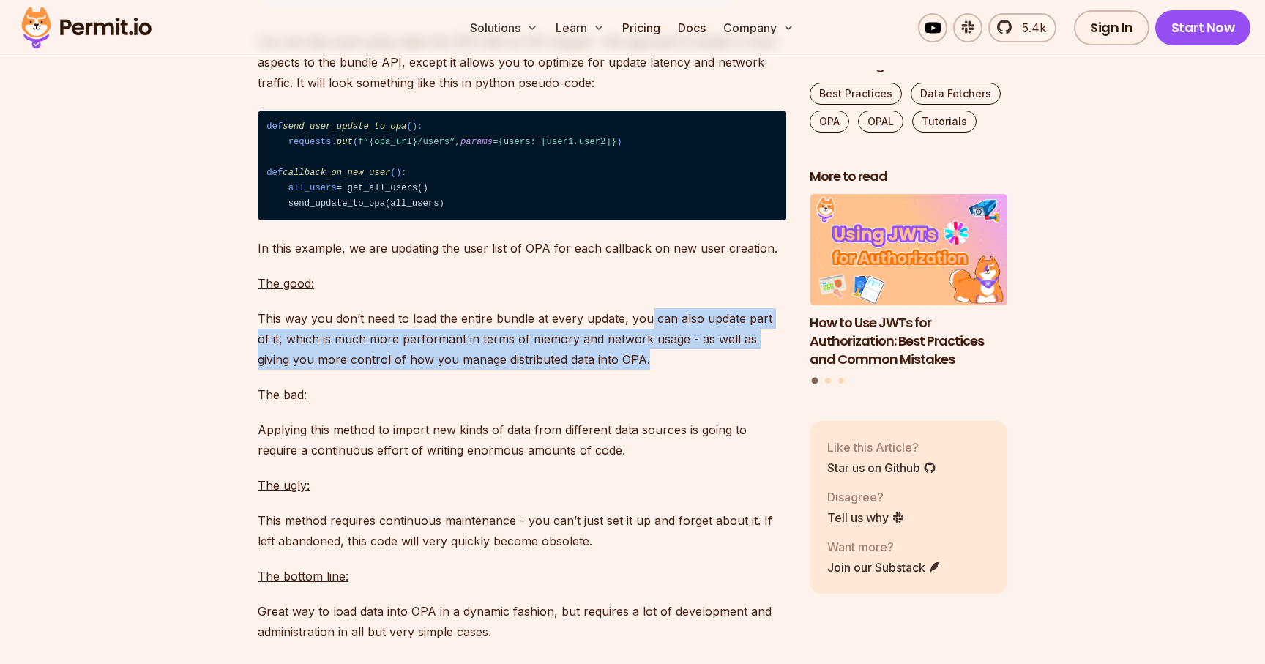
drag, startPoint x: 648, startPoint y: 370, endPoint x: 671, endPoint y: 419, distance: 53.4
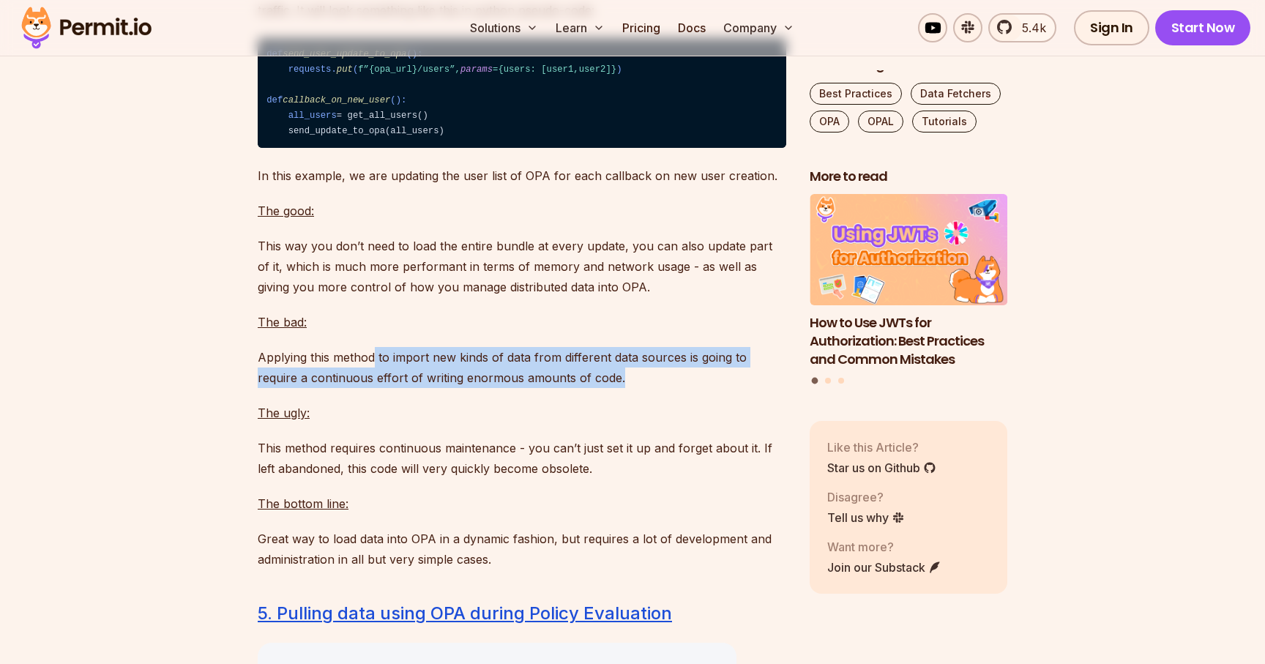
drag, startPoint x: 375, startPoint y: 409, endPoint x: 490, endPoint y: 454, distance: 123.3
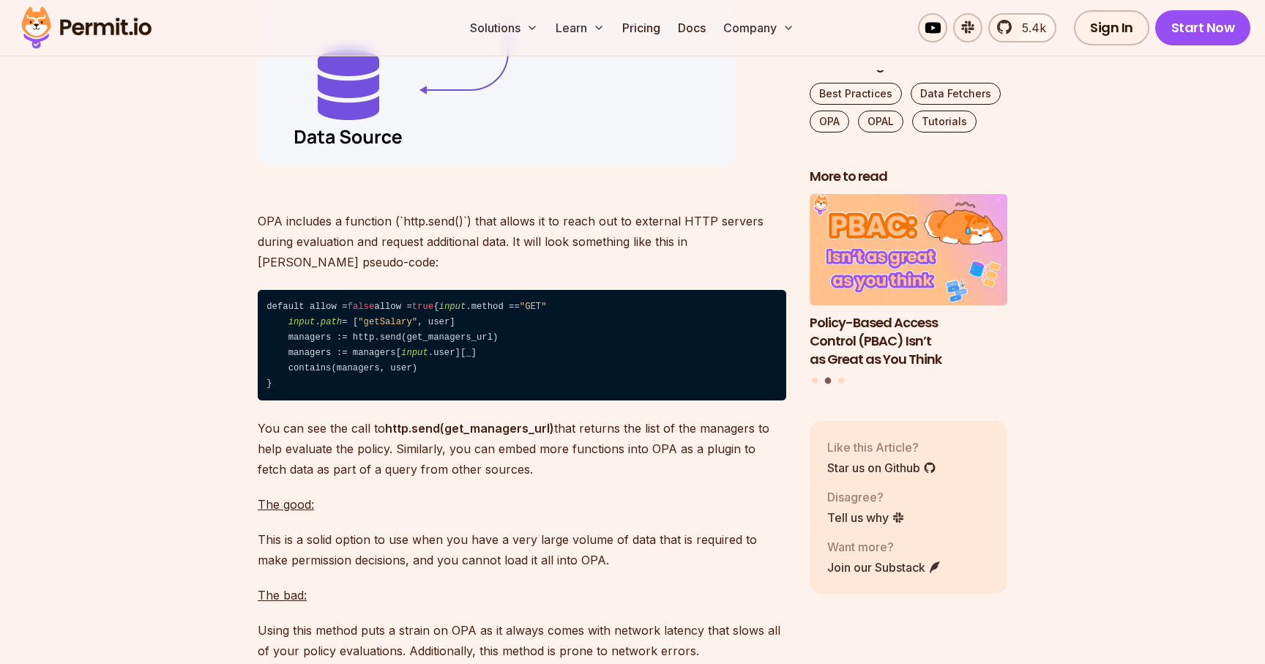
scroll to position [8448, 0]
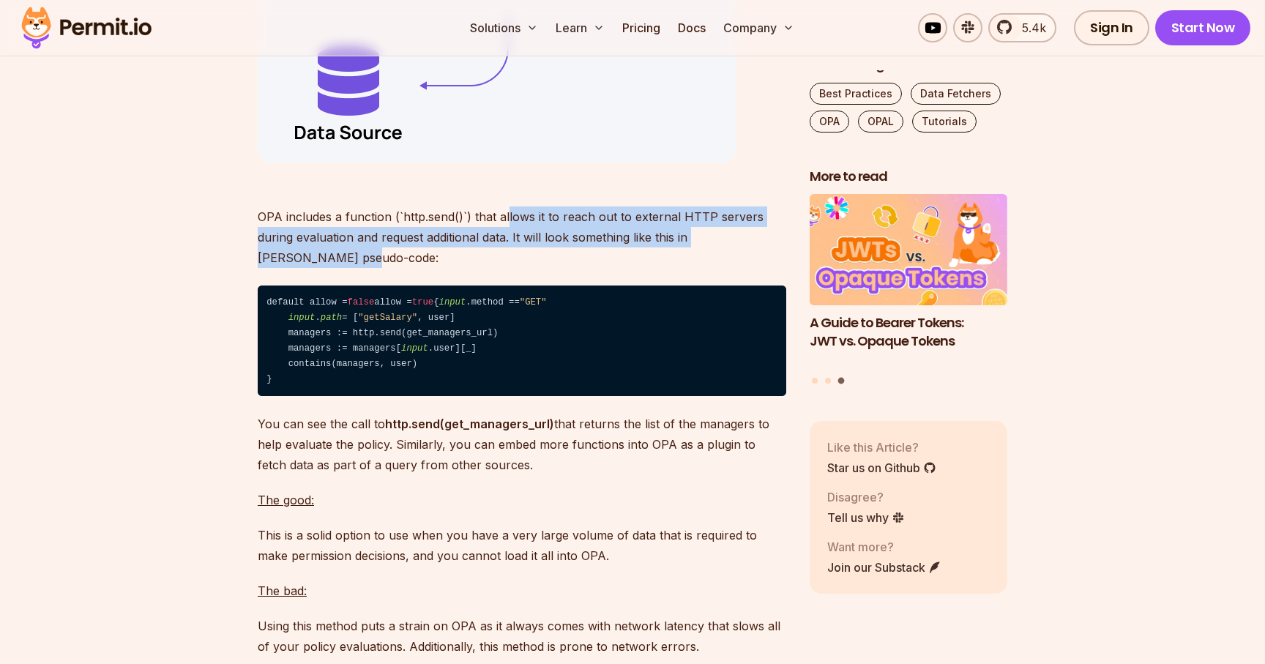
drag, startPoint x: 506, startPoint y: 264, endPoint x: 681, endPoint y: 299, distance: 177.7
click at [681, 268] on p "OPA includes a function (`http.send()`) that allows it to reach out to external…" at bounding box center [522, 227] width 528 height 82
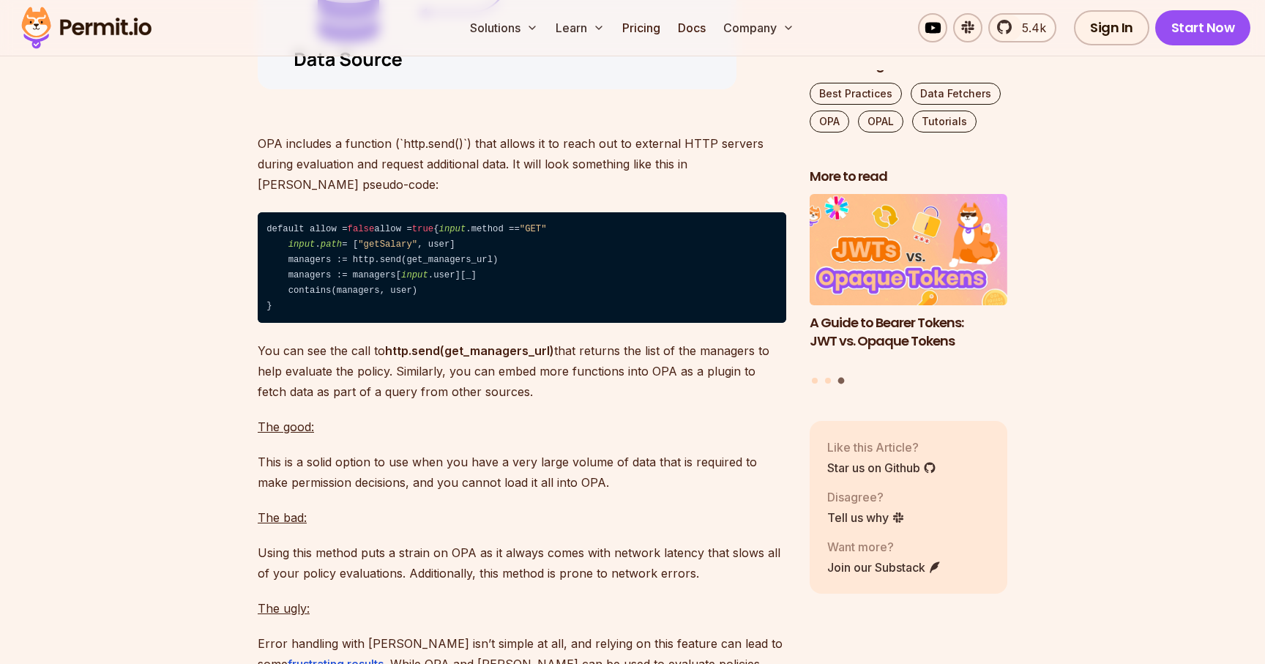
click at [312, 323] on code "default allow = false allow = true { input .method == "GET" input . path = [ "g…" at bounding box center [522, 267] width 528 height 111
click at [376, 323] on code "default allow = false allow = true { input .method == "GET" input . path = [ "g…" at bounding box center [522, 267] width 528 height 111
click at [320, 323] on code "default allow = false allow = true { input .method == "GET" input . path = [ "g…" at bounding box center [522, 267] width 528 height 111
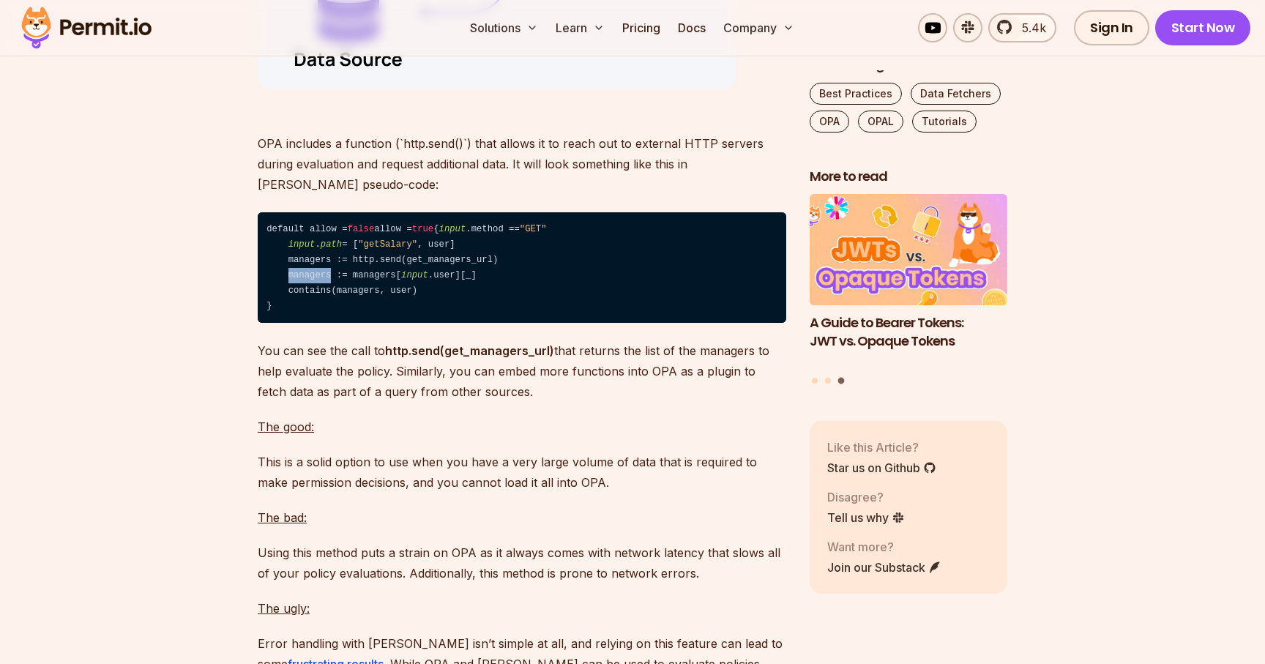
click at [320, 323] on code "default allow = false allow = true { input .method == "GET" input . path = [ "g…" at bounding box center [522, 267] width 528 height 111
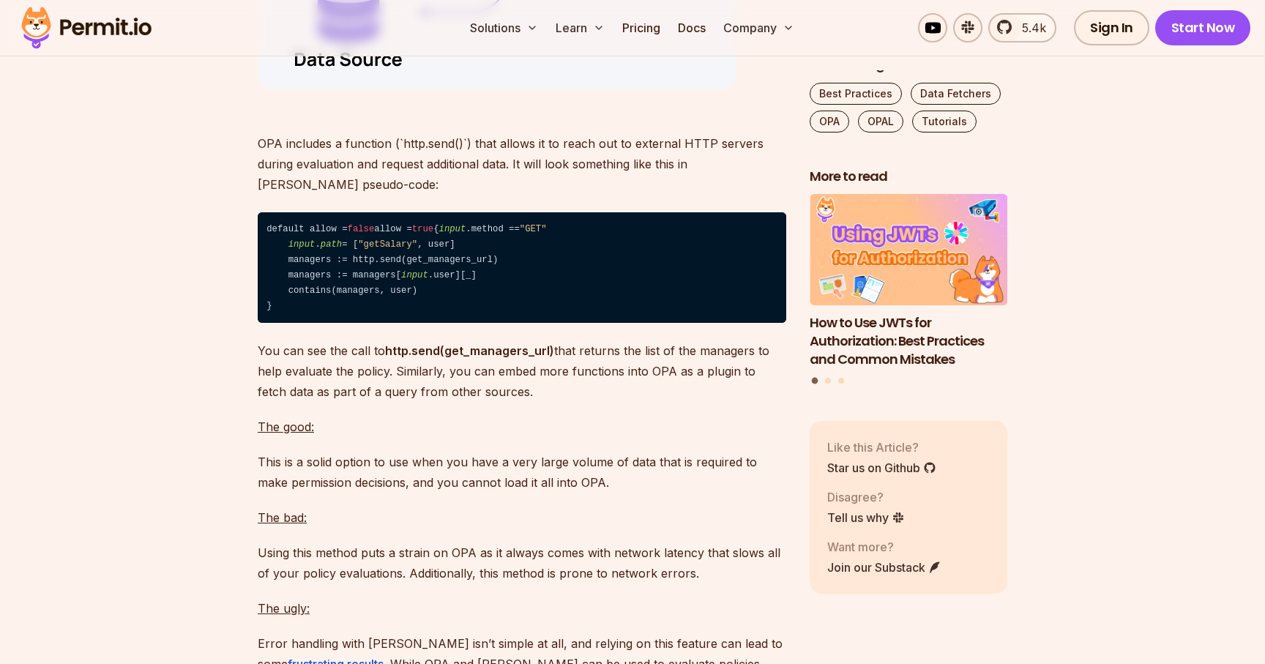
click at [364, 323] on code "default allow = false allow = true { input .method == "GET" input . path = [ "g…" at bounding box center [522, 267] width 528 height 111
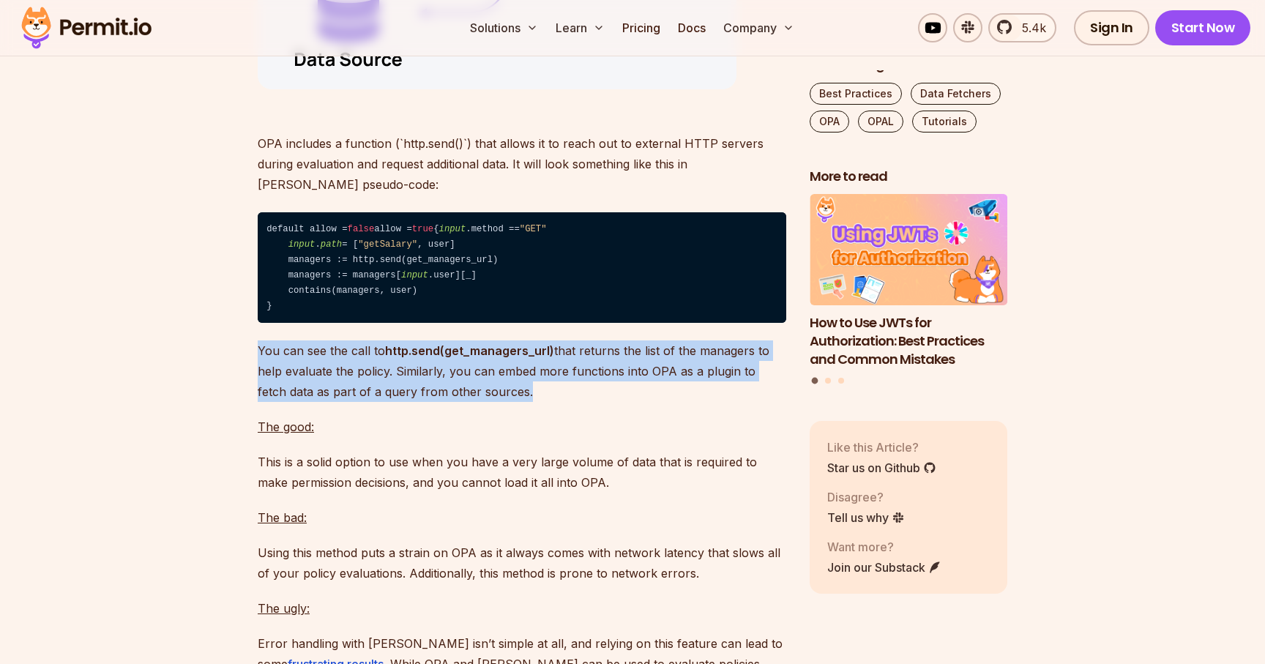
drag, startPoint x: 256, startPoint y: 441, endPoint x: 502, endPoint y: 487, distance: 250.1
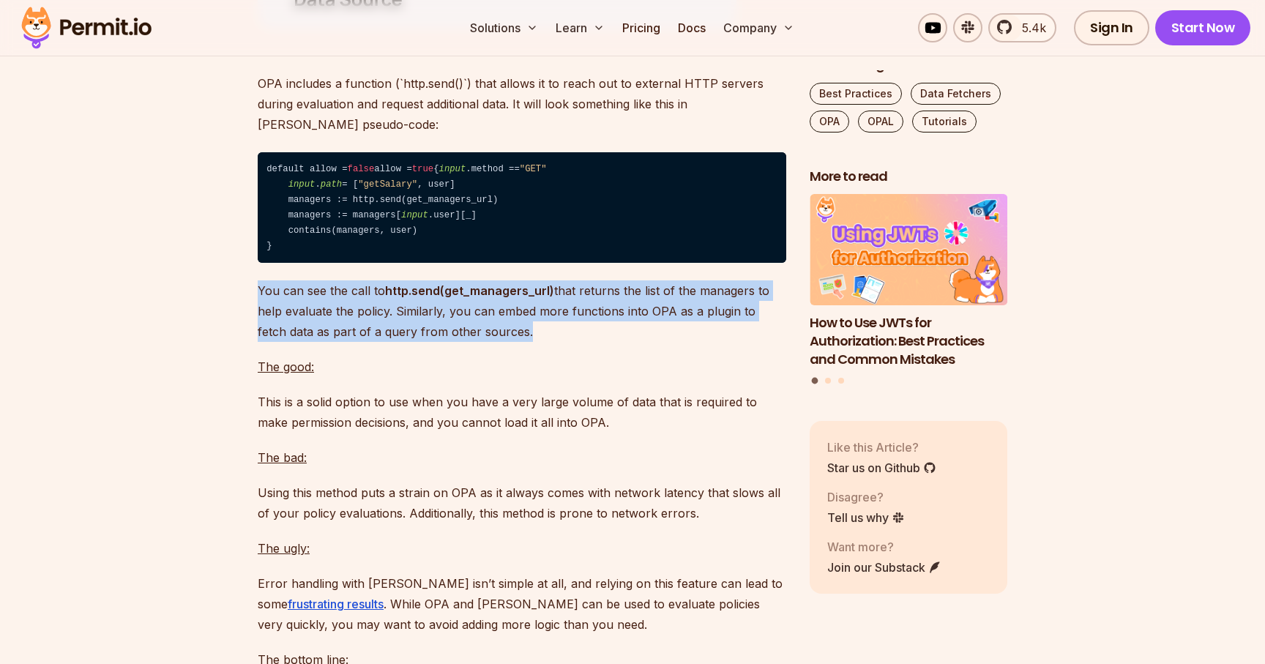
scroll to position [8590, 0]
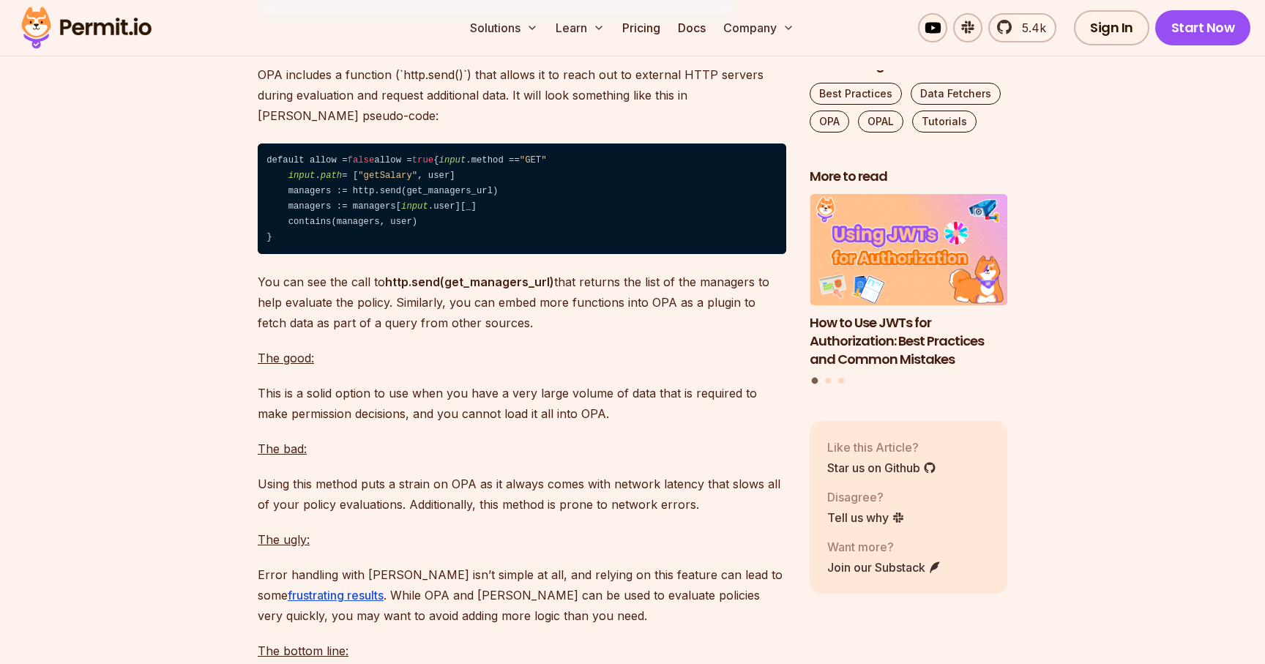
click at [395, 424] on p "This is a solid option to use when you have a very large volume of data that is…" at bounding box center [522, 403] width 528 height 41
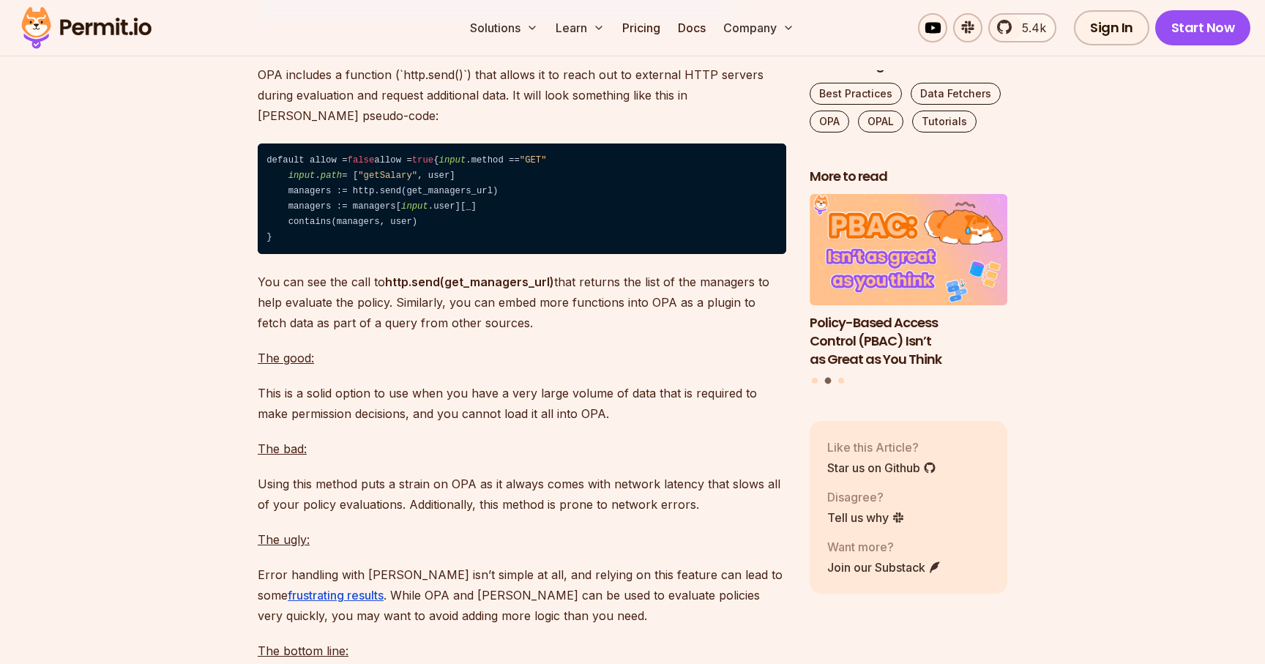
click at [545, 424] on p "This is a solid option to use when you have a very large volume of data that is…" at bounding box center [522, 403] width 528 height 41
click at [646, 424] on p "This is a solid option to use when you have a very large volume of data that is…" at bounding box center [522, 403] width 528 height 41
click at [413, 424] on p "This is a solid option to use when you have a very large volume of data that is…" at bounding box center [522, 403] width 528 height 41
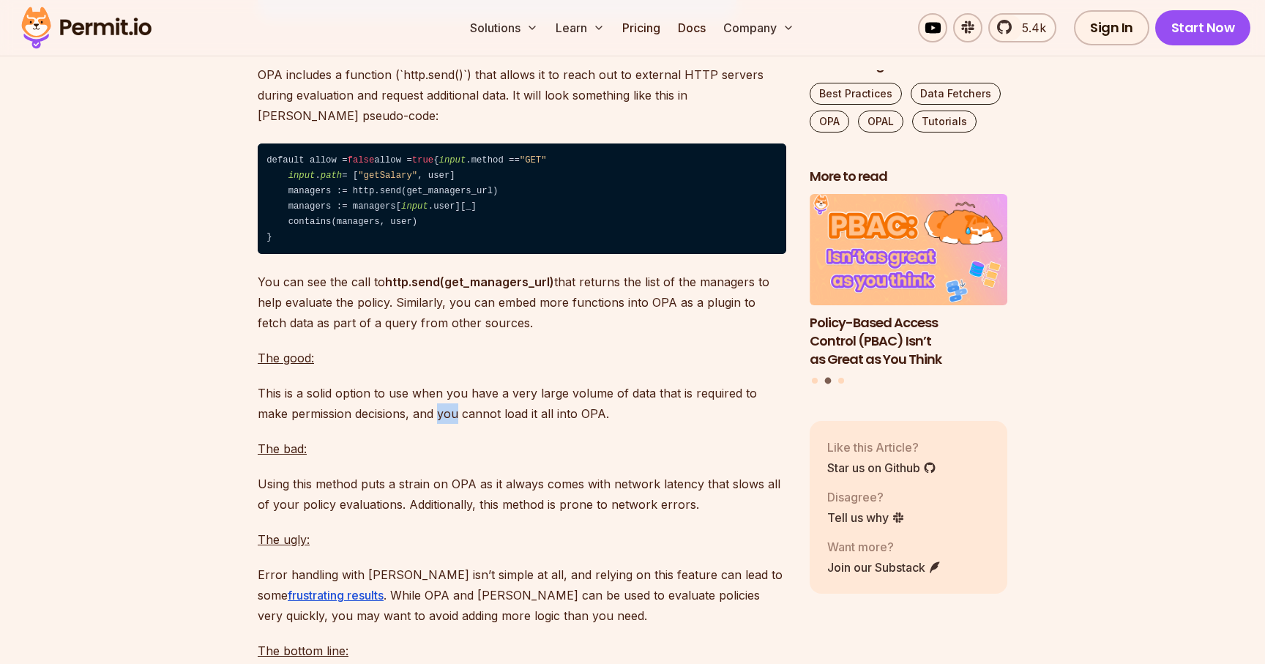
click at [413, 424] on p "This is a solid option to use when you have a very large volume of data that is…" at bounding box center [522, 403] width 528 height 41
click at [430, 424] on p "This is a solid option to use when you have a very large volume of data that is…" at bounding box center [522, 403] width 528 height 41
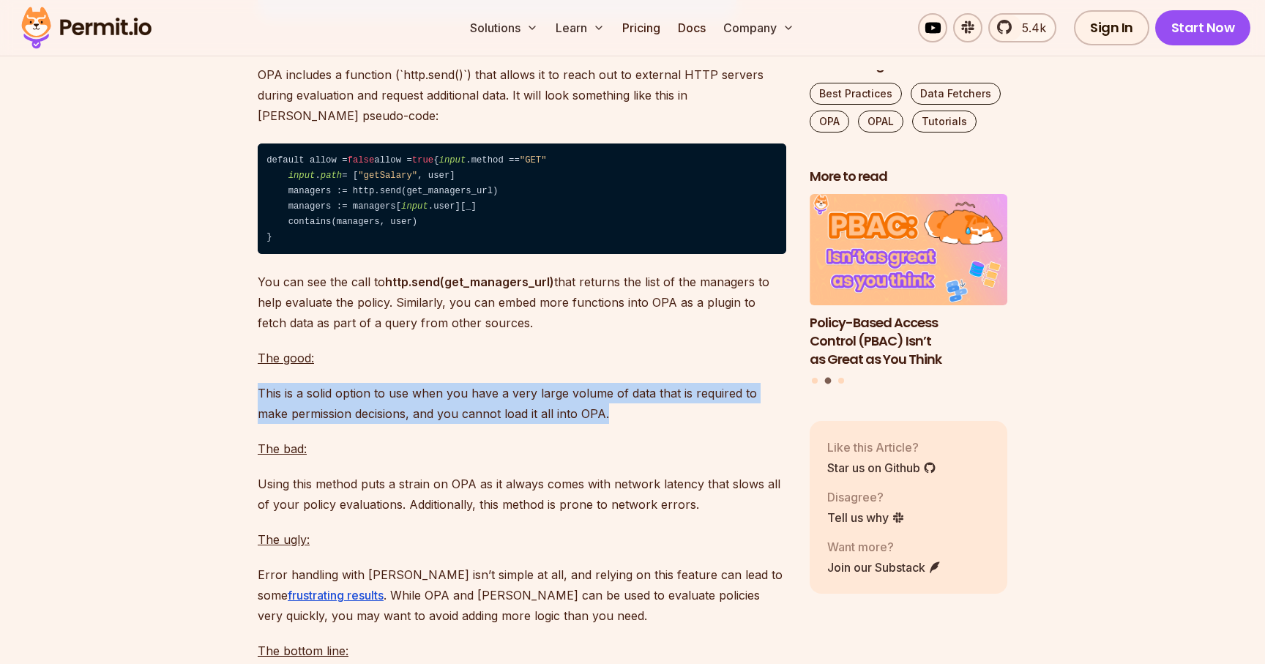
click at [430, 424] on p "This is a solid option to use when you have a very large volume of data that is…" at bounding box center [522, 403] width 528 height 41
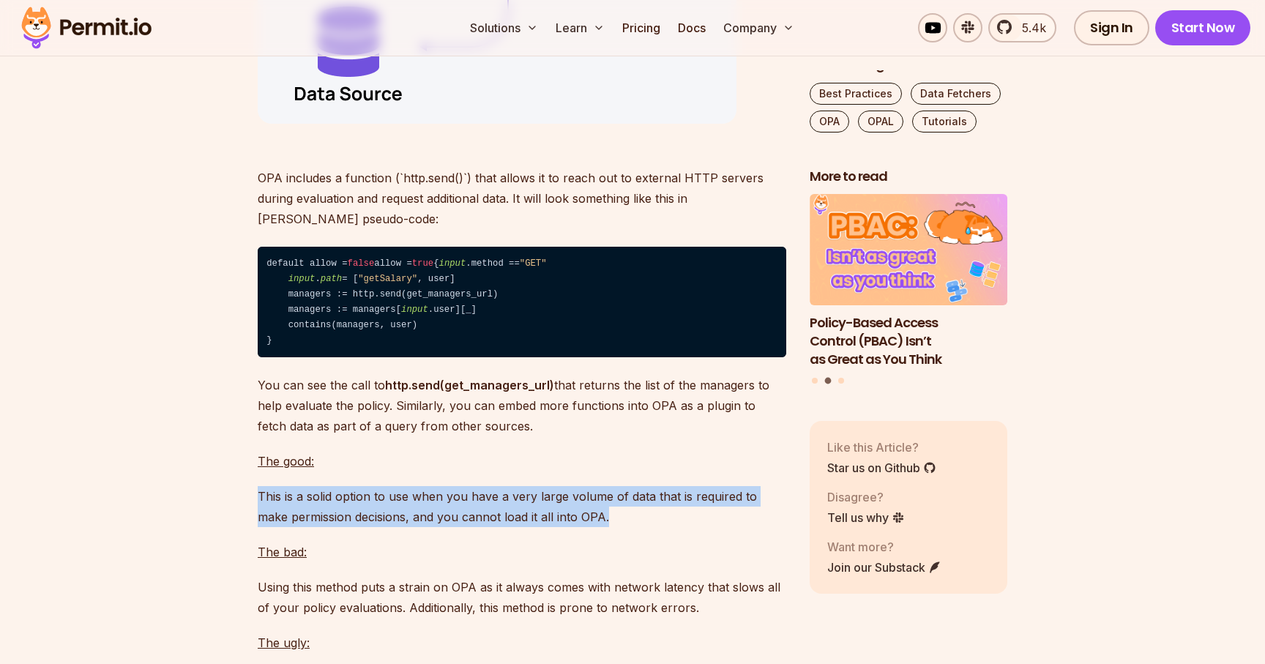
scroll to position [8424, 0]
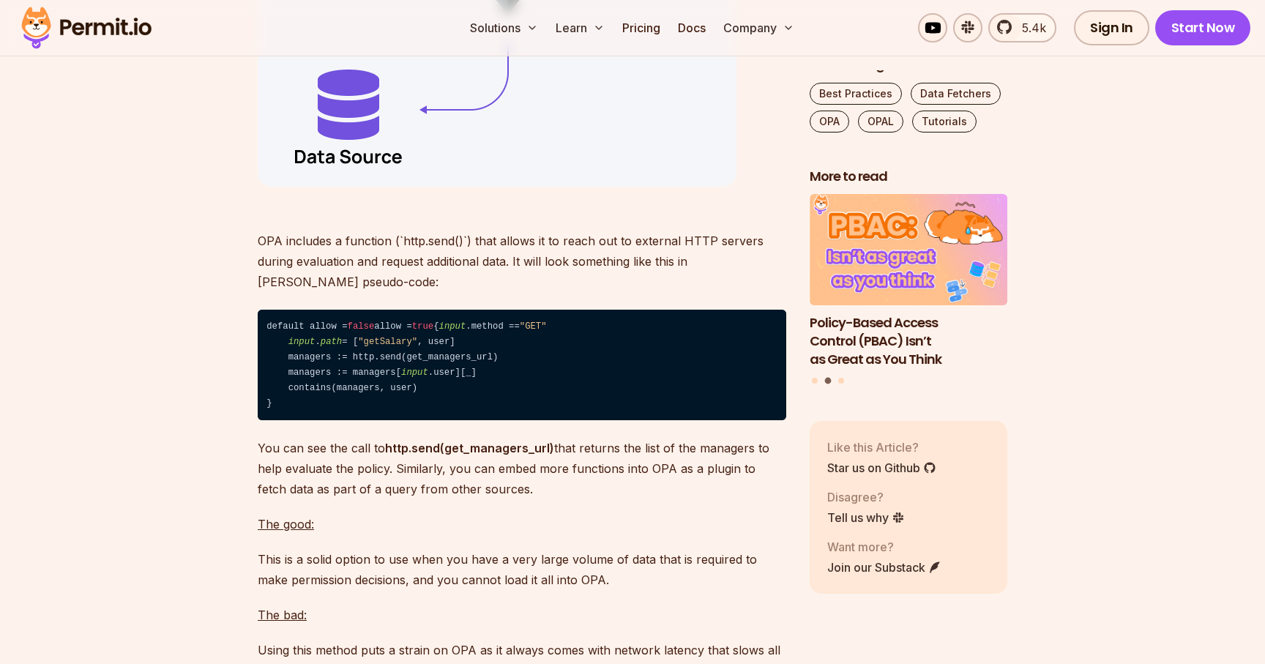
click at [454, 420] on code "default allow = false allow = true { input .method == "GET" input . path = [ "g…" at bounding box center [522, 365] width 528 height 111
click at [314, 420] on code "default allow = false allow = true { input .method == "GET" input . path = [ "g…" at bounding box center [522, 365] width 528 height 111
click at [482, 420] on code "default allow = false allow = true { input .method == "GET" input . path = [ "g…" at bounding box center [522, 365] width 528 height 111
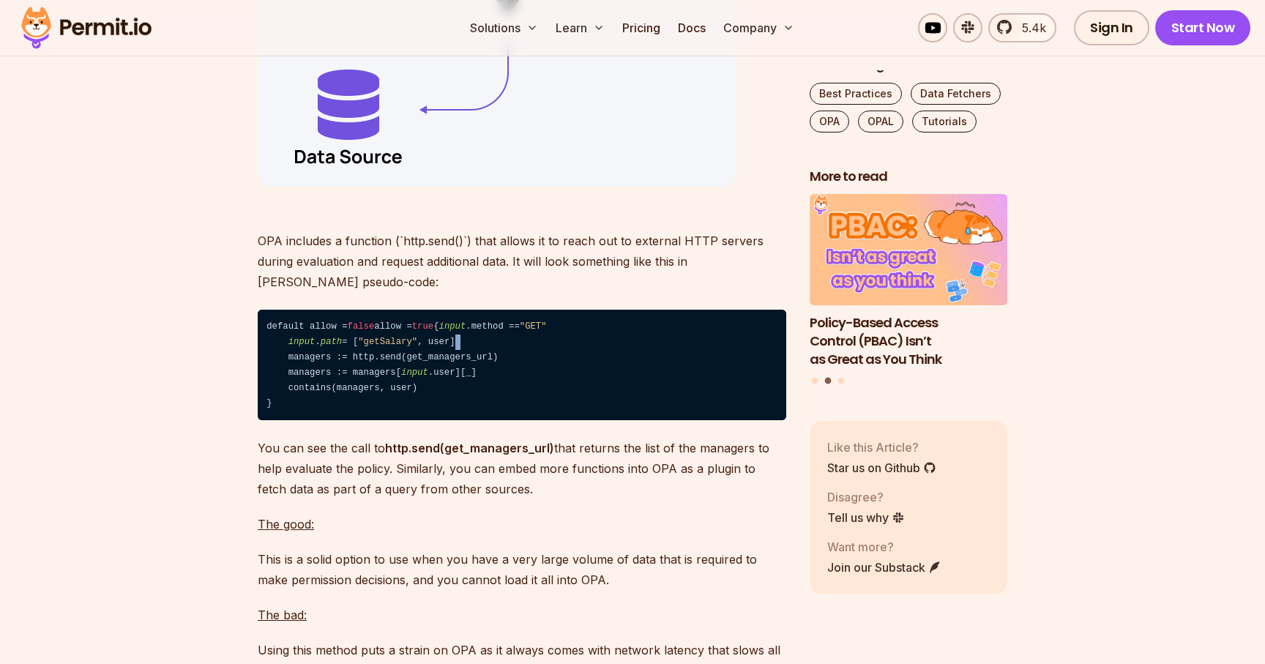
click at [482, 420] on code "default allow = false allow = true { input .method == "GET" input . path = [ "g…" at bounding box center [522, 365] width 528 height 111
click at [473, 420] on code "default allow = false allow = true { input .method == "GET" input . path = [ "g…" at bounding box center [522, 365] width 528 height 111
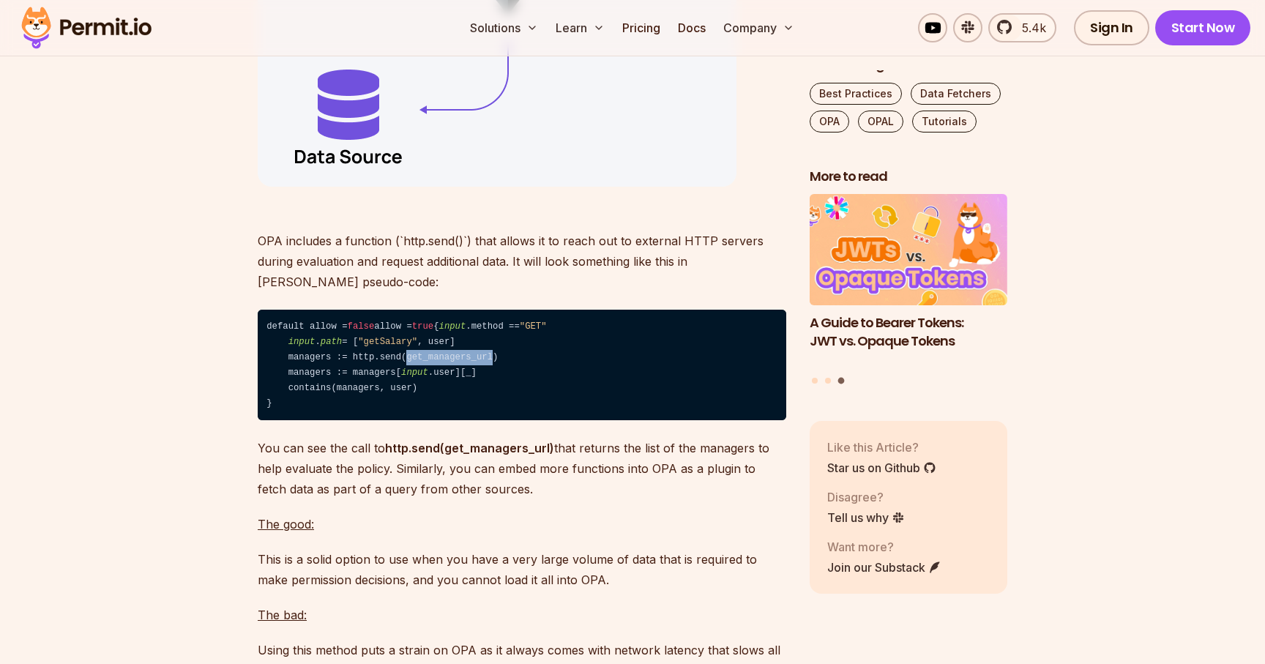
click at [473, 420] on code "default allow = false allow = true { input .method == "GET" input . path = [ "g…" at bounding box center [522, 365] width 528 height 111
click at [430, 420] on code "default allow = false allow = true { input .method == "GET" input . path = [ "g…" at bounding box center [522, 365] width 528 height 111
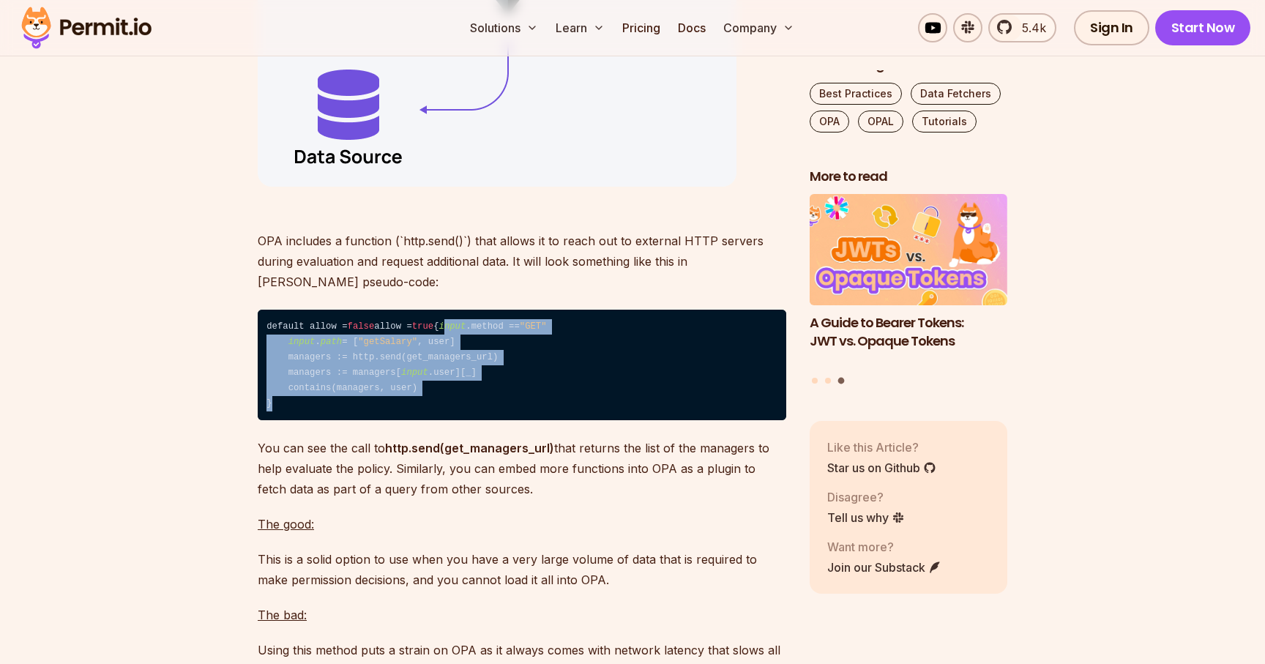
drag, startPoint x: 293, startPoint y: 423, endPoint x: 520, endPoint y: 506, distance: 241.5
click at [520, 420] on code "default allow = false allow = true { input .method == "GET" input . path = [ "g…" at bounding box center [522, 365] width 528 height 111
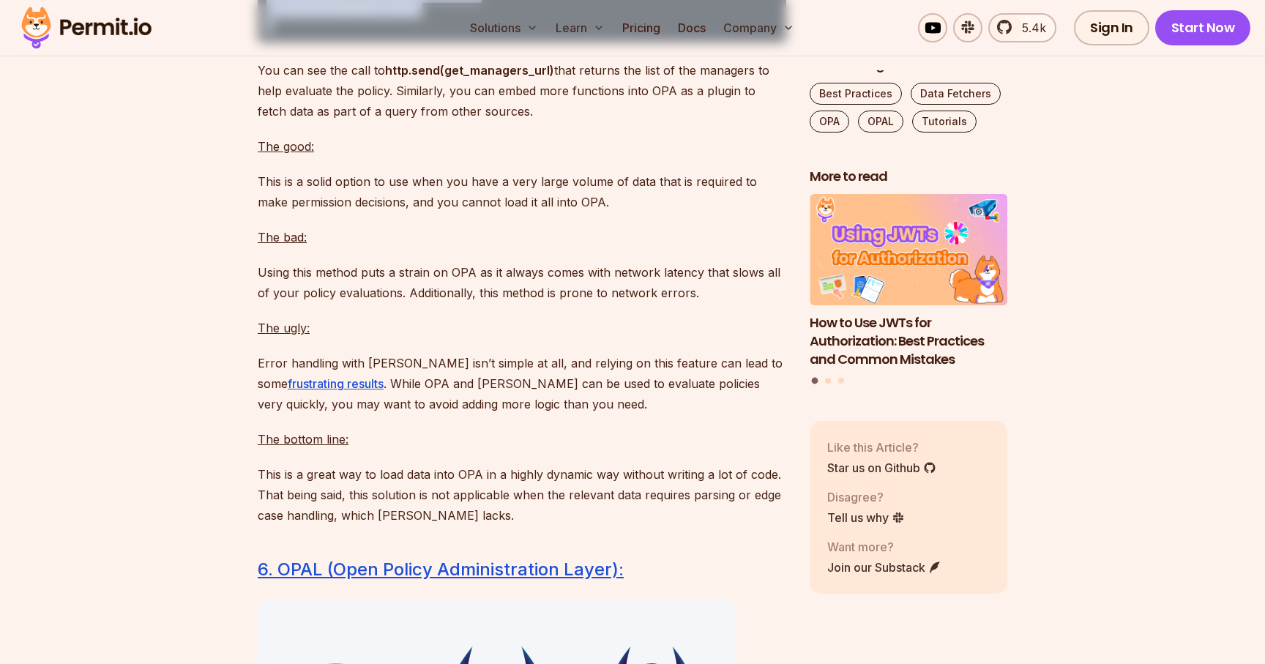
scroll to position [8805, 0]
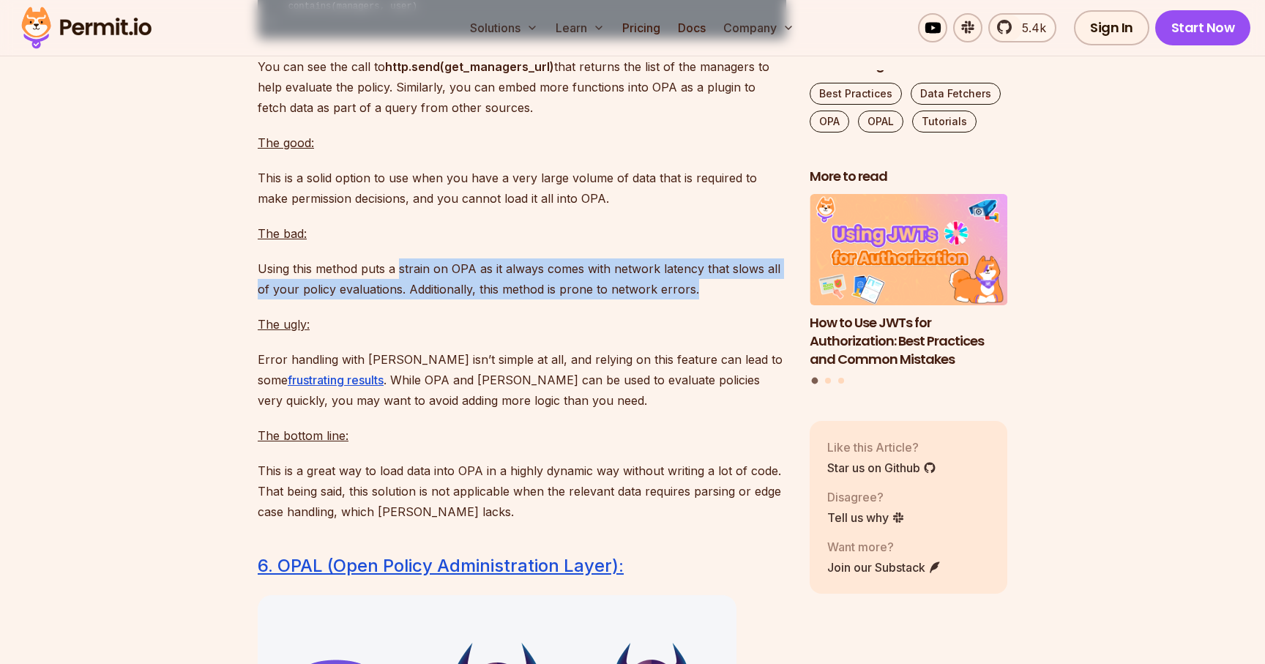
drag, startPoint x: 400, startPoint y: 359, endPoint x: 643, endPoint y: 396, distance: 246.5
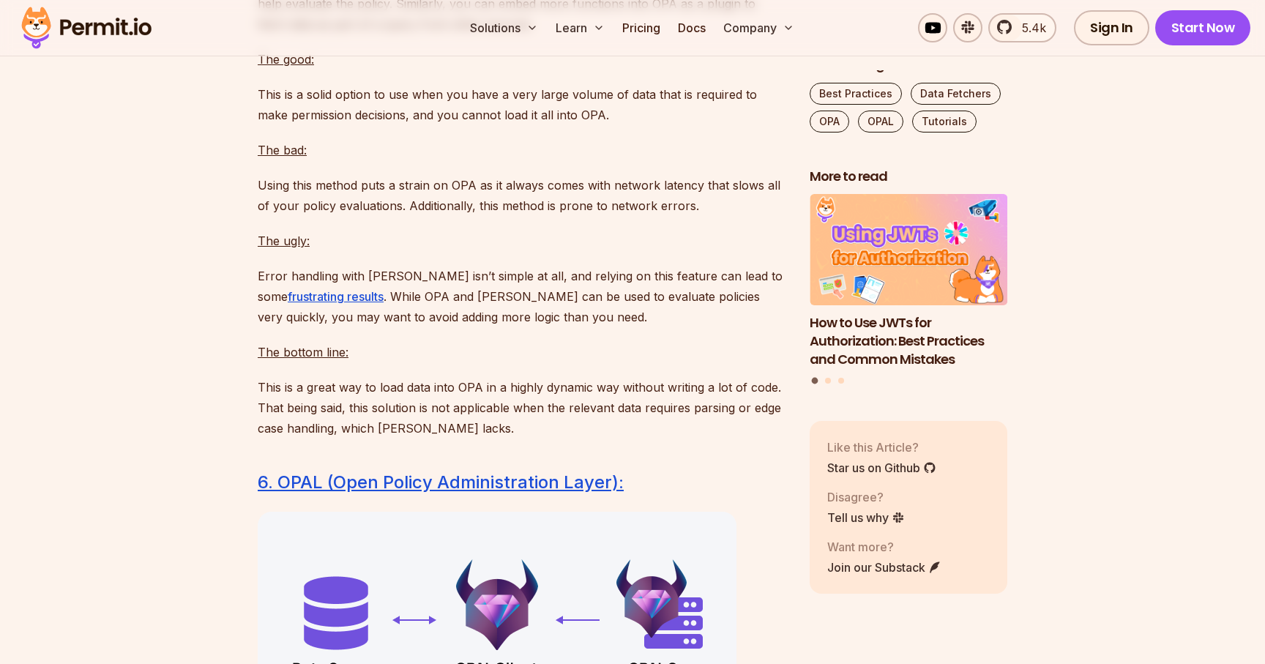
click at [476, 327] on p "Error handling with [PERSON_NAME] isn’t simple at all, and relying on this feat…" at bounding box center [522, 296] width 528 height 61
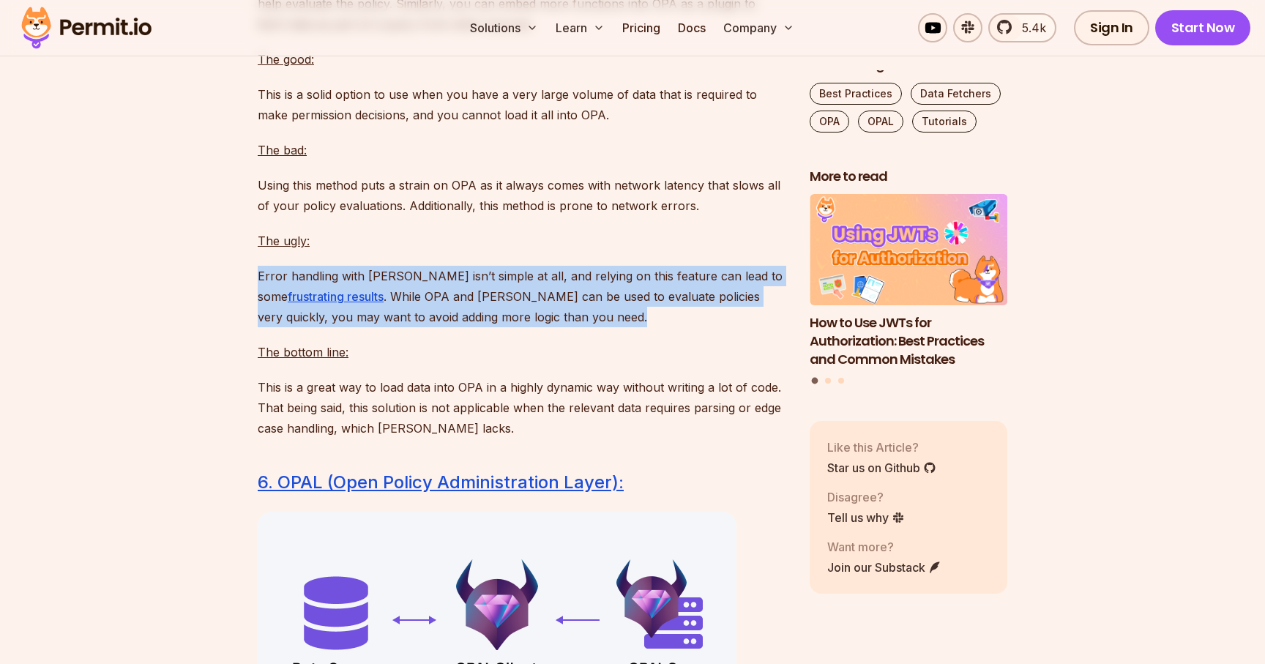
click at [476, 327] on p "Error handling with [PERSON_NAME] isn’t simple at all, and relying on this feat…" at bounding box center [522, 296] width 528 height 61
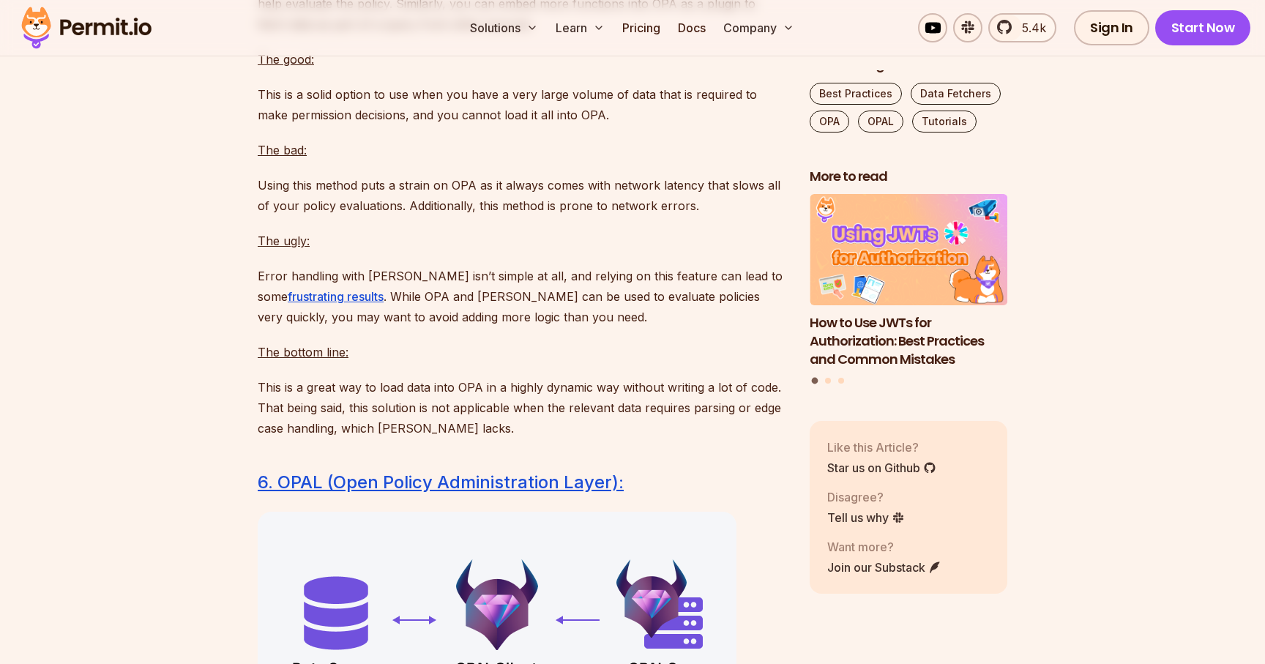
click at [524, 327] on p "Error handling with [PERSON_NAME] isn’t simple at all, and relying on this feat…" at bounding box center [522, 296] width 528 height 61
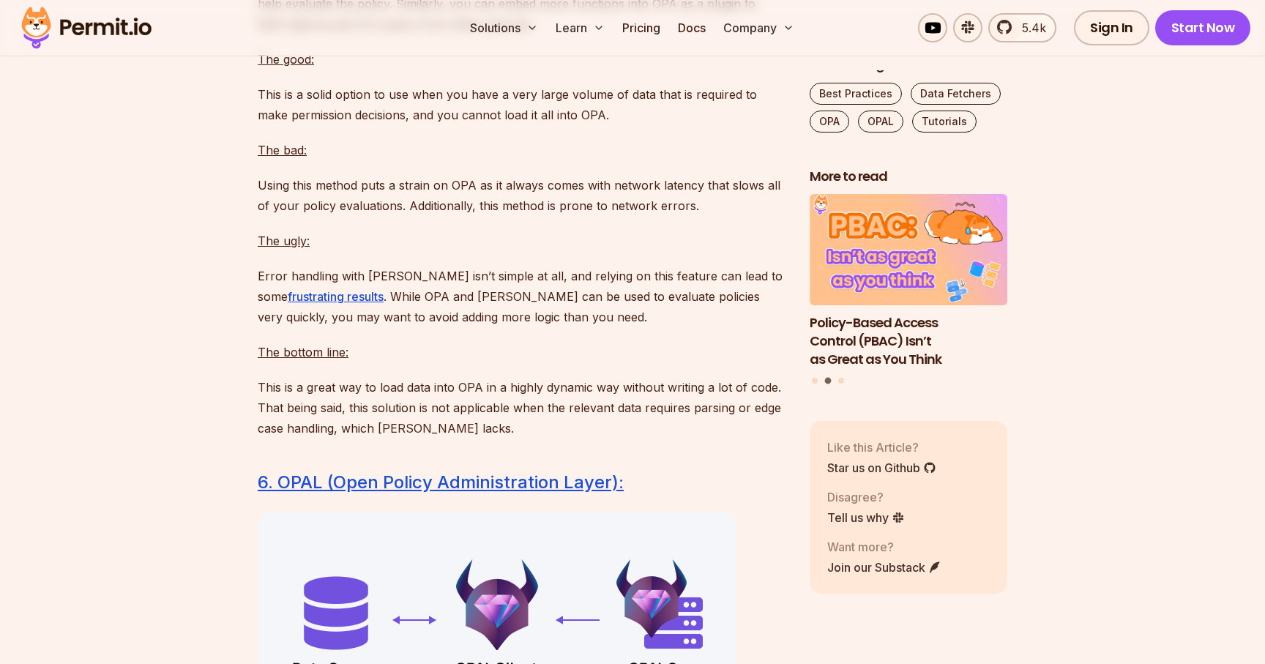
click at [457, 327] on p "Error handling with [PERSON_NAME] isn’t simple at all, and relying on this feat…" at bounding box center [522, 296] width 528 height 61
click at [537, 327] on p "Error handling with [PERSON_NAME] isn’t simple at all, and relying on this feat…" at bounding box center [522, 296] width 528 height 61
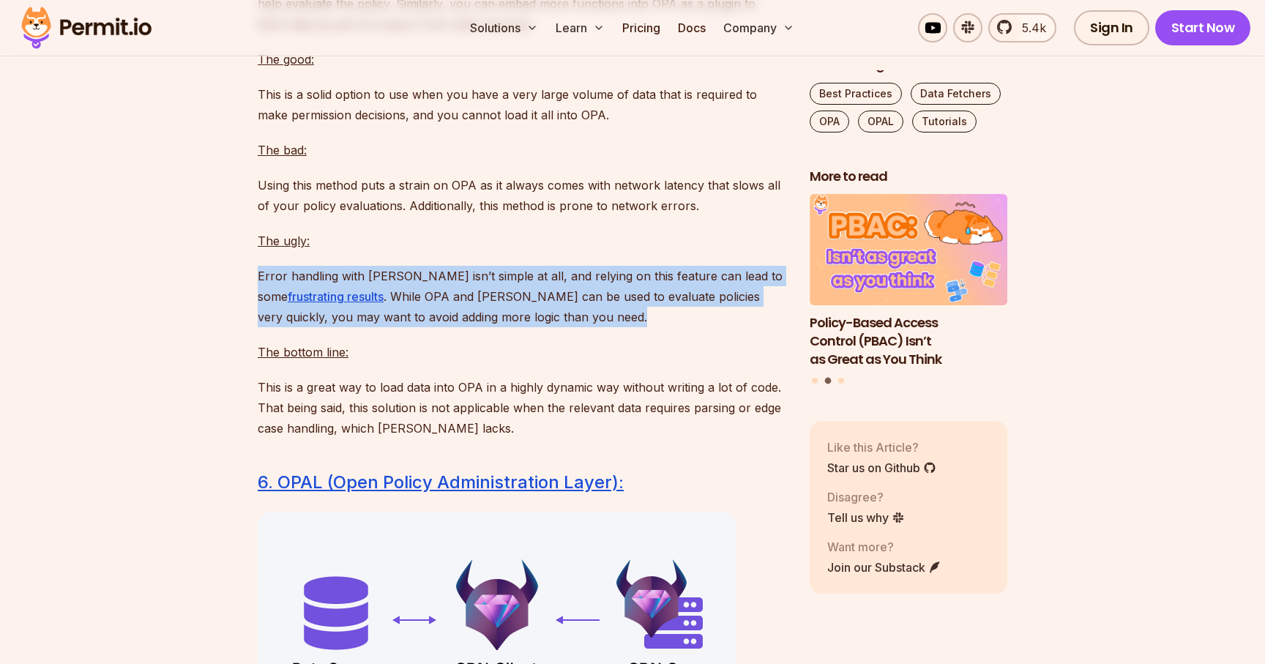
click at [537, 327] on p "Error handling with [PERSON_NAME] isn’t simple at all, and relying on this feat…" at bounding box center [522, 296] width 528 height 61
click at [546, 327] on p "Error handling with [PERSON_NAME] isn’t simple at all, and relying on this feat…" at bounding box center [522, 296] width 528 height 61
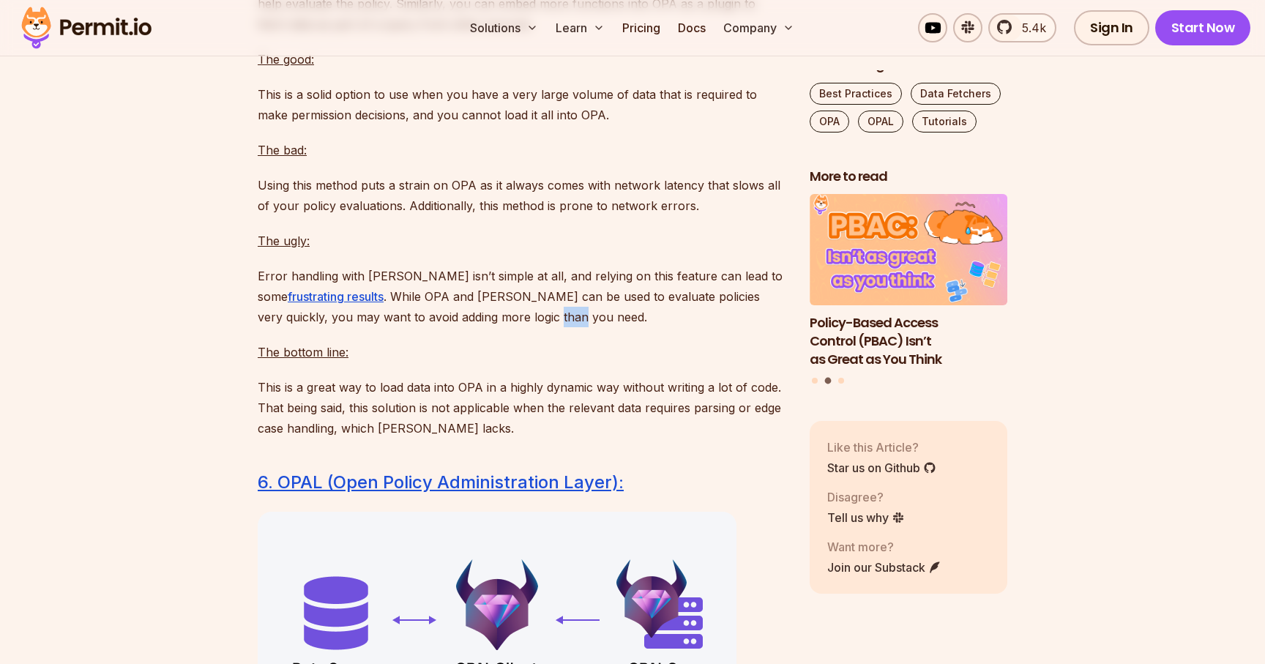
click at [546, 327] on p "Error handling with [PERSON_NAME] isn’t simple at all, and relying on this feat…" at bounding box center [522, 296] width 528 height 61
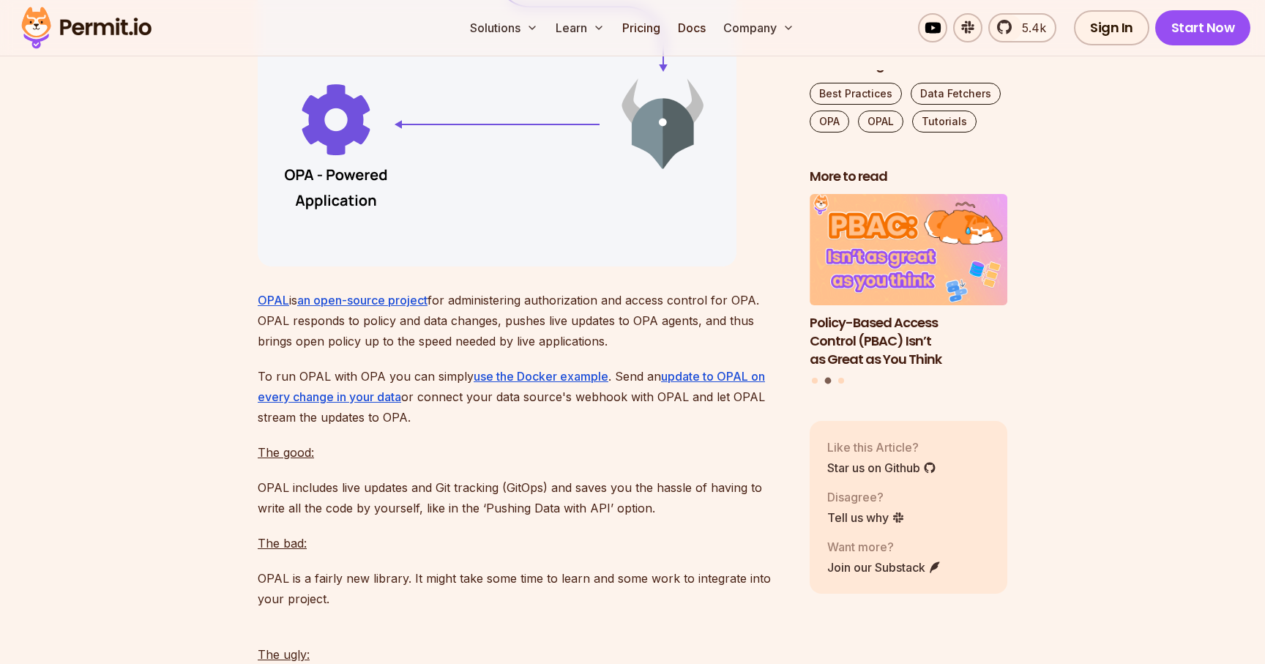
scroll to position [9603, 0]
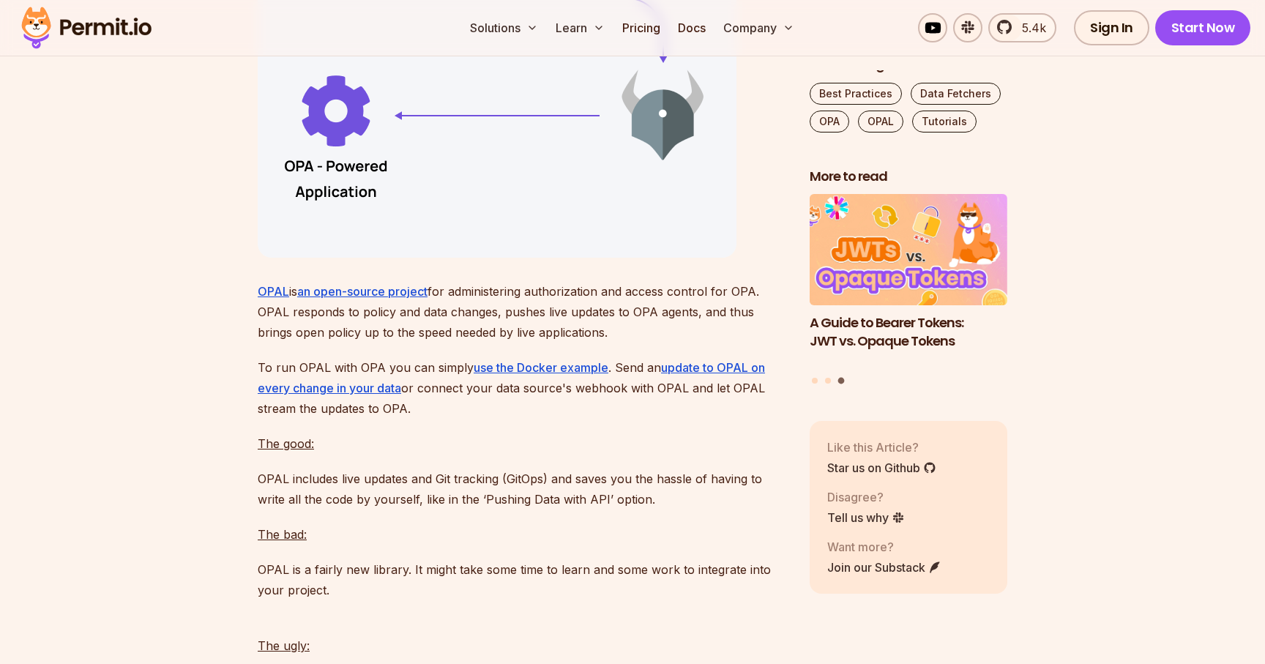
click at [392, 343] on p "OPAL is an open-source project for administering authorization and access contr…" at bounding box center [522, 311] width 528 height 61
click at [560, 343] on p "OPAL is an open-source project for administering authorization and access contr…" at bounding box center [522, 311] width 528 height 61
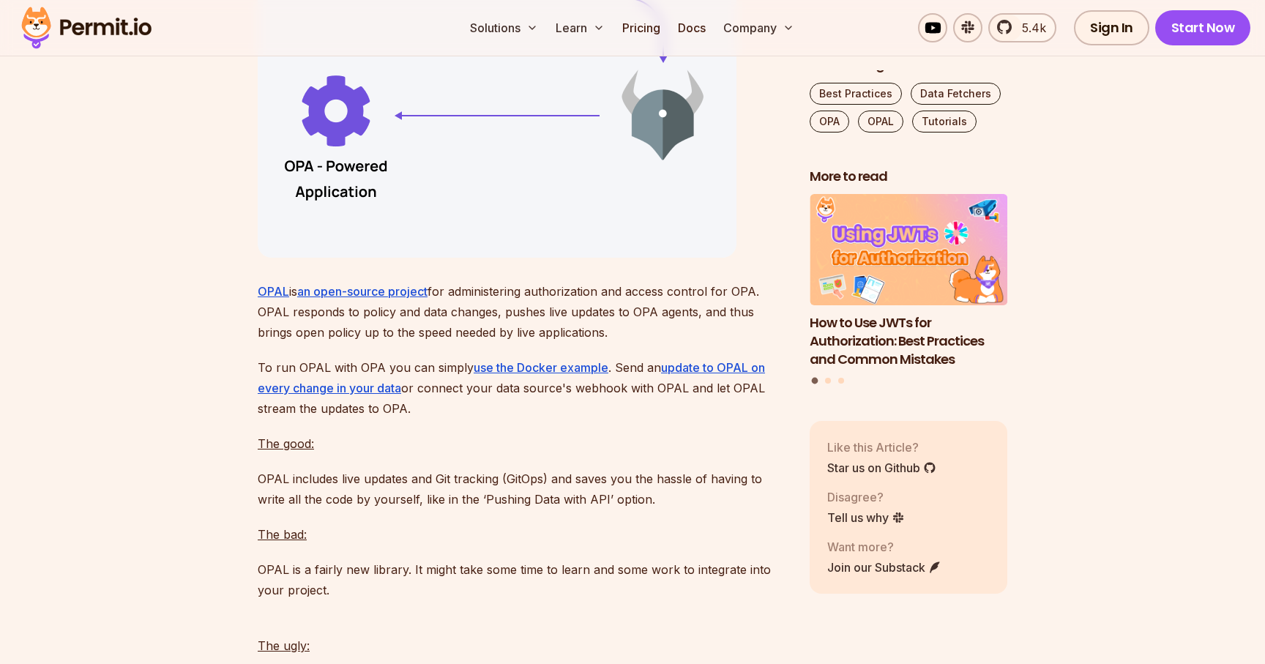
click at [677, 343] on p "OPAL is an open-source project for administering authorization and access contr…" at bounding box center [522, 311] width 528 height 61
click at [340, 343] on p "OPAL is an open-source project for administering authorization and access contr…" at bounding box center [522, 311] width 528 height 61
click at [304, 343] on p "OPAL is an open-source project for administering authorization and access contr…" at bounding box center [522, 311] width 528 height 61
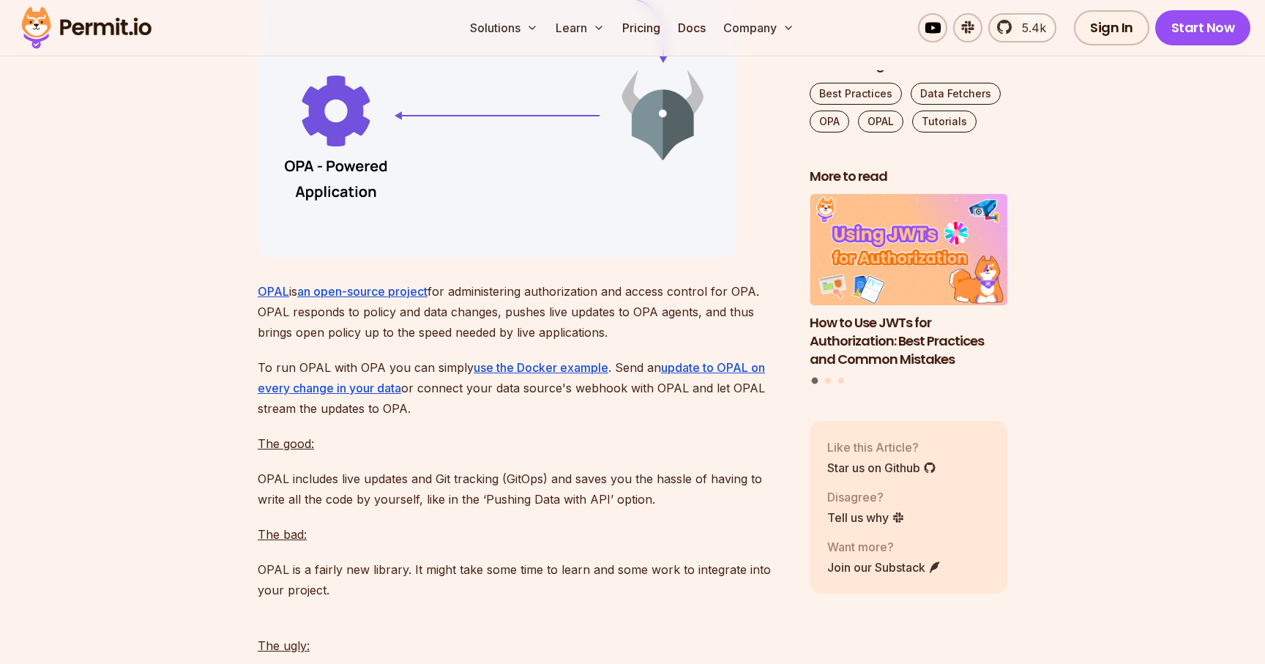
scroll to position [9687, 0]
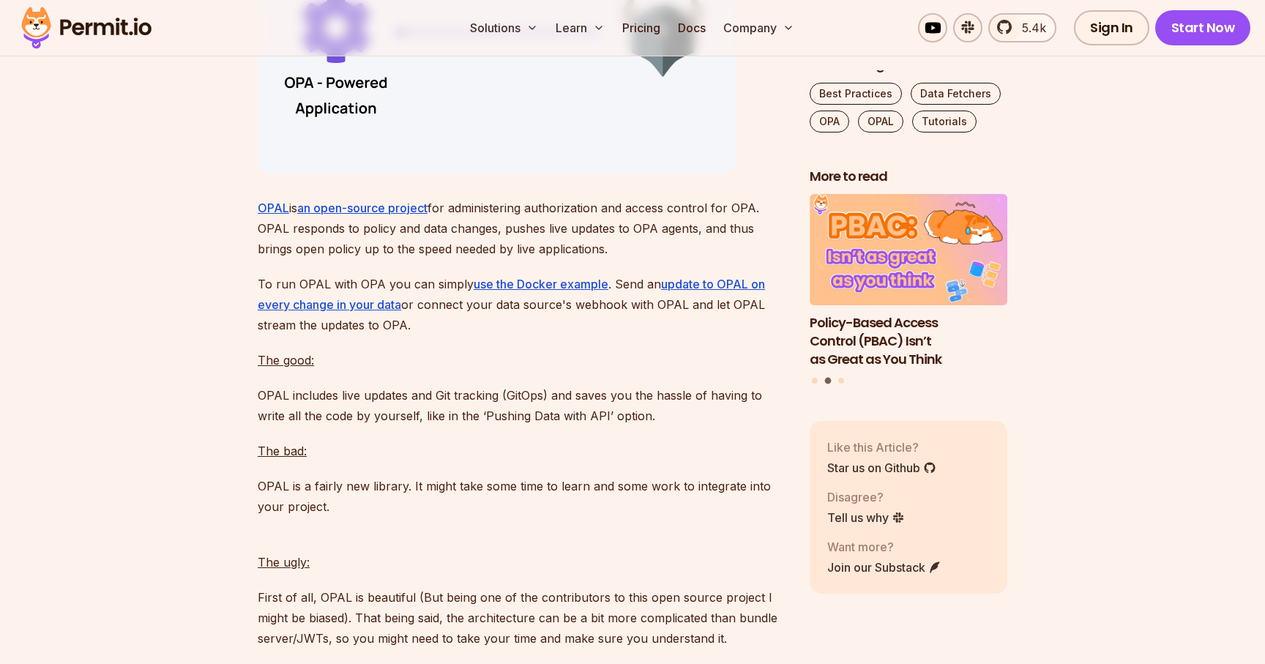
click at [444, 335] on p "To run OPAL with OPA you can simply use the Docker example . Send an update to …" at bounding box center [522, 304] width 528 height 61
click at [506, 335] on p "To run OPAL with OPA you can simply use the Docker example . Send an update to …" at bounding box center [522, 304] width 528 height 61
click at [611, 335] on p "To run OPAL with OPA you can simply use the Docker example . Send an update to …" at bounding box center [522, 304] width 528 height 61
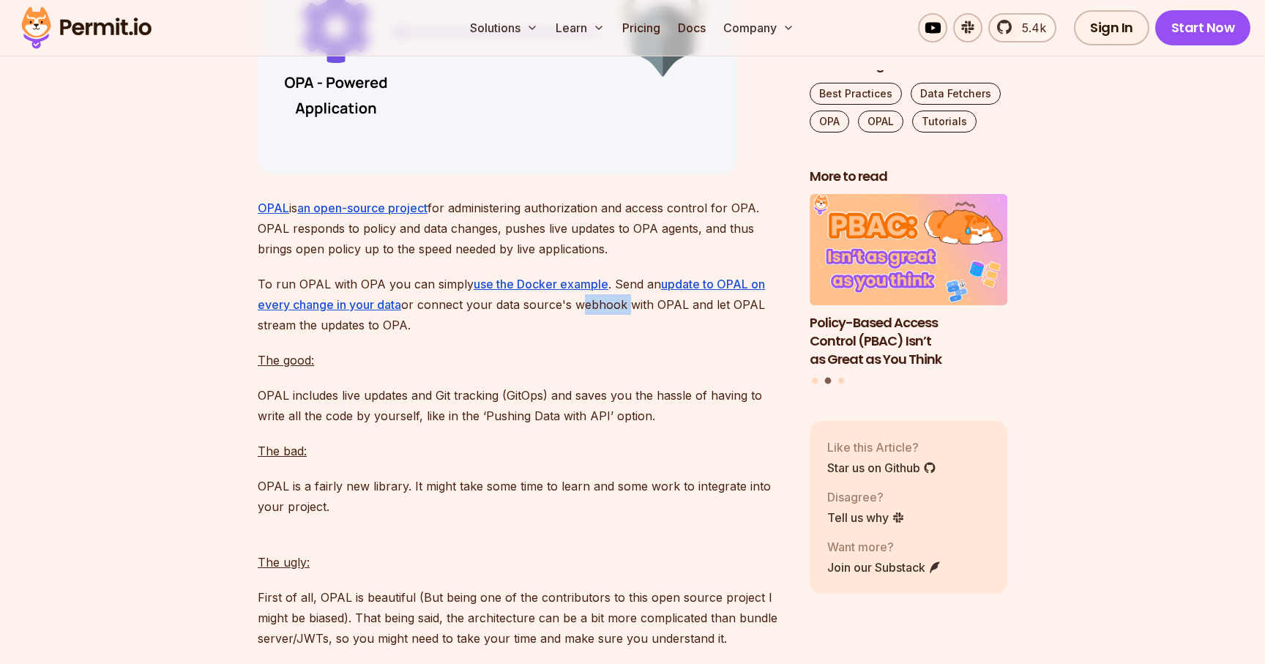
click at [611, 335] on p "To run OPAL with OPA you can simply use the Docker example . Send an update to …" at bounding box center [522, 304] width 528 height 61
click at [698, 335] on p "To run OPAL with OPA you can simply use the Docker example . Send an update to …" at bounding box center [522, 304] width 528 height 61
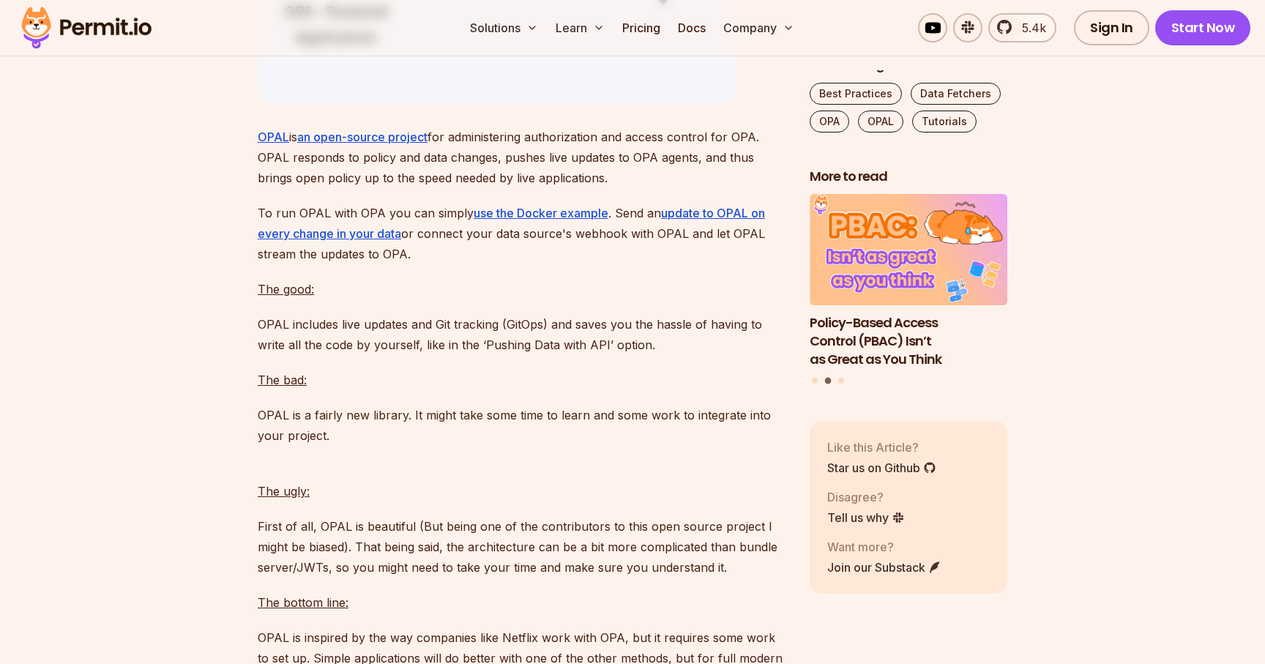
scroll to position [9764, 0]
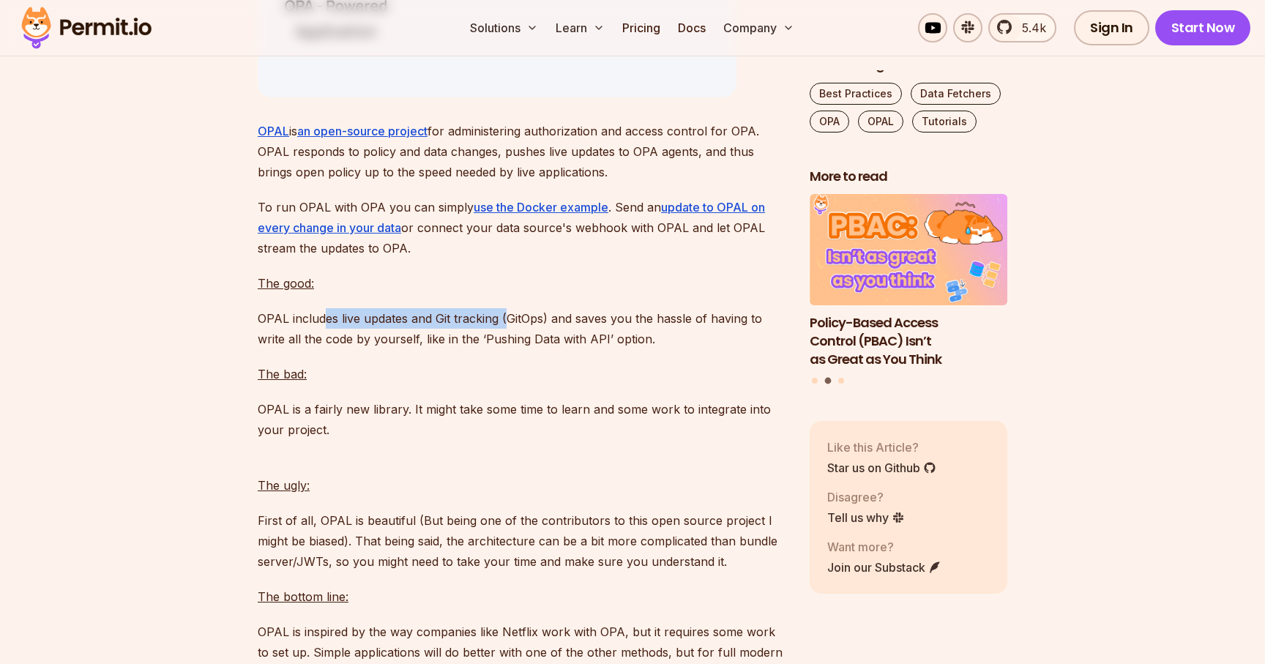
drag, startPoint x: 324, startPoint y: 401, endPoint x: 505, endPoint y: 403, distance: 180.8
click at [505, 349] on p "OPAL includes live updates and Git tracking (GitOps) and saves you the hassle o…" at bounding box center [522, 328] width 528 height 41
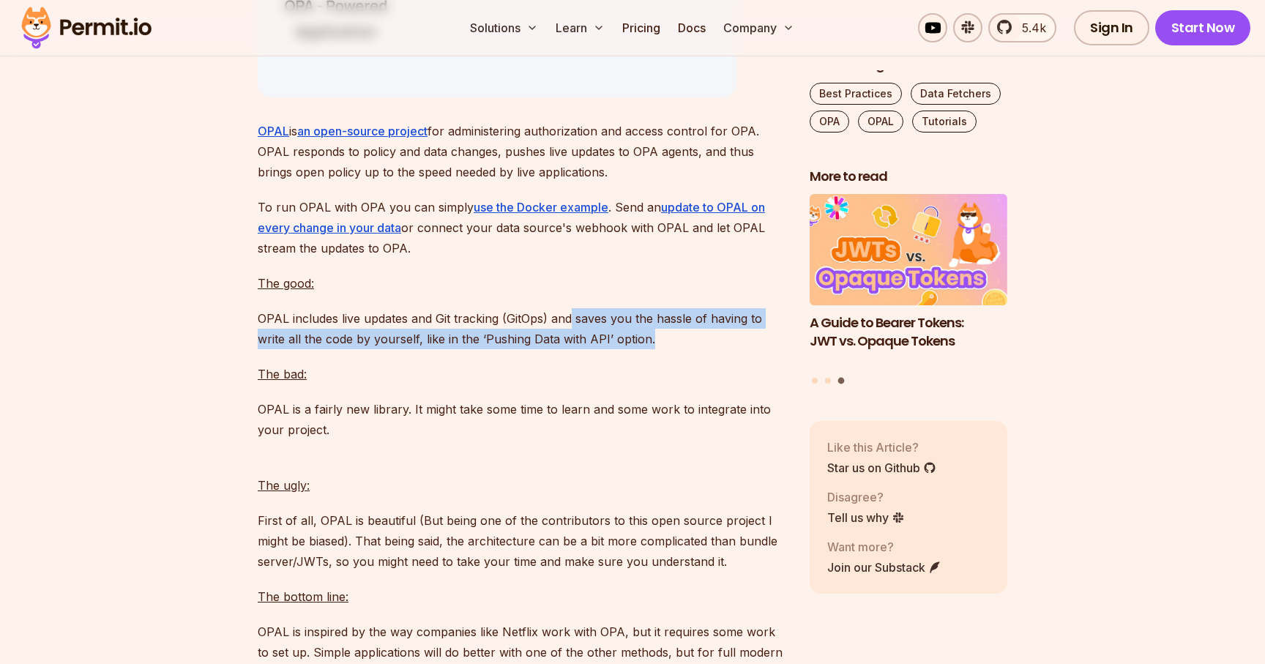
drag, startPoint x: 572, startPoint y: 405, endPoint x: 711, endPoint y: 425, distance: 141.3
click at [711, 349] on p "OPAL includes live updates and Git tracking (GitOps) and saves you the hassle o…" at bounding box center [522, 328] width 528 height 41
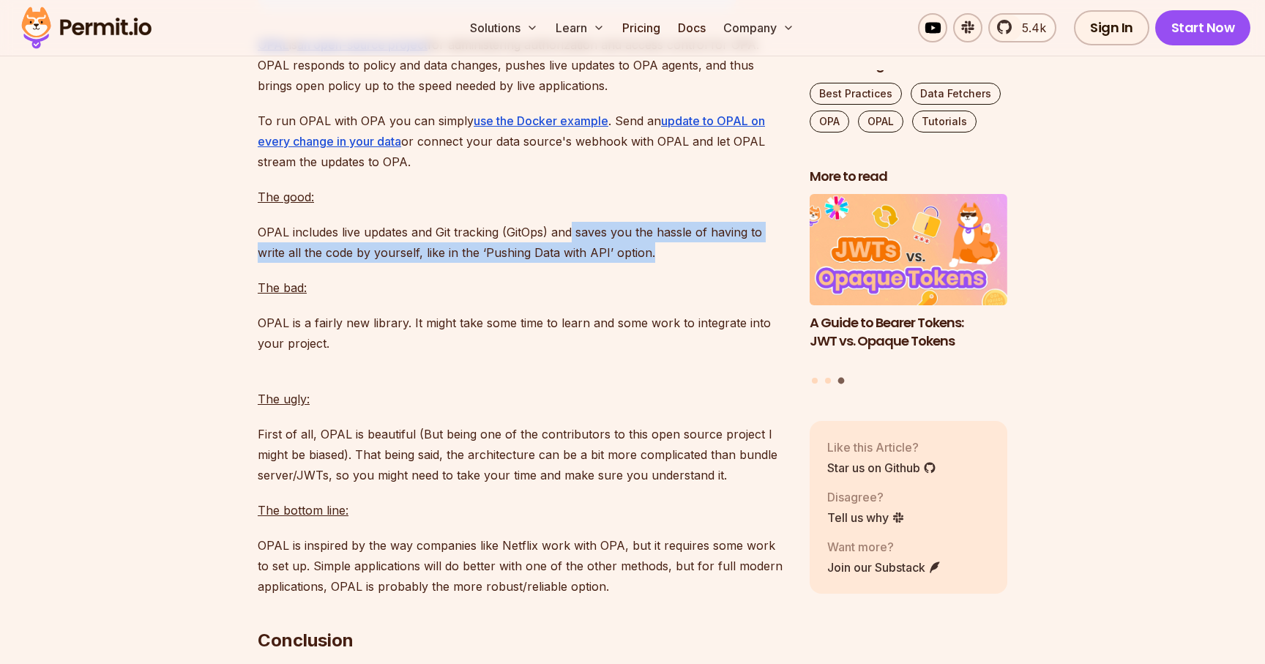
scroll to position [9863, 0]
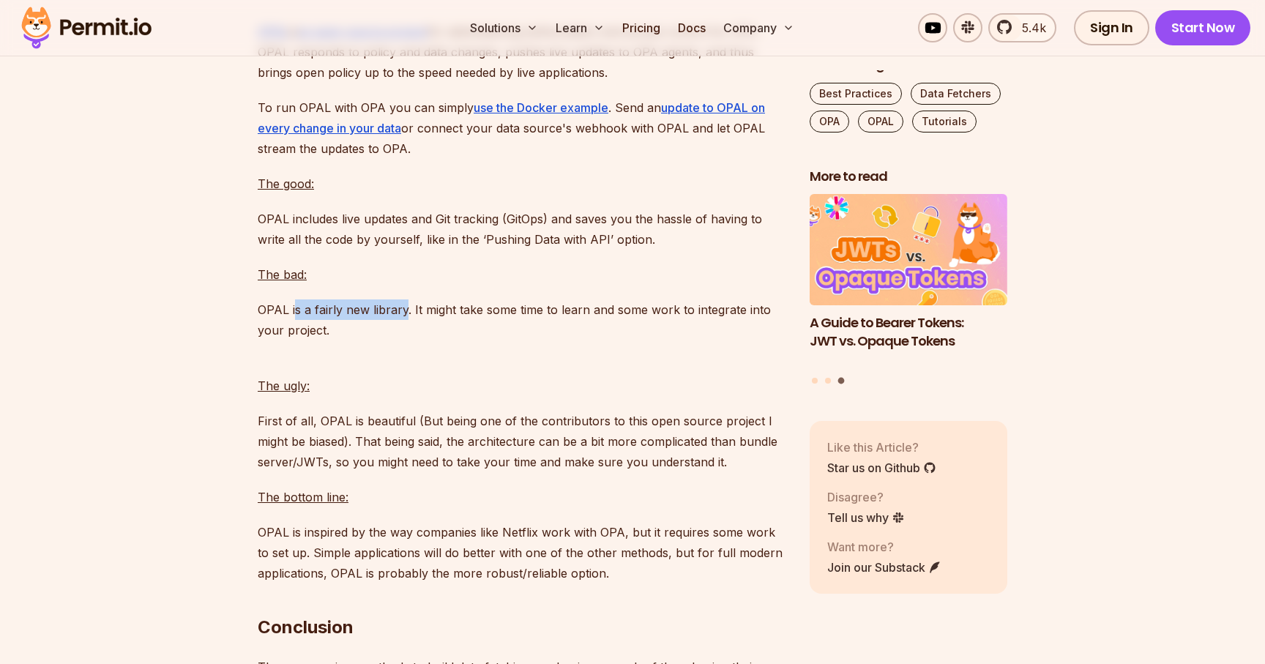
drag, startPoint x: 294, startPoint y: 397, endPoint x: 404, endPoint y: 395, distance: 109.8
click at [404, 340] on p "OPAL is a fairly new library. It might take some time to learn and some work to…" at bounding box center [522, 319] width 528 height 41
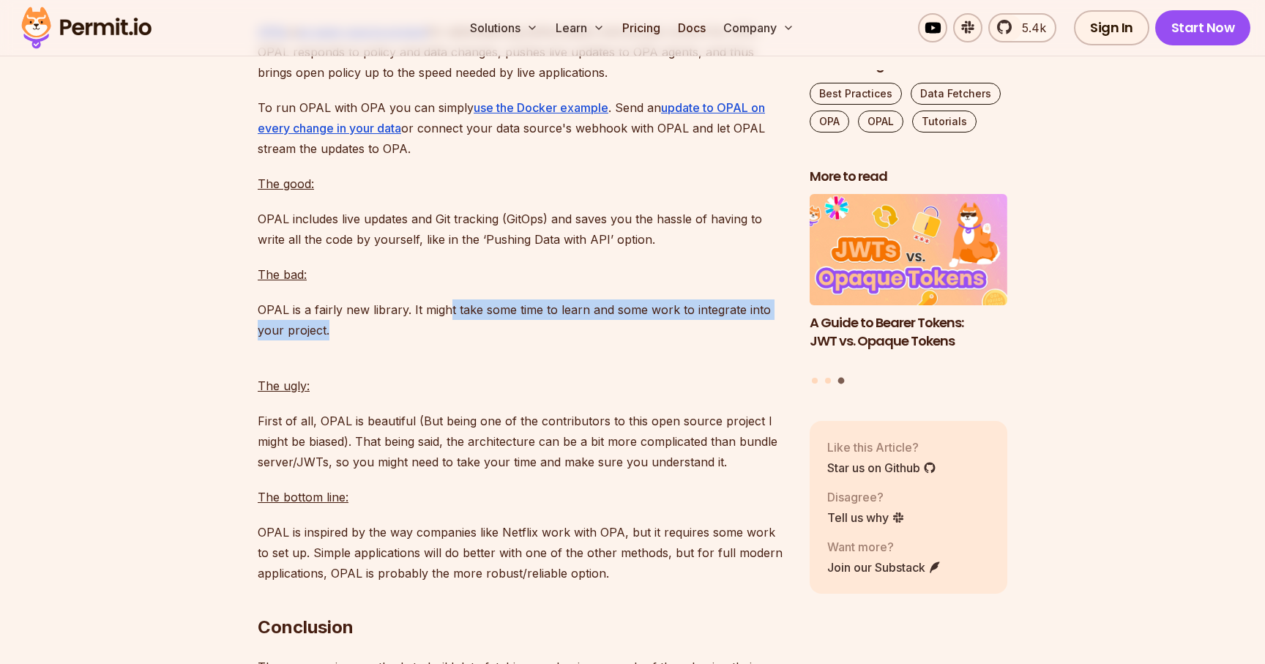
drag, startPoint x: 447, startPoint y: 395, endPoint x: 553, endPoint y: 419, distance: 108.7
click at [558, 340] on p "OPAL is a fairly new library. It might take some time to learn and some work to…" at bounding box center [522, 319] width 528 height 41
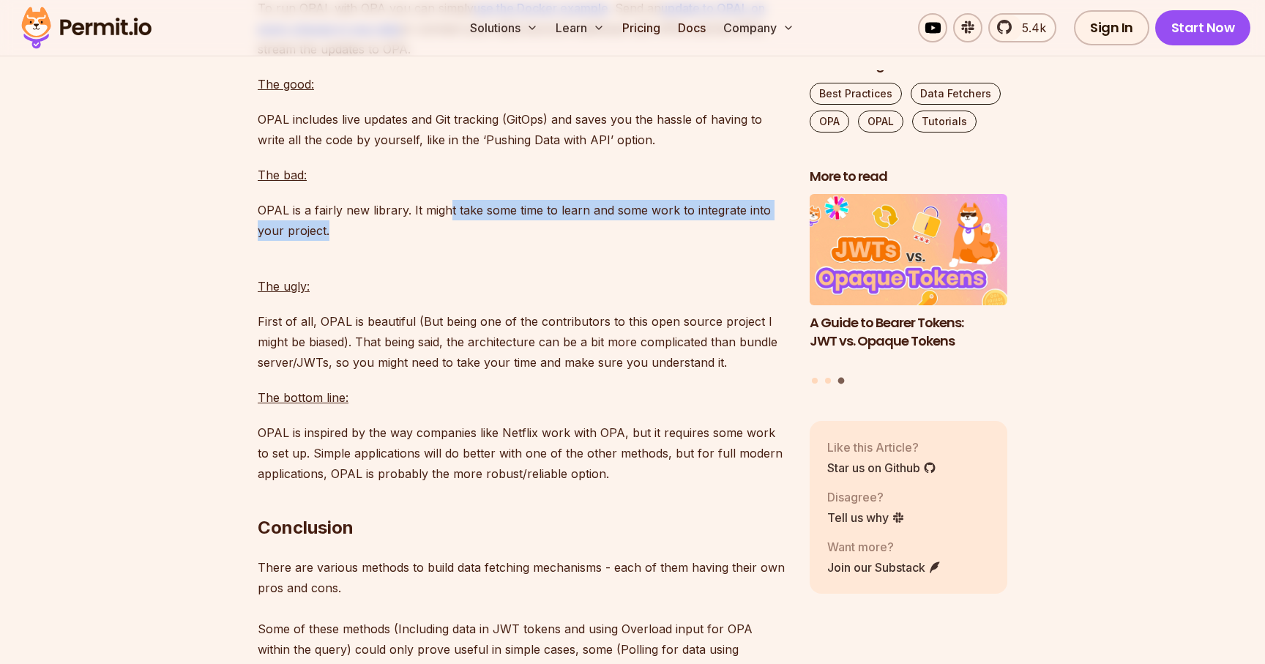
scroll to position [9976, 0]
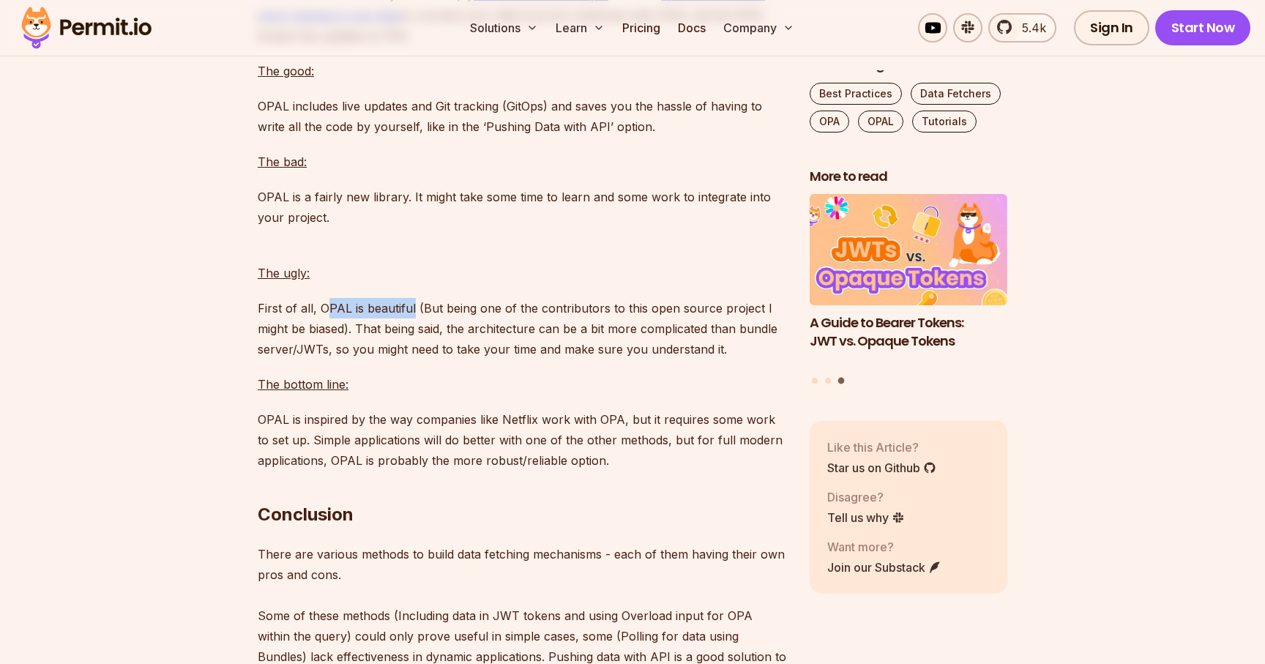
drag, startPoint x: 325, startPoint y: 404, endPoint x: 414, endPoint y: 405, distance: 88.6
click at [414, 359] on p "First of all, OPAL is beautiful (But being one of the contributors to this open…" at bounding box center [522, 328] width 528 height 61
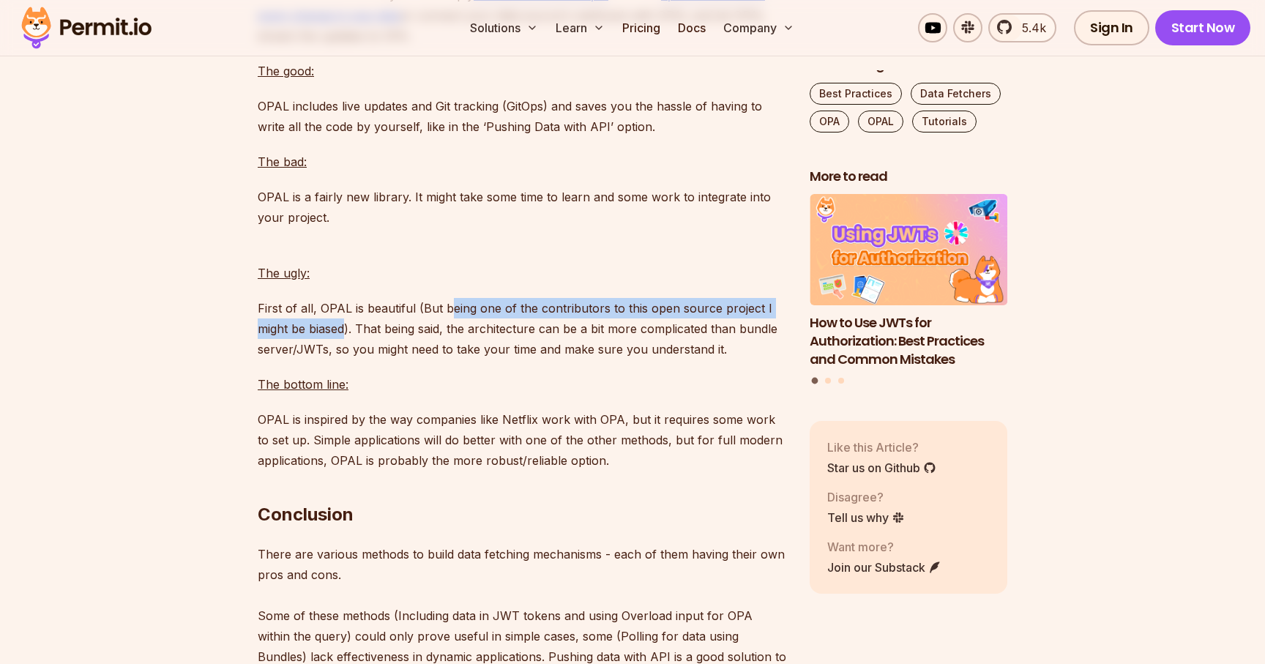
drag, startPoint x: 446, startPoint y: 404, endPoint x: 345, endPoint y: 426, distance: 104.1
click at [345, 359] on p "First of all, OPAL is beautiful (But being one of the contributors to this open…" at bounding box center [522, 328] width 528 height 61
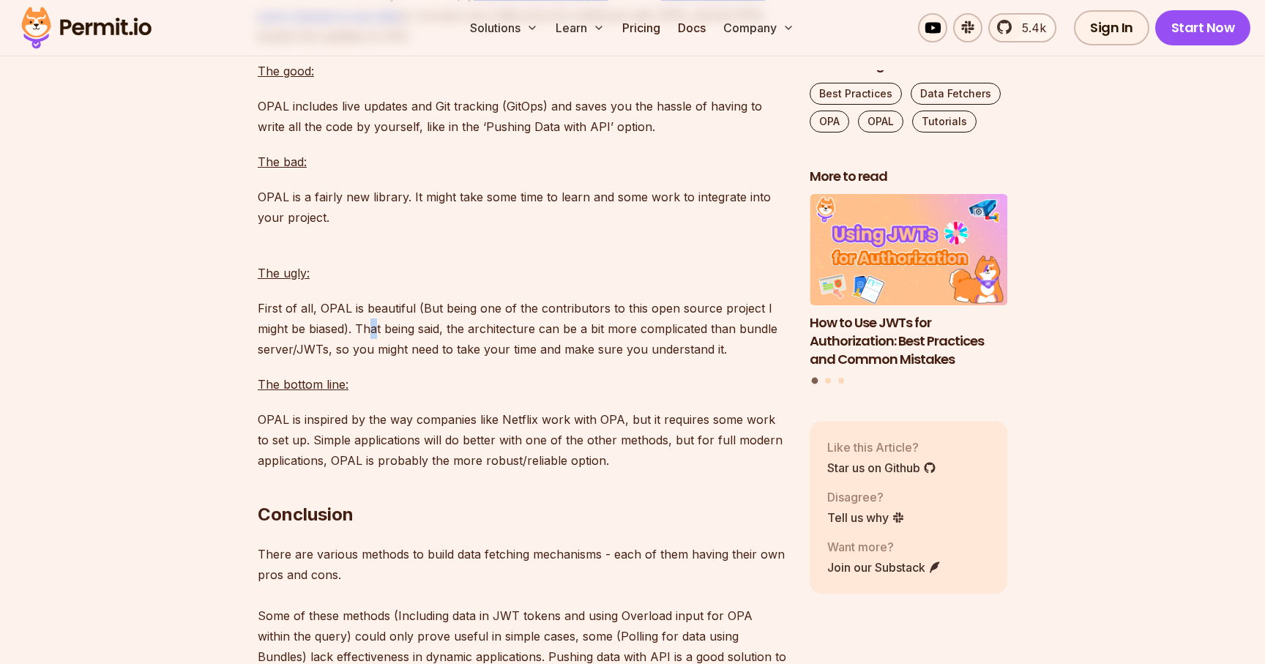
drag, startPoint x: 374, startPoint y: 425, endPoint x: 414, endPoint y: 425, distance: 39.5
click at [381, 359] on p "First of all, OPAL is beautiful (But being one of the contributors to this open…" at bounding box center [522, 328] width 528 height 61
click at [530, 359] on p "First of all, OPAL is beautiful (But being one of the contributors to this open…" at bounding box center [522, 328] width 528 height 61
click at [596, 359] on p "First of all, OPAL is beautiful (But being one of the contributors to this open…" at bounding box center [522, 328] width 528 height 61
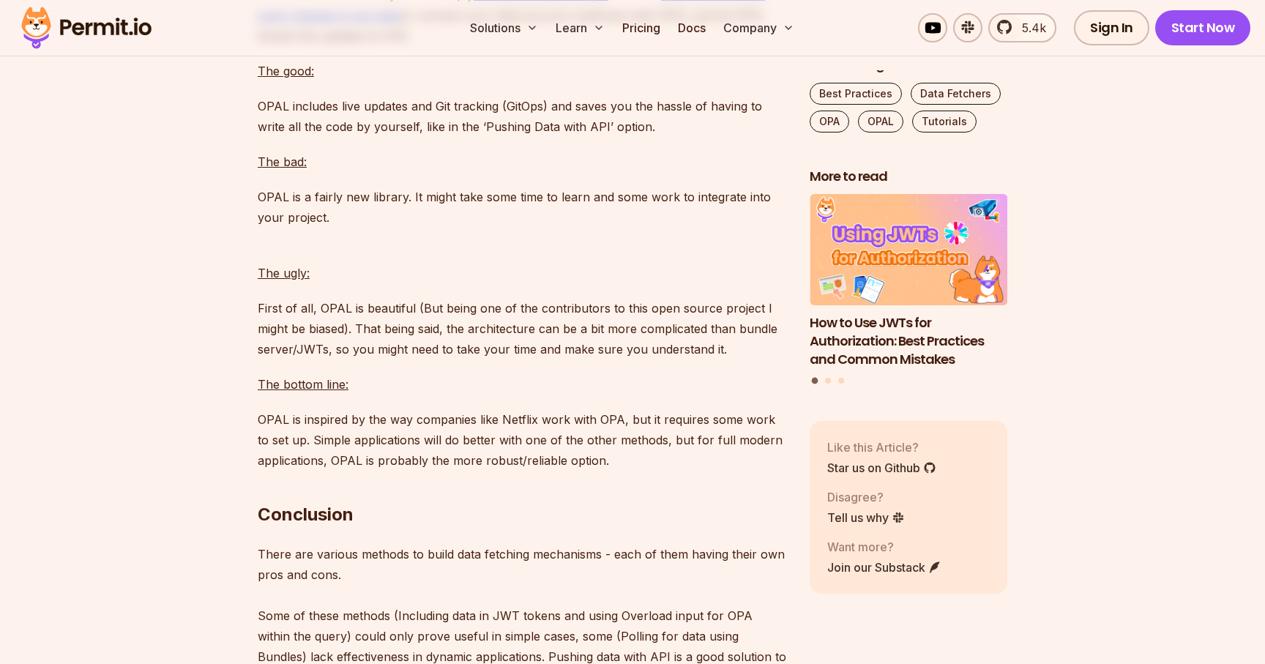
click at [301, 359] on p "First of all, OPAL is beautiful (But being one of the contributors to this open…" at bounding box center [522, 328] width 528 height 61
click at [392, 359] on p "First of all, OPAL is beautiful (But being one of the contributors to this open…" at bounding box center [522, 328] width 528 height 61
click at [487, 359] on p "First of all, OPAL is beautiful (But being one of the contributors to this open…" at bounding box center [522, 328] width 528 height 61
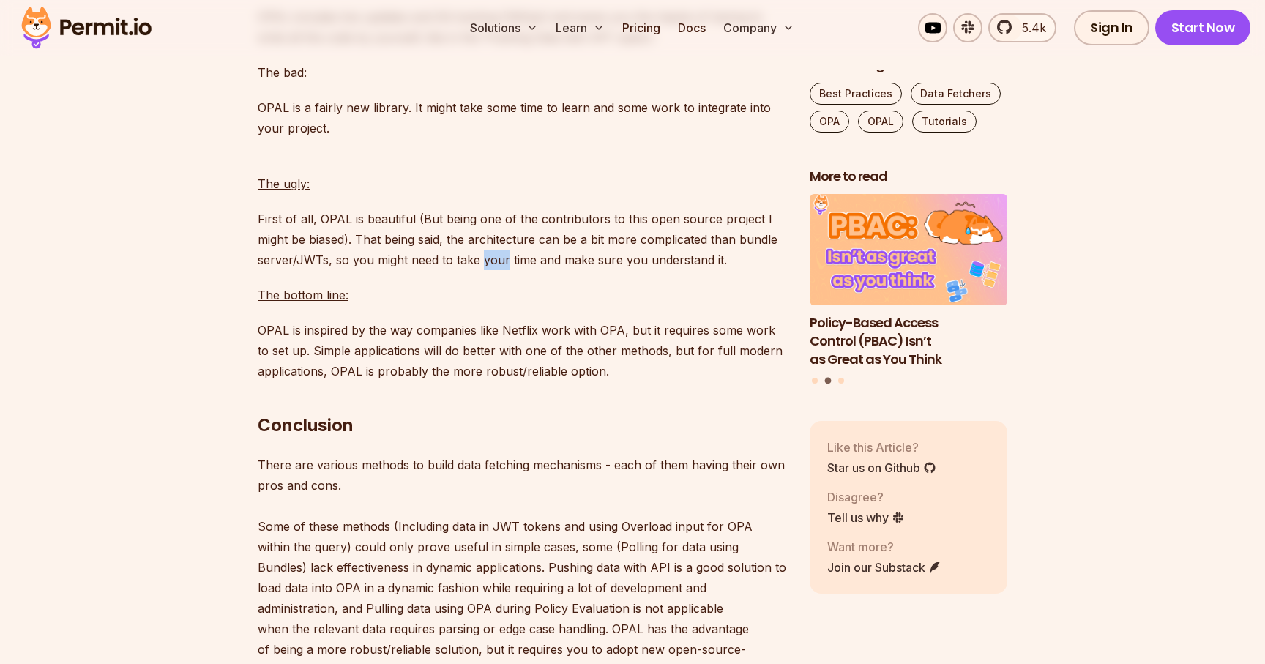
scroll to position [10068, 0]
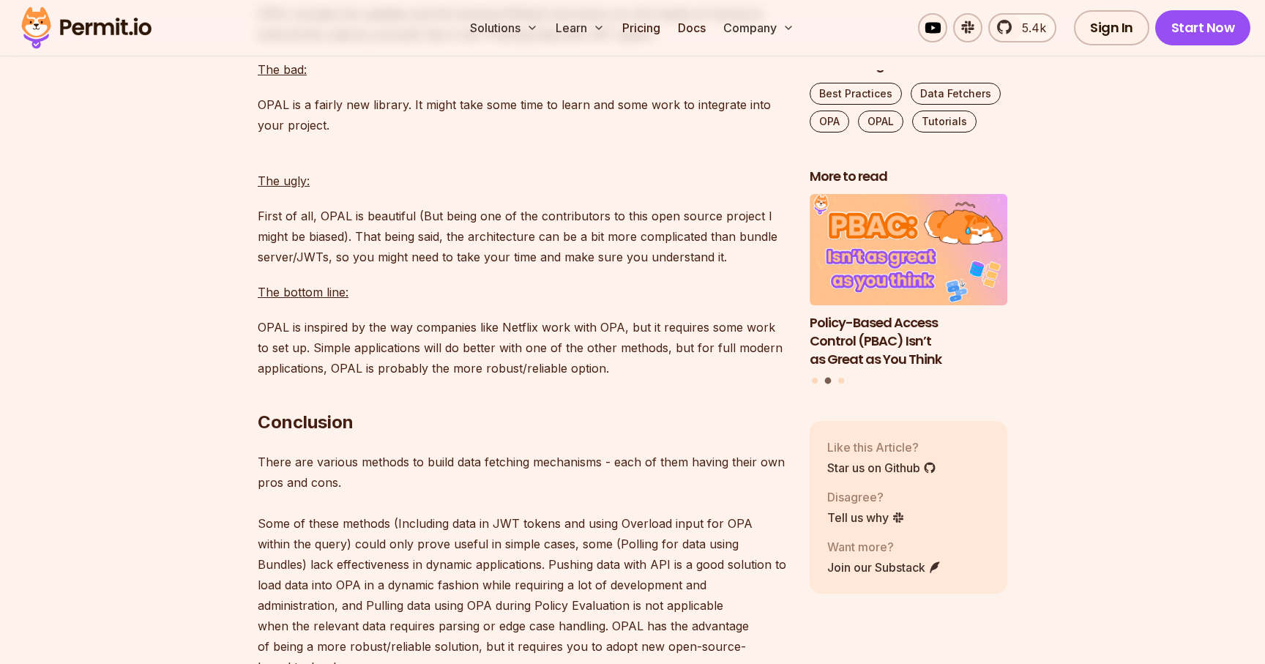
click at [384, 378] on p "OPAL is inspired by the way companies like Netflix work with OPA, but it requir…" at bounding box center [522, 347] width 528 height 61
click at [360, 378] on p "OPAL is inspired by the way companies like Netflix work with OPA, but it requir…" at bounding box center [522, 347] width 528 height 61
click at [474, 378] on p "OPAL is inspired by the way companies like Netflix work with OPA, but it requir…" at bounding box center [522, 347] width 528 height 61
click at [594, 378] on p "OPAL is inspired by the way companies like Netflix work with OPA, but it requir…" at bounding box center [522, 347] width 528 height 61
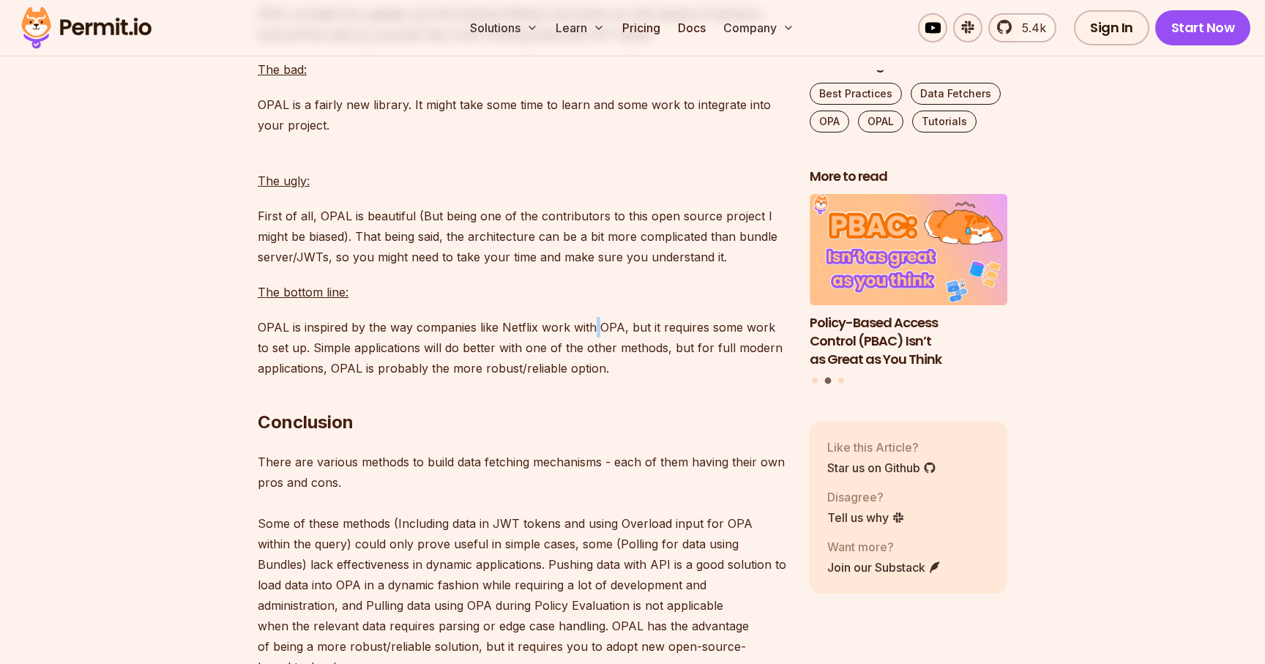
click at [594, 378] on p "OPAL is inspired by the way companies like Netflix work with OPA, but it requir…" at bounding box center [522, 347] width 528 height 61
click at [668, 378] on p "OPAL is inspired by the way companies like Netflix work with OPA, but it requir…" at bounding box center [522, 347] width 528 height 61
click at [351, 378] on p "OPAL is inspired by the way companies like Netflix work with OPA, but it requir…" at bounding box center [522, 347] width 528 height 61
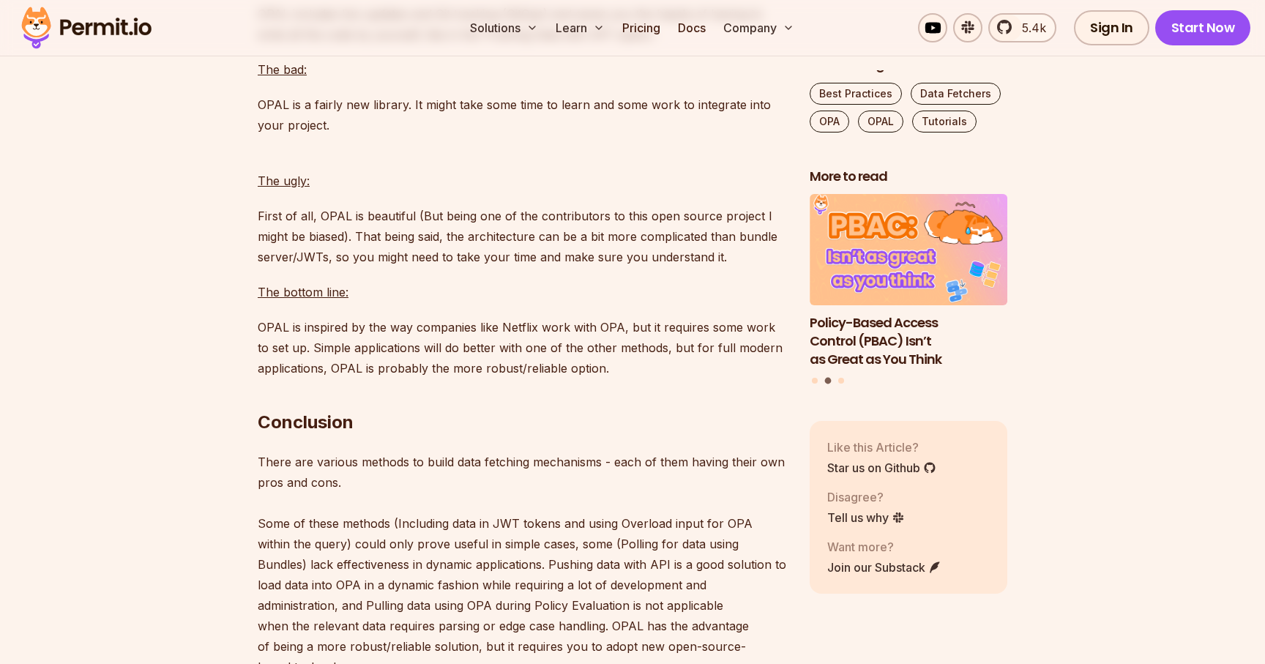
click at [492, 378] on p "OPAL is inspired by the way companies like Netflix work with OPA, but it requir…" at bounding box center [522, 347] width 528 height 61
click at [592, 378] on p "OPAL is inspired by the way companies like Netflix work with OPA, but it requir…" at bounding box center [522, 347] width 528 height 61
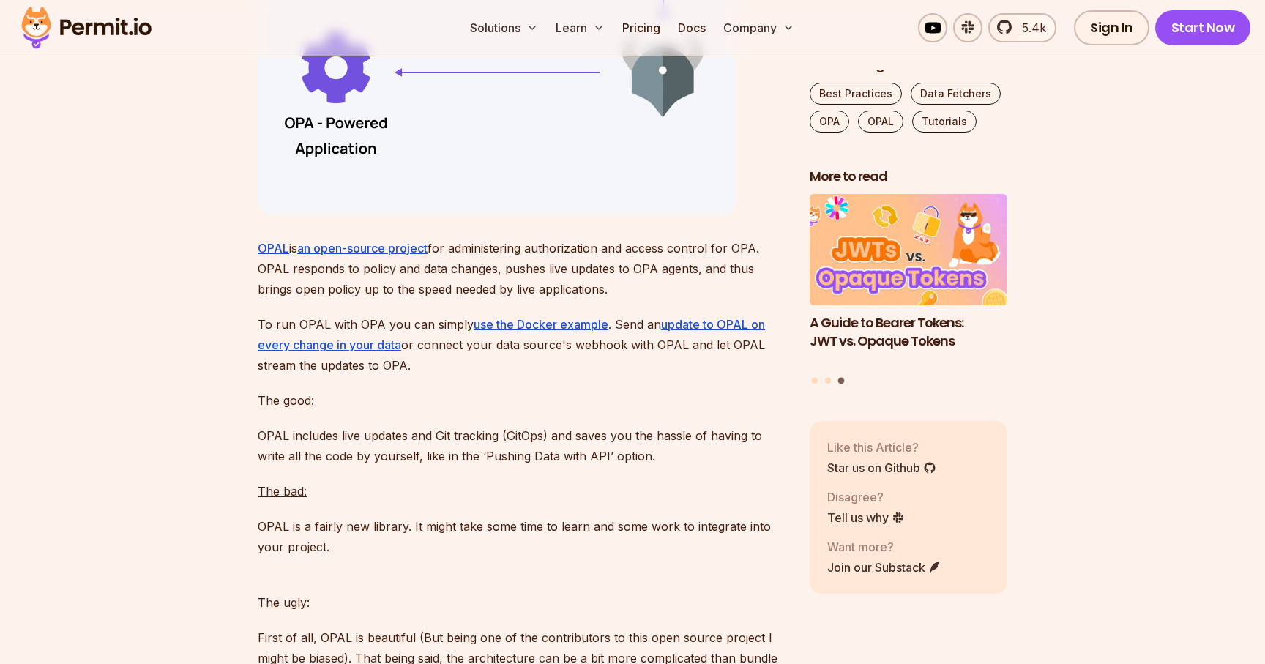
scroll to position [9628, 0]
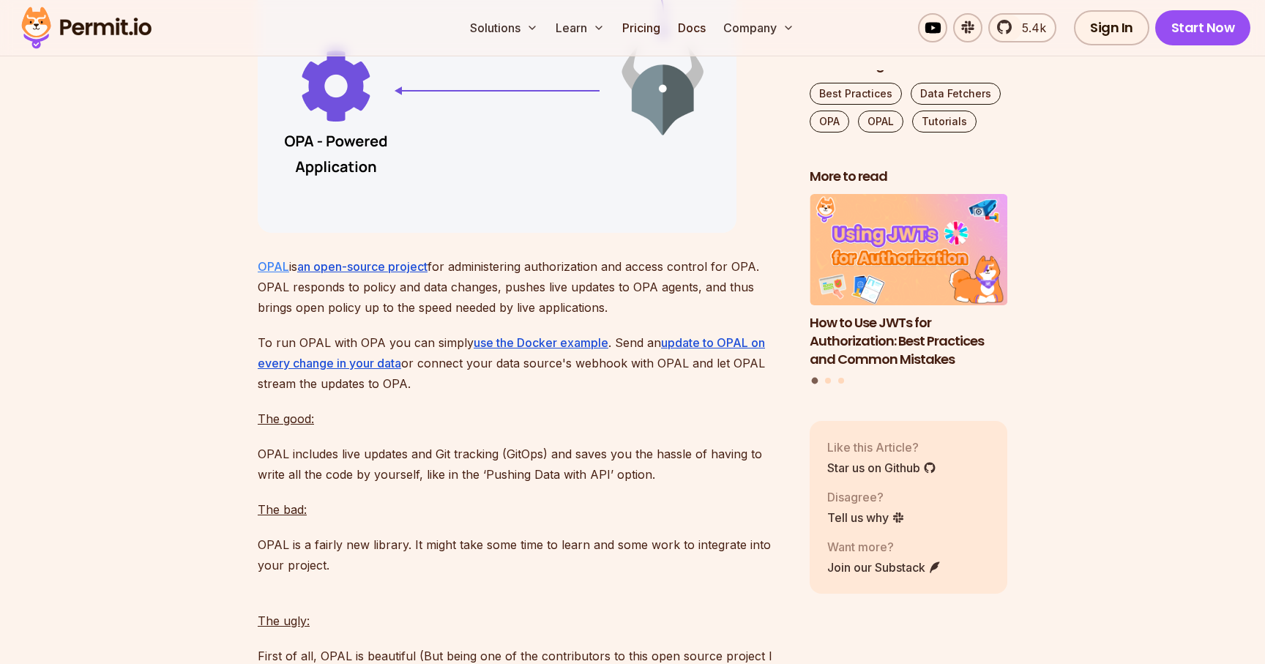
click at [280, 274] on link "OPAL" at bounding box center [273, 266] width 31 height 15
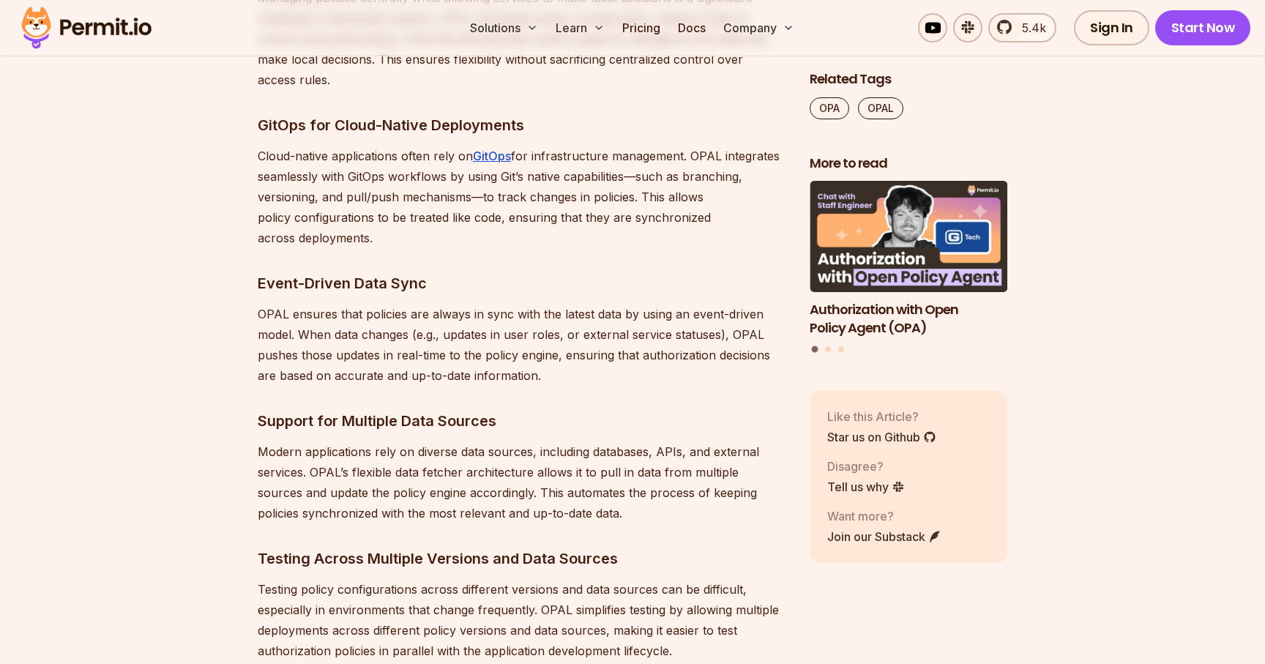
scroll to position [3206, 0]
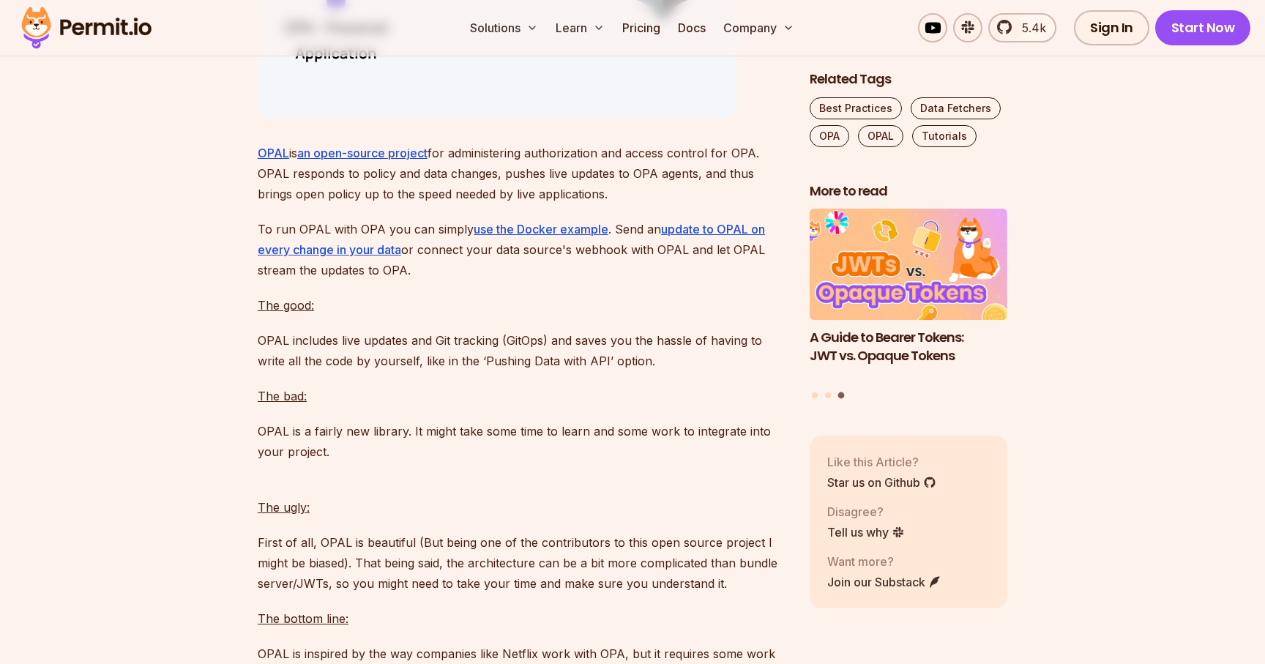
scroll to position [9747, 0]
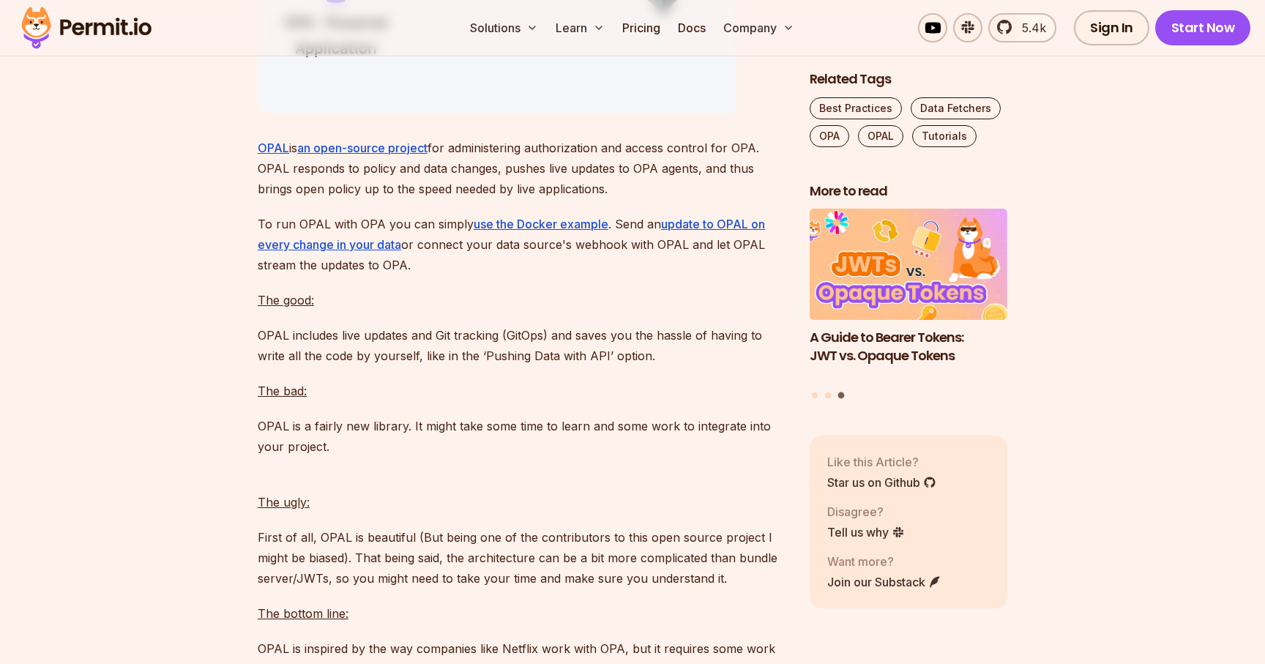
drag, startPoint x: 258, startPoint y: 261, endPoint x: 681, endPoint y: 274, distance: 423.2
click at [684, 199] on p "OPAL is an open-source project for administering authorization and access contr…" at bounding box center [522, 168] width 528 height 61
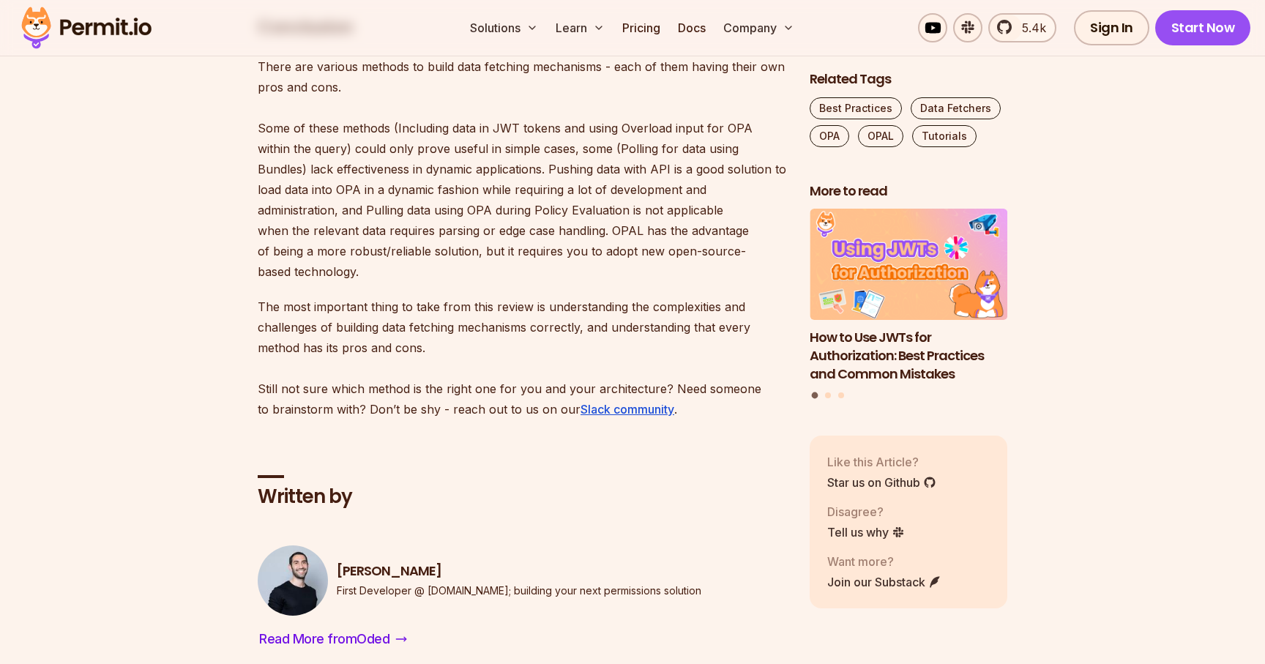
scroll to position [10466, 0]
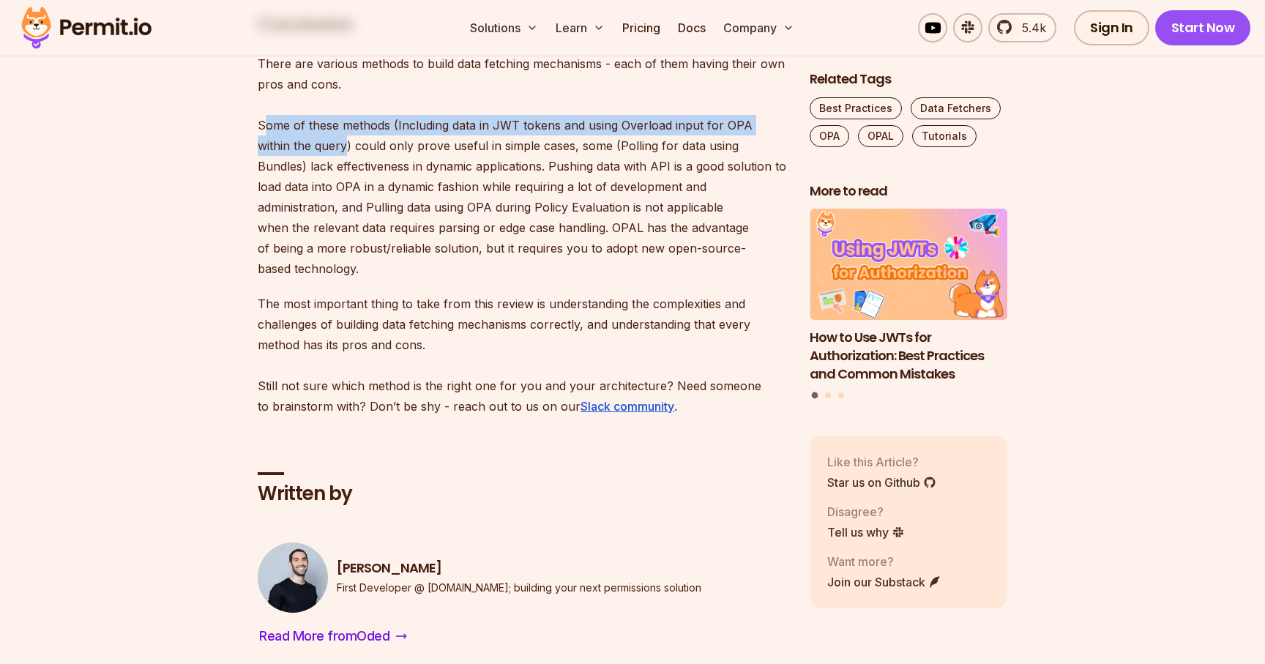
drag, startPoint x: 266, startPoint y: 212, endPoint x: 311, endPoint y: 228, distance: 48.2
click at [311, 228] on p "There are various methods to build data fetching mechanisms - each of them havi…" at bounding box center [522, 165] width 528 height 225
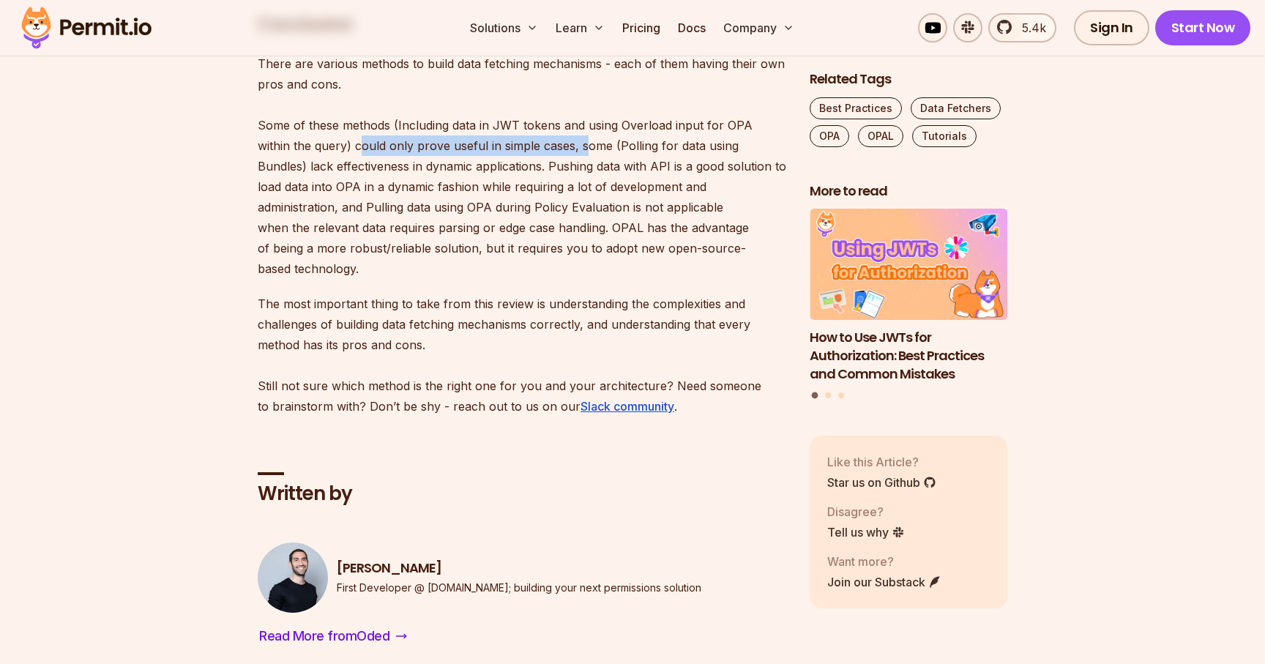
drag, startPoint x: 323, startPoint y: 240, endPoint x: 546, endPoint y: 238, distance: 223.2
click at [546, 238] on p "There are various methods to build data fetching mechanisms - each of them havi…" at bounding box center [522, 165] width 528 height 225
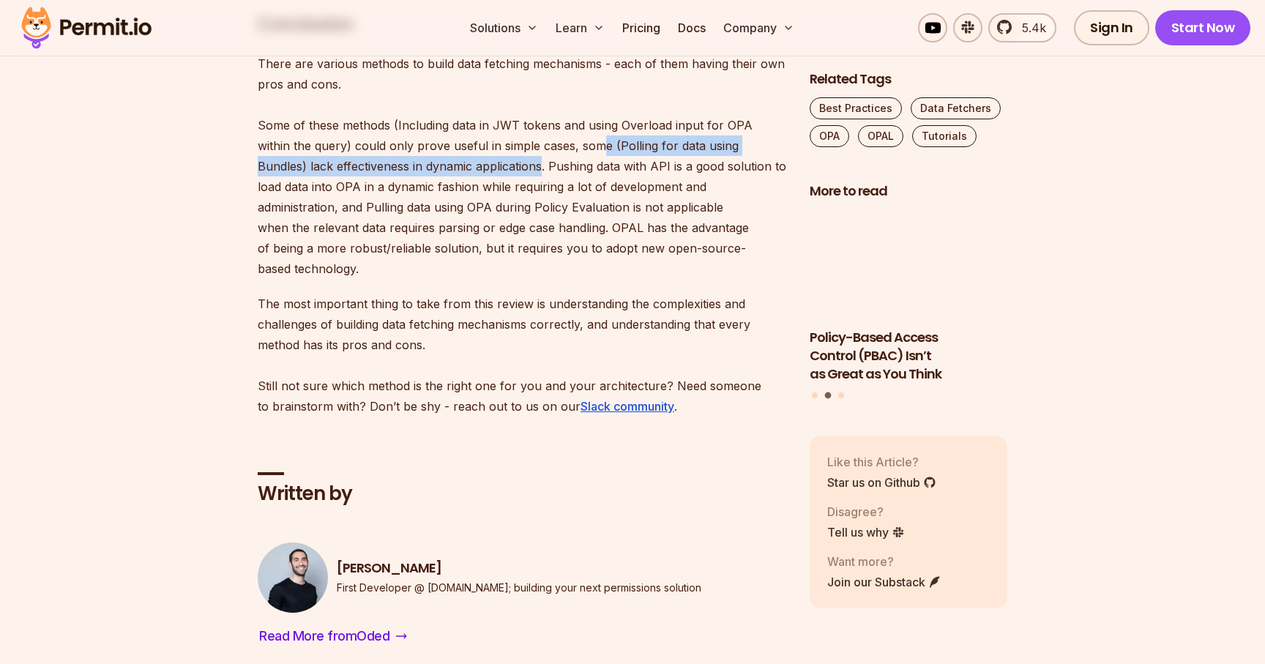
drag, startPoint x: 569, startPoint y: 238, endPoint x: 463, endPoint y: 259, distance: 107.5
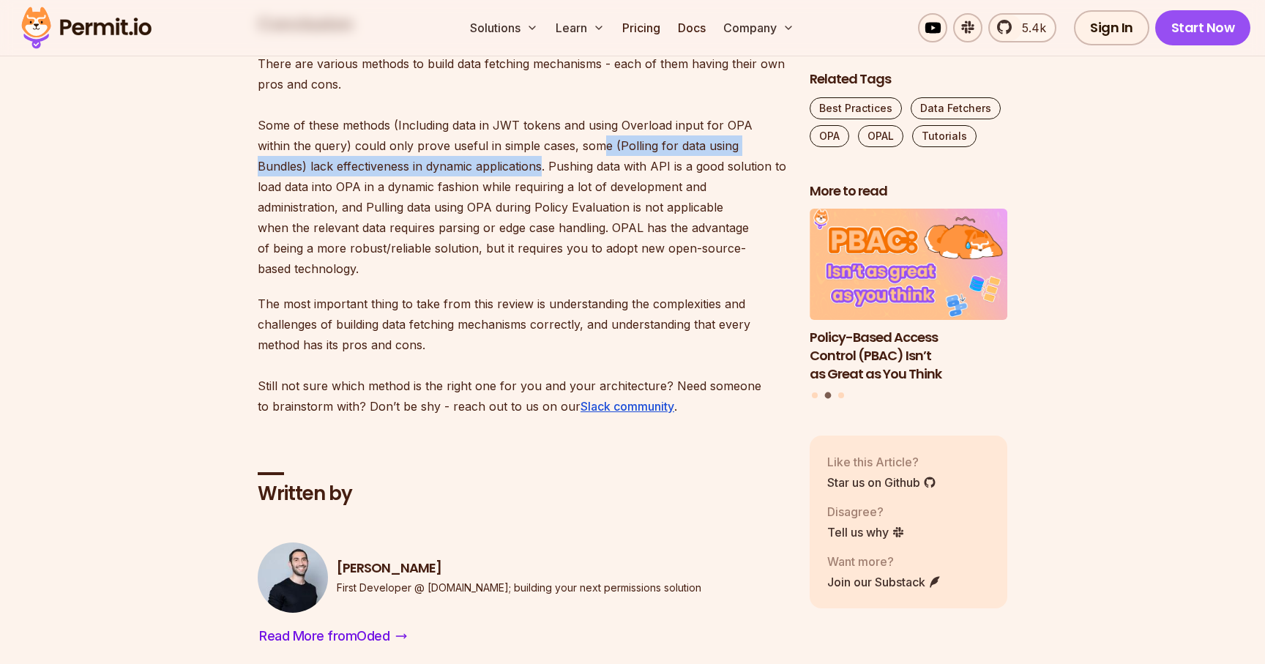
click at [463, 260] on p "There are various methods to build data fetching mechanisms - each of them havi…" at bounding box center [522, 165] width 528 height 225
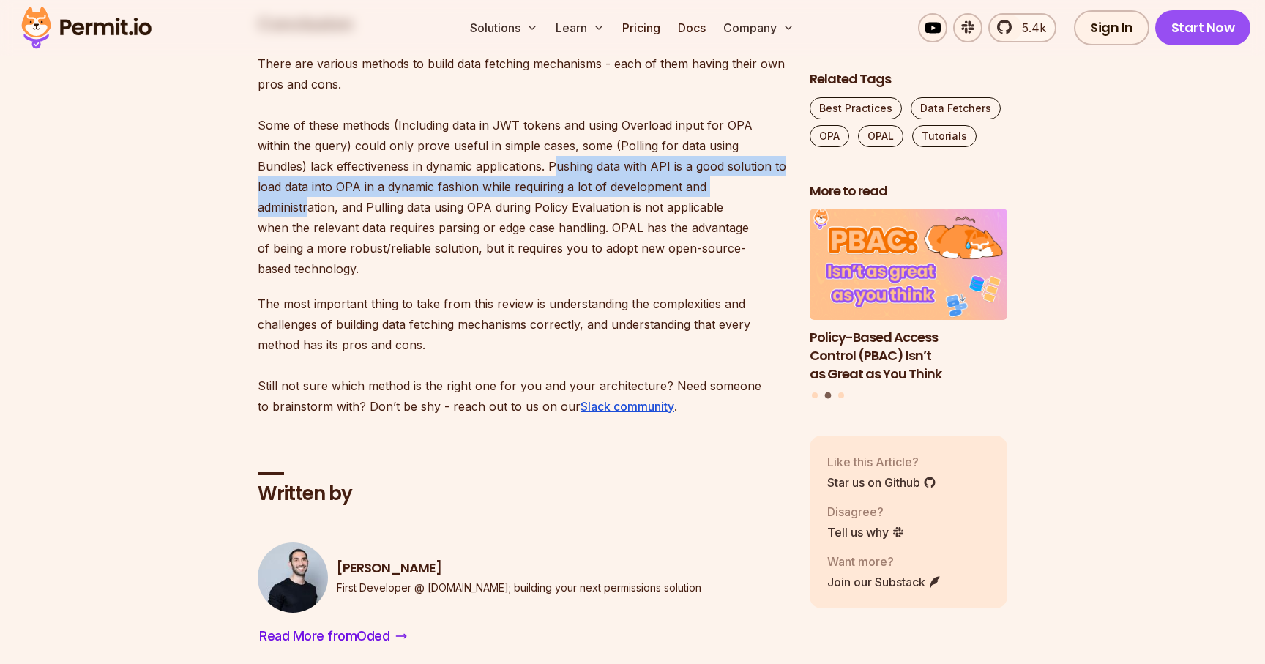
drag, startPoint x: 480, startPoint y: 258, endPoint x: 681, endPoint y: 284, distance: 202.2
click at [681, 279] on p "There are various methods to build data fetching mechanisms - each of them havi…" at bounding box center [522, 165] width 528 height 225
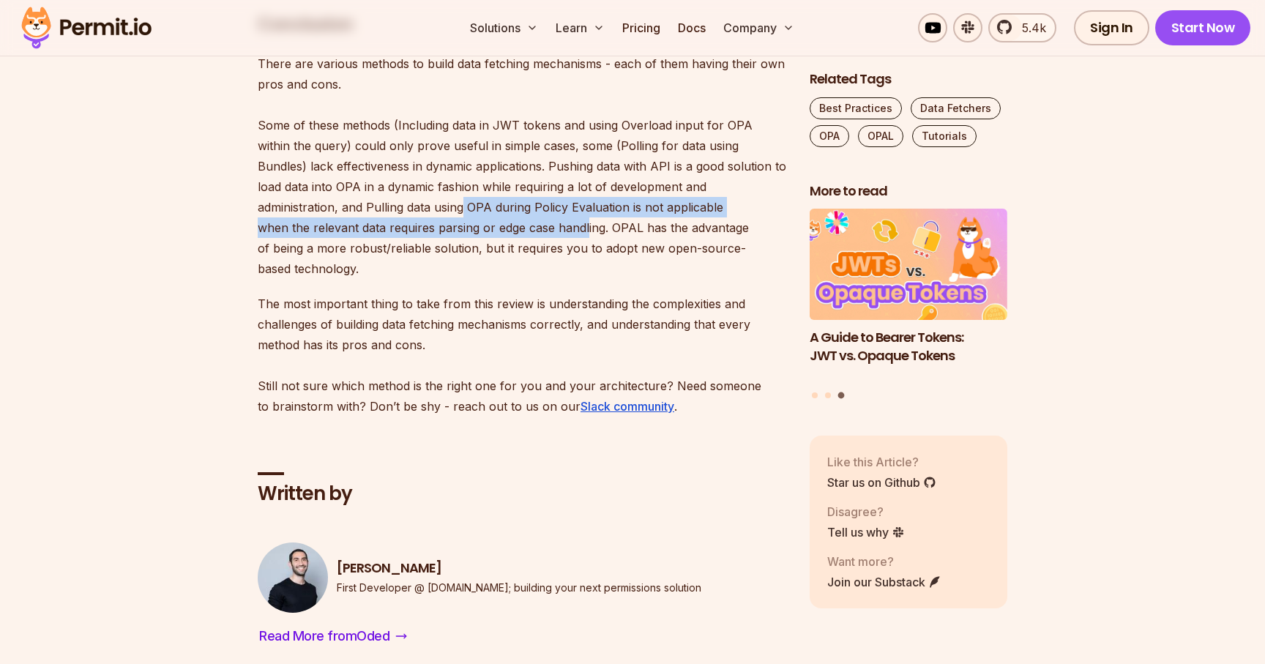
drag, startPoint x: 314, startPoint y: 301, endPoint x: 408, endPoint y: 317, distance: 95.1
click at [408, 279] on p "There are various methods to build data fetching mechanisms - each of them havi…" at bounding box center [522, 165] width 528 height 225
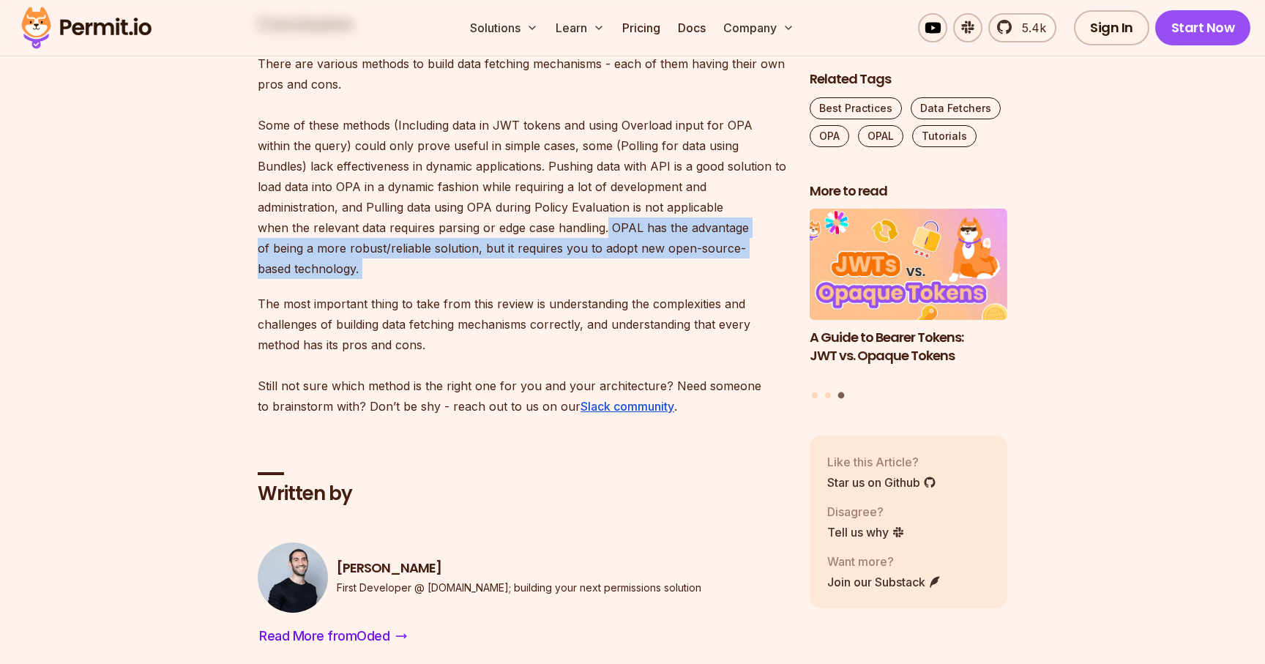
drag, startPoint x: 427, startPoint y: 318, endPoint x: 608, endPoint y: 356, distance: 184.9
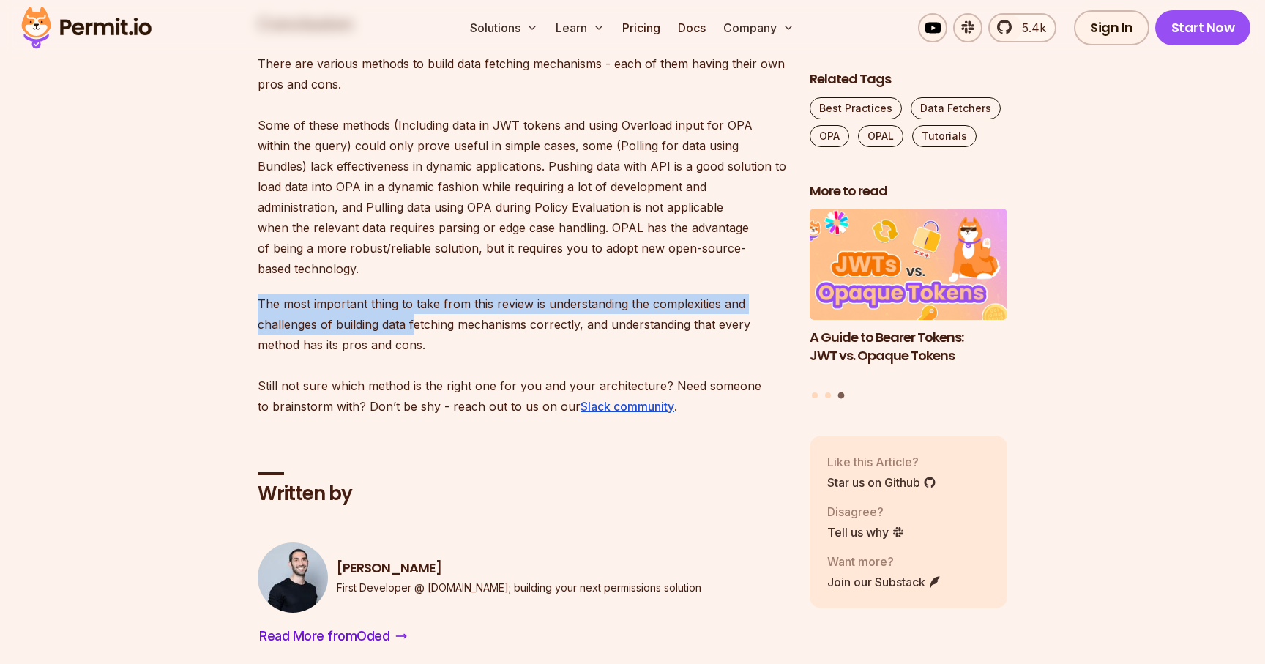
drag, startPoint x: 412, startPoint y: 405, endPoint x: 286, endPoint y: 364, distance: 132.4
click at [286, 364] on p "The most important thing to take from this review is understanding the complexi…" at bounding box center [522, 354] width 528 height 123
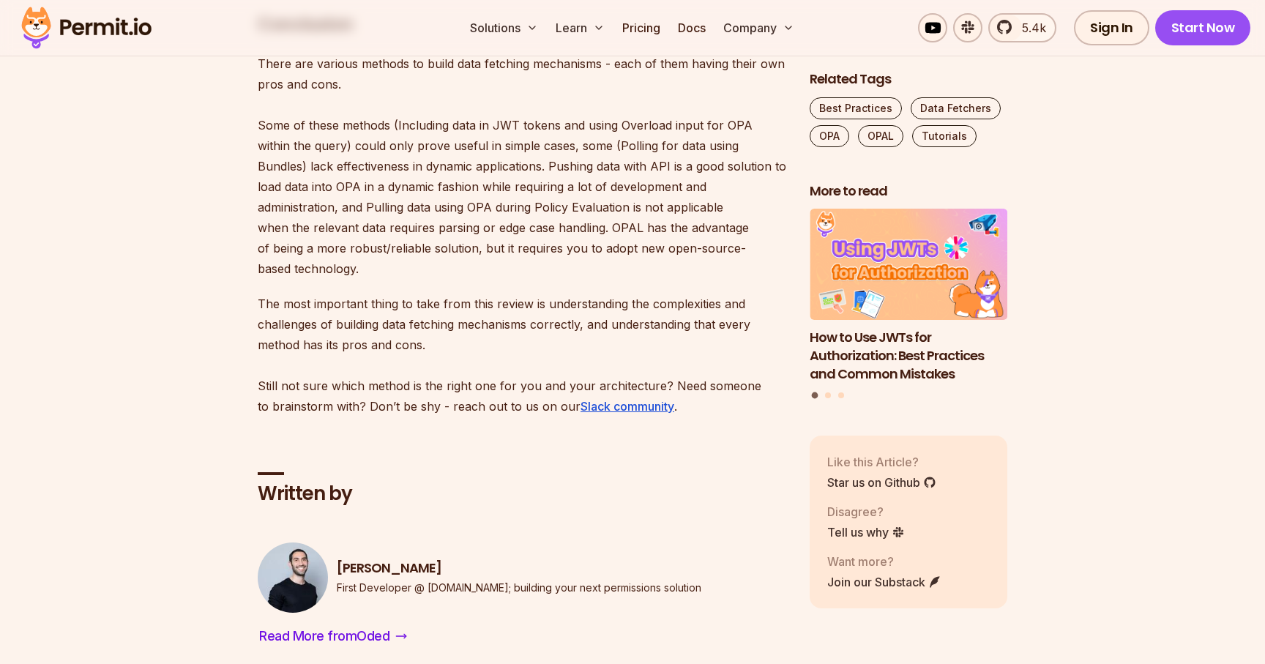
click at [424, 391] on p "The most important thing to take from this review is understanding the complexi…" at bounding box center [522, 354] width 528 height 123
click at [591, 247] on p "There are various methods to build data fetching mechanisms - each of them havi…" at bounding box center [522, 165] width 528 height 225
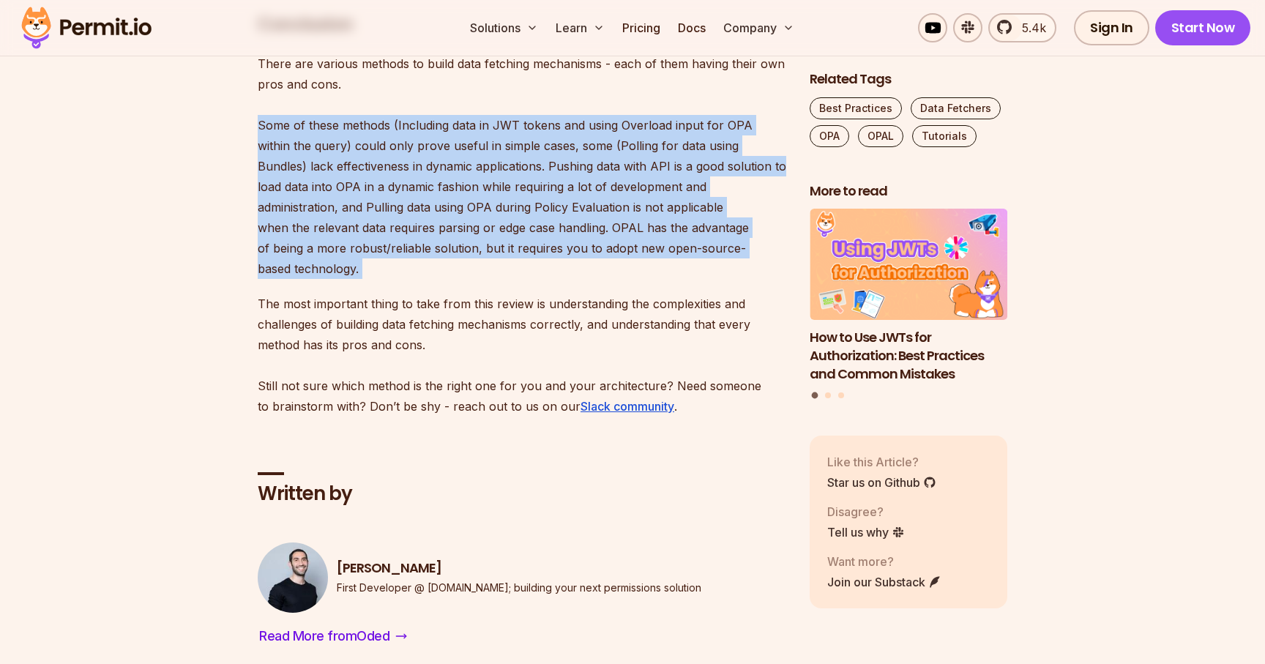
click at [591, 247] on p "There are various methods to build data fetching mechanisms - each of them havi…" at bounding box center [522, 165] width 528 height 225
click at [550, 270] on p "There are various methods to build data fetching mechanisms - each of them havi…" at bounding box center [522, 165] width 528 height 225
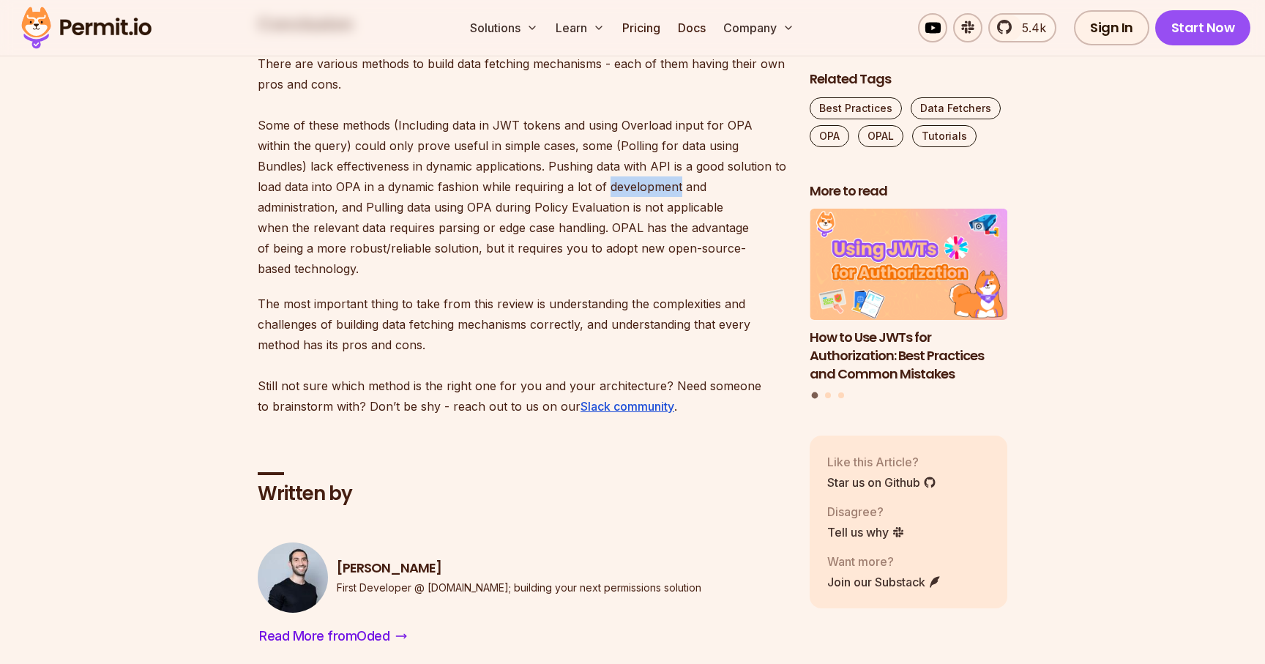
click at [550, 270] on p "There are various methods to build data fetching mechanisms - each of them havi…" at bounding box center [522, 165] width 528 height 225
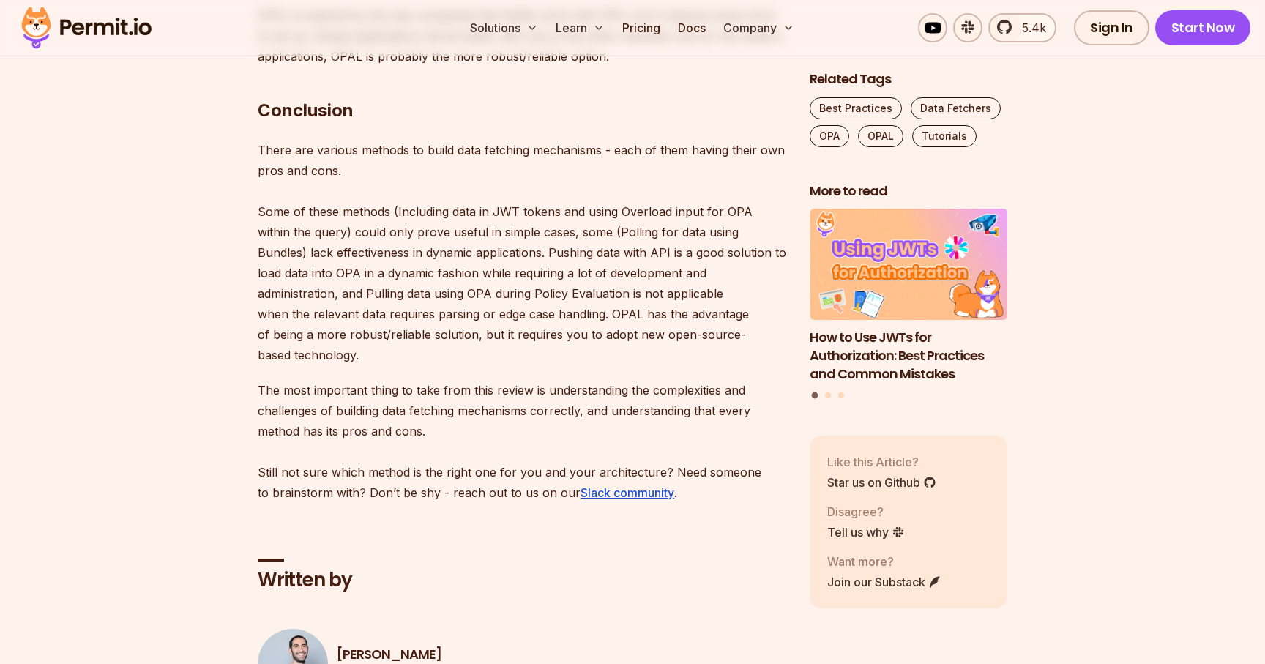
click at [583, 332] on p "There are various methods to build data fetching mechanisms - each of them havi…" at bounding box center [522, 252] width 528 height 225
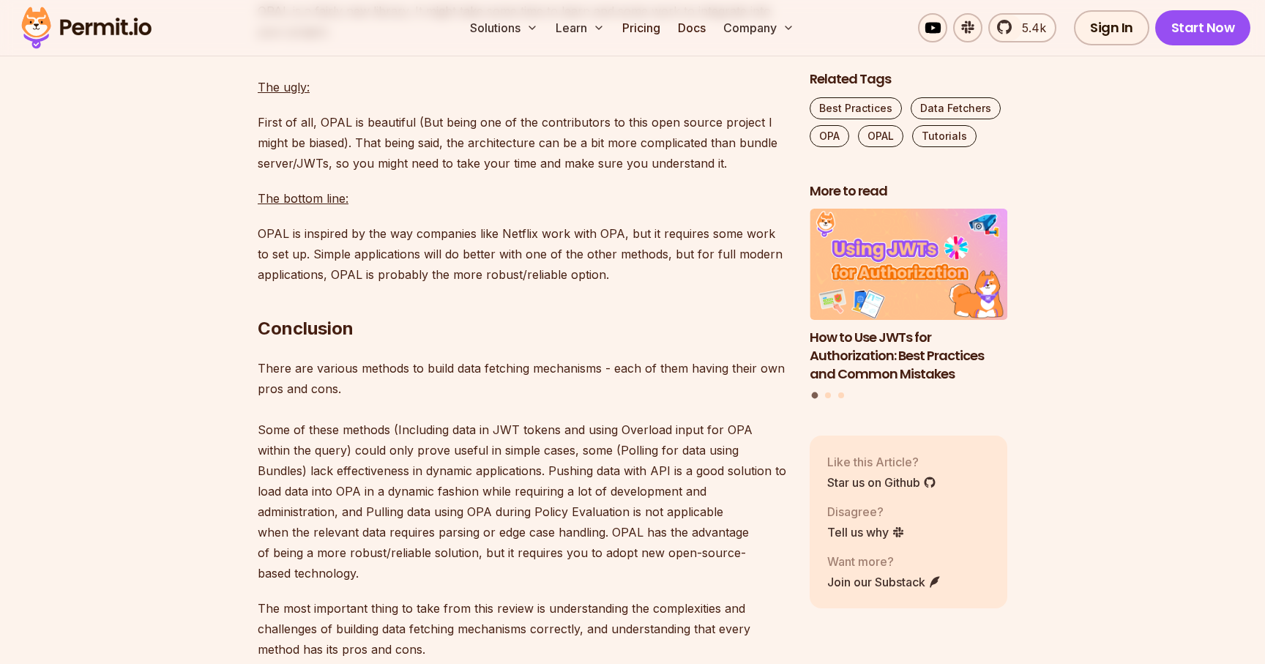
click at [583, 285] on p "OPAL is inspired by the way companies like Netflix work with OPA, but it requir…" at bounding box center [522, 253] width 528 height 61
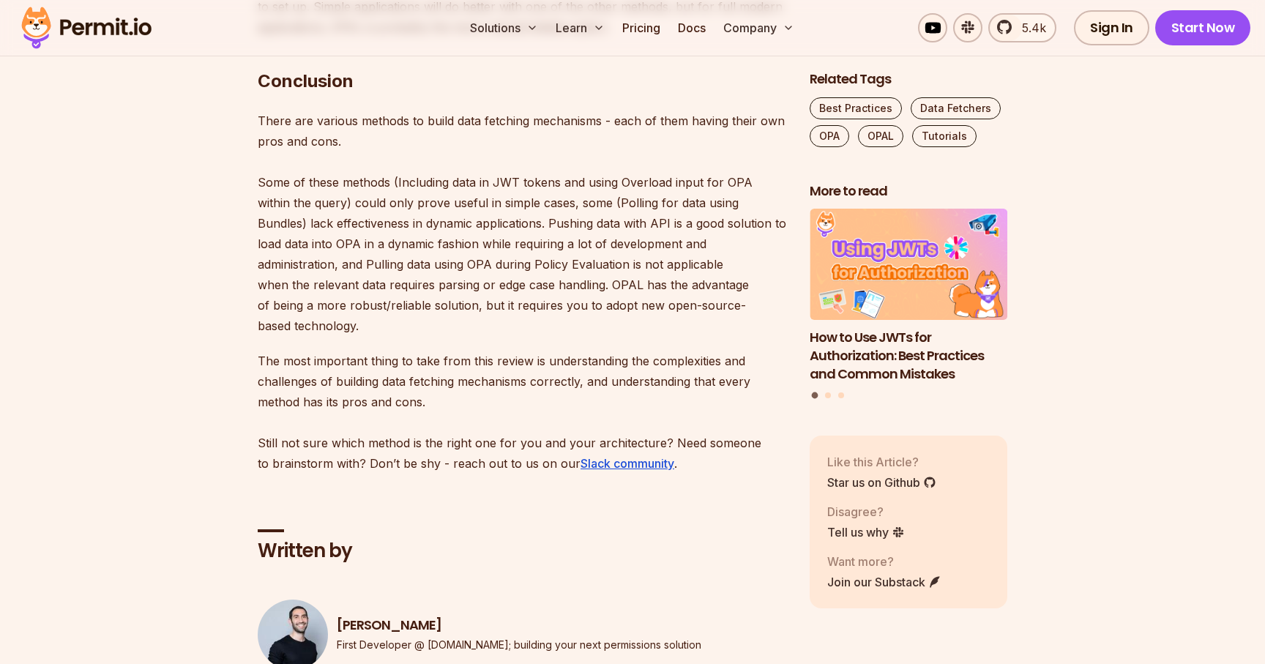
scroll to position [10440, 0]
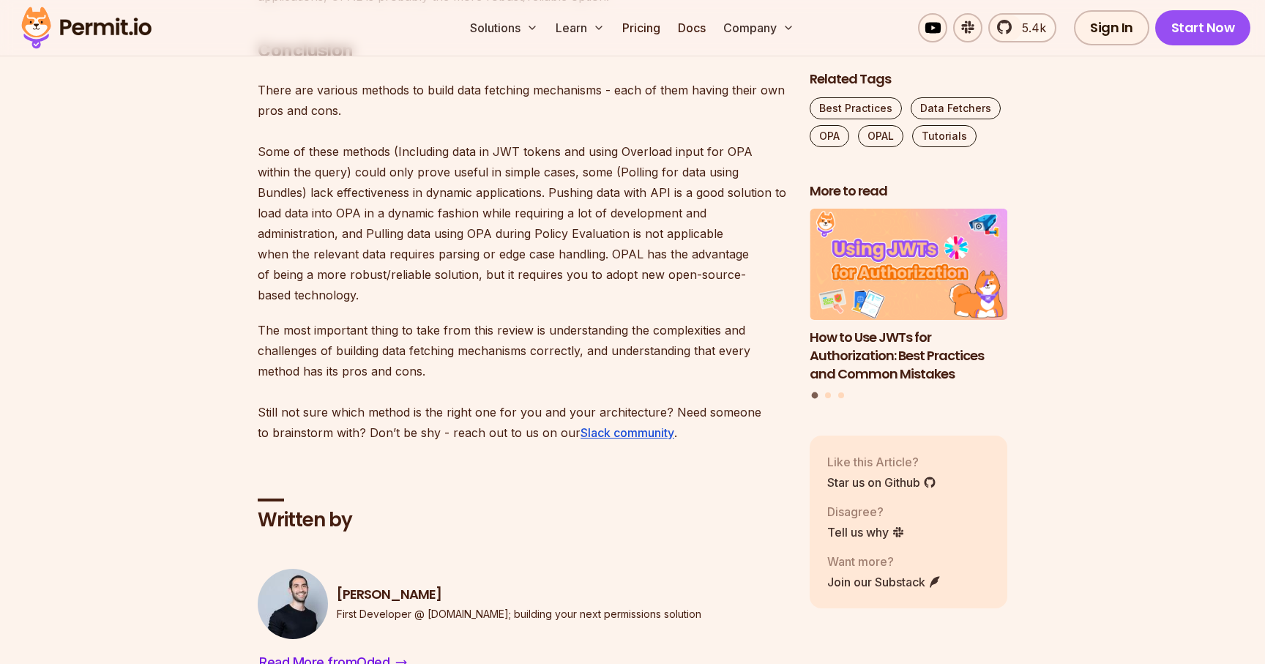
click at [606, 258] on p "There are various methods to build data fetching mechanisms - each of them havi…" at bounding box center [522, 192] width 528 height 225
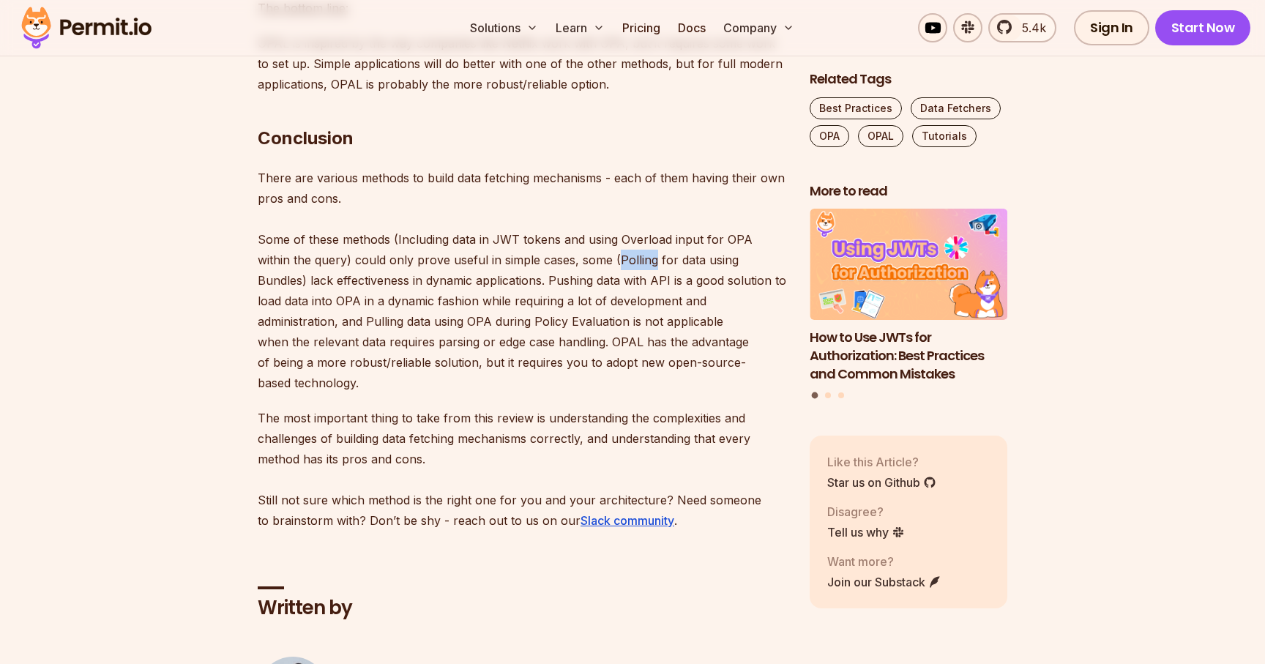
scroll to position [10333, 0]
